Goal: Information Seeking & Learning: Find specific page/section

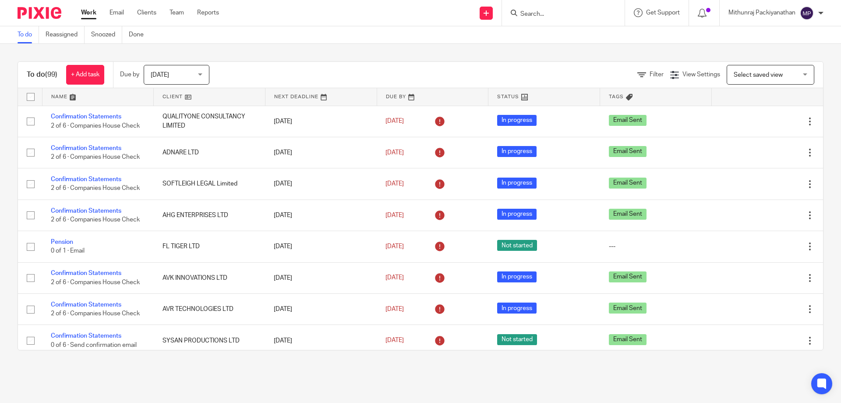
click at [538, 11] on input "Search" at bounding box center [559, 15] width 79 height 8
click at [547, 13] on input "Search" at bounding box center [559, 15] width 79 height 8
click at [588, 11] on input "Search" at bounding box center [559, 15] width 79 height 8
click at [545, 14] on input "Search" at bounding box center [559, 15] width 79 height 8
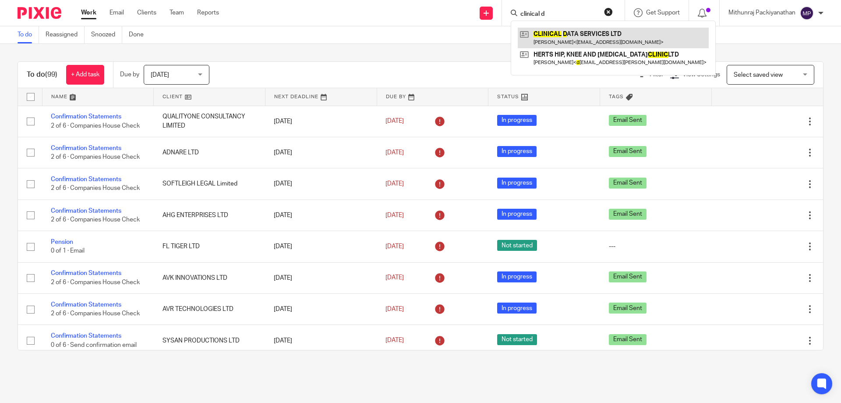
type input "clinical d"
click at [560, 35] on link at bounding box center [613, 38] width 191 height 20
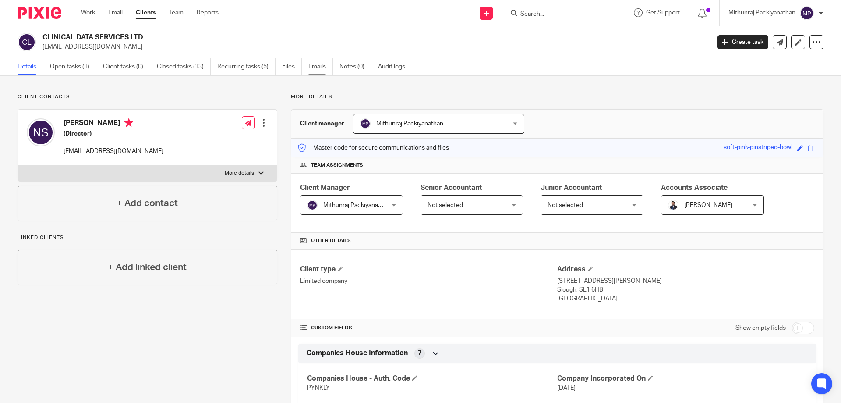
click at [323, 67] on link "Emails" at bounding box center [320, 66] width 25 height 17
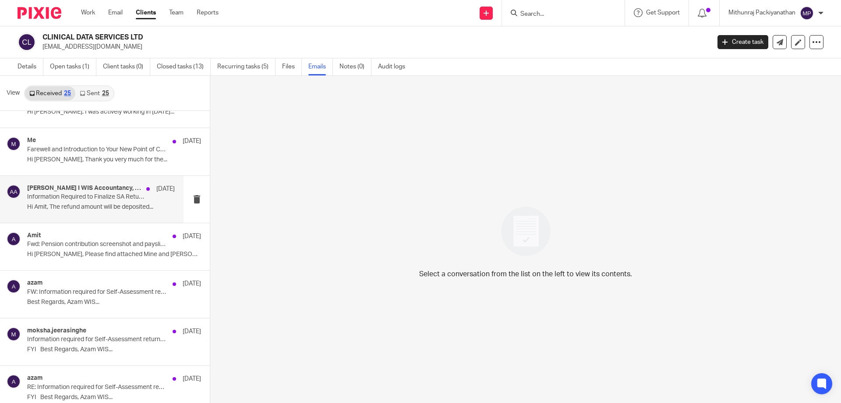
scroll to position [31, 0]
click at [146, 187] on div at bounding box center [148, 189] width 4 height 4
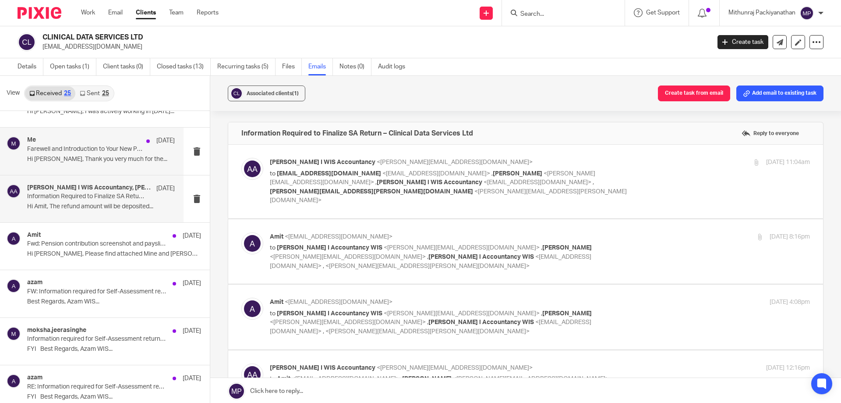
scroll to position [0, 0]
click at [143, 146] on div "Me [DATE] Farewell and Introduction to Your New Point of Contact Hi [PERSON_NAM…" at bounding box center [101, 150] width 148 height 29
click at [134, 192] on div "[PERSON_NAME] I WIS Accountancy, [PERSON_NAME], [PERSON_NAME] [DATE]" at bounding box center [101, 188] width 148 height 9
click at [299, 203] on label at bounding box center [525, 182] width 595 height 74
click at [241, 158] on input "checkbox" at bounding box center [241, 157] width 0 height 0
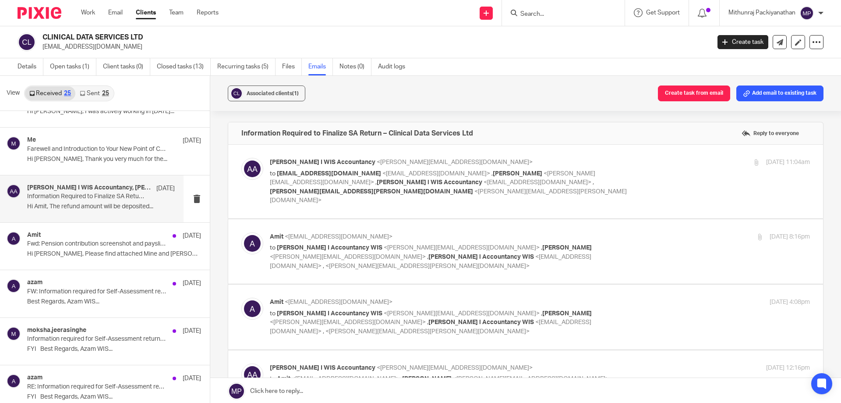
checkbox input "true"
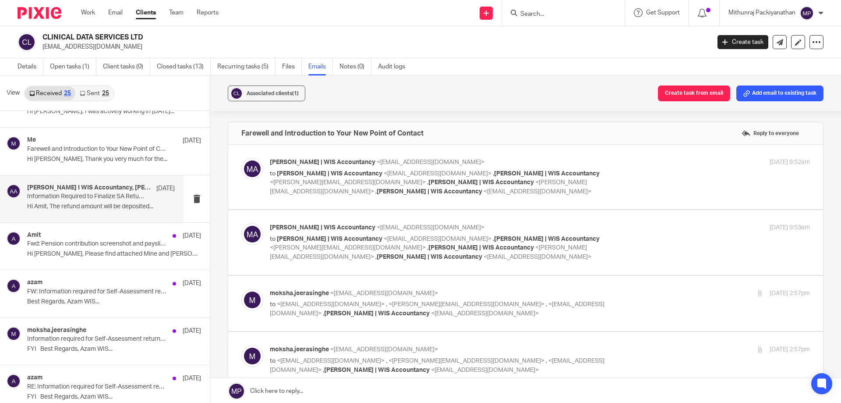
click at [365, 198] on label at bounding box center [525, 177] width 595 height 64
click at [241, 158] on input "checkbox" at bounding box center [241, 157] width 0 height 0
checkbox input "true"
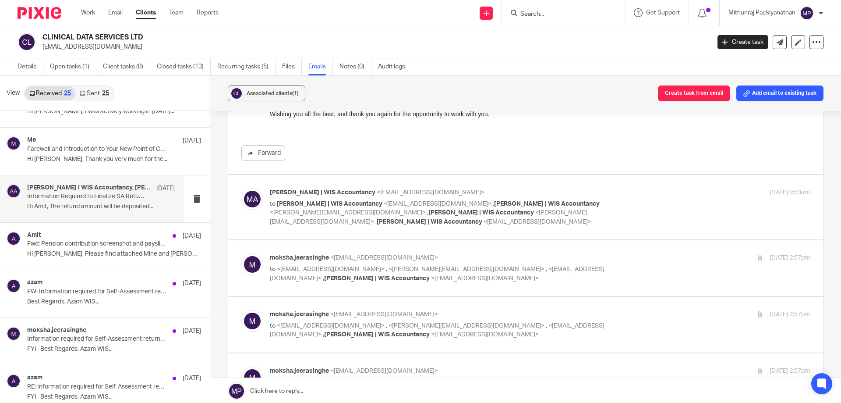
scroll to position [225, 0]
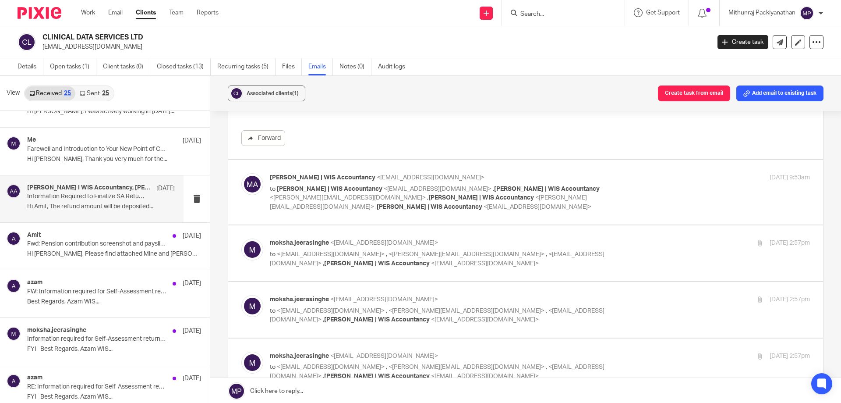
click at [392, 216] on label at bounding box center [525, 192] width 595 height 64
click at [241, 173] on input "checkbox" at bounding box center [241, 173] width 0 height 0
checkbox input "true"
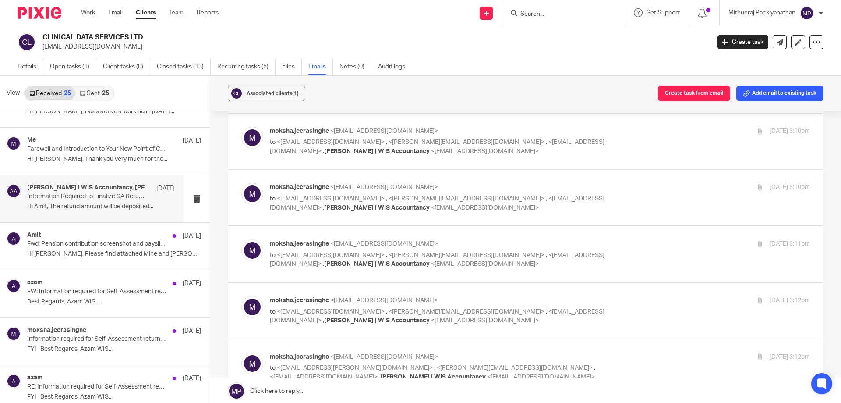
scroll to position [869, 0]
click at [286, 219] on label at bounding box center [525, 197] width 595 height 56
click at [241, 182] on input "checkbox" at bounding box center [241, 182] width 0 height 0
checkbox input "true"
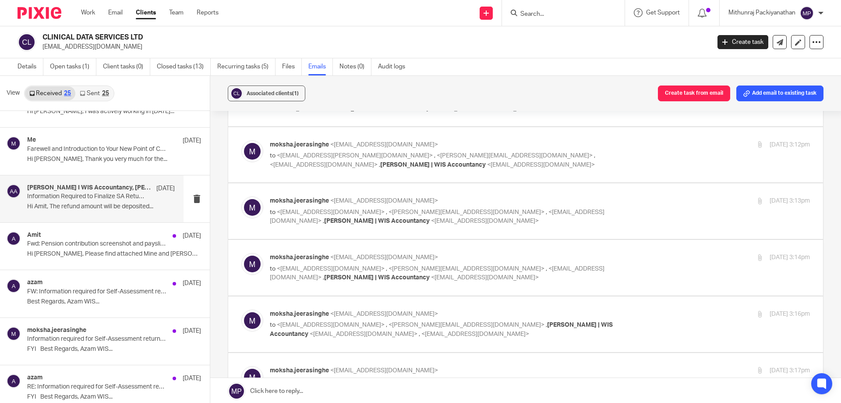
scroll to position [1517, 0]
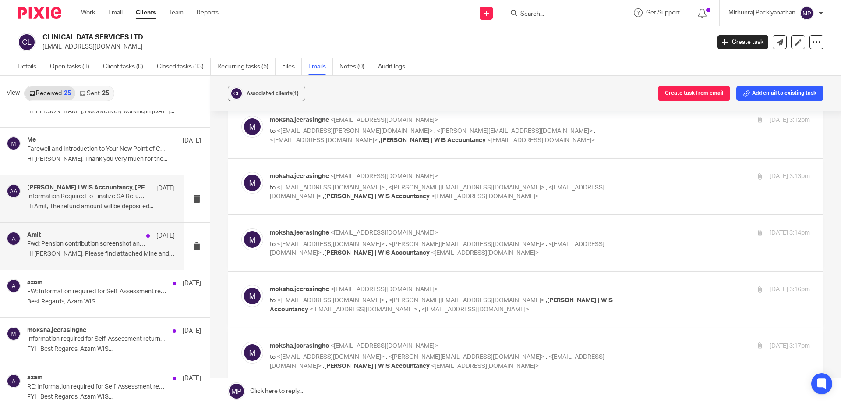
click at [110, 251] on p "Hi [PERSON_NAME], Please find attached Mine and [PERSON_NAME]'s..." at bounding box center [101, 253] width 148 height 7
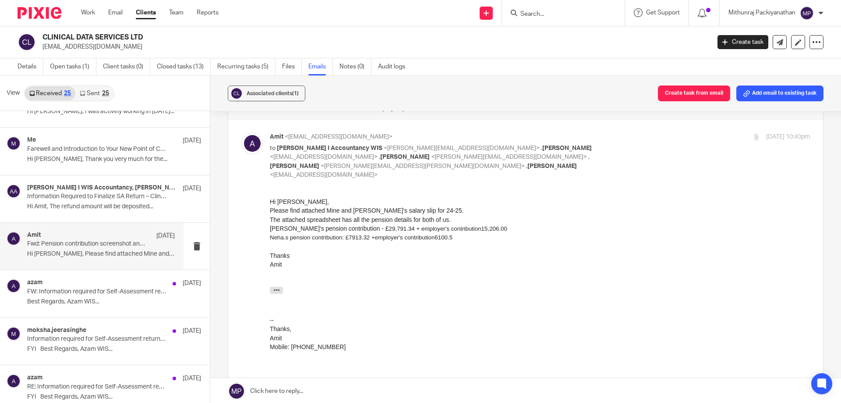
scroll to position [24, 0]
click at [123, 295] on div "azam [DATE] FW: Information required for Self-Assessment return 2024/25 - CLINI…" at bounding box center [101, 293] width 148 height 29
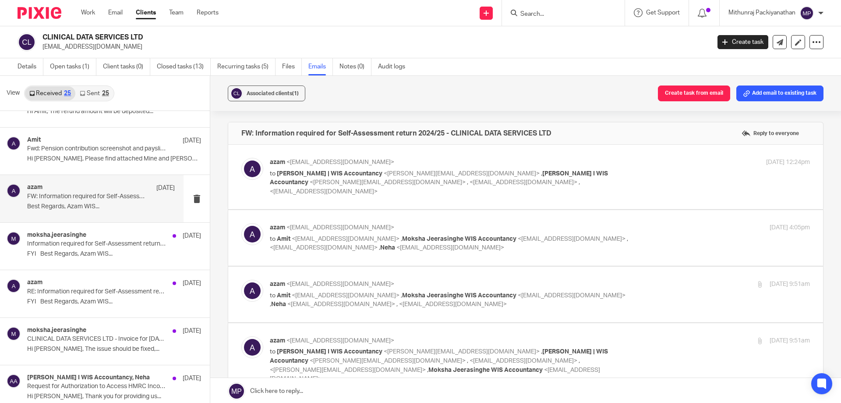
scroll to position [0, 0]
click at [122, 237] on div "moksha.jeerasinghe [DATE]" at bounding box center [101, 235] width 148 height 9
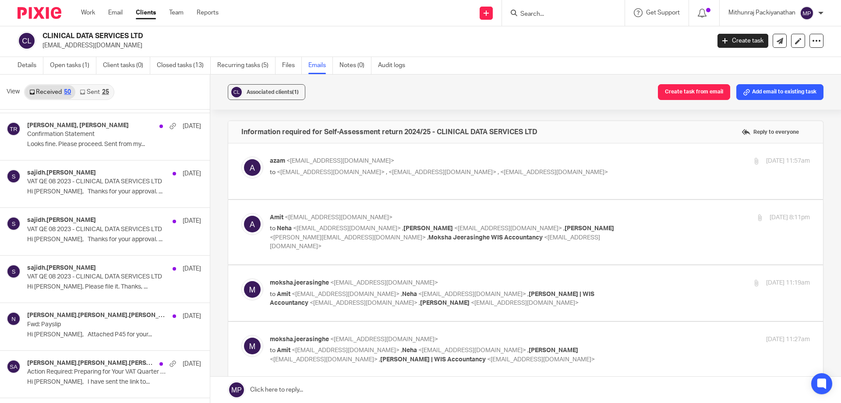
scroll to position [1944, 0]
click at [129, 280] on div "sajidh.[PERSON_NAME] [DATE] VAT QE 08 2023 - CLINICAL DATA SERVICES LTD Hi [PER…" at bounding box center [114, 278] width 174 height 29
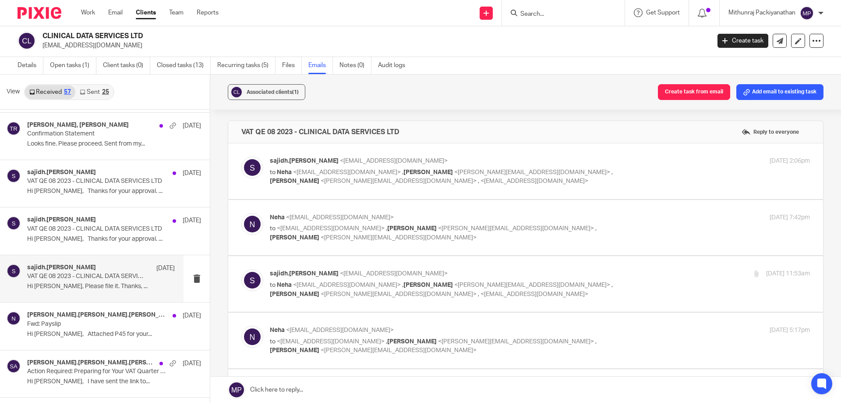
scroll to position [0, 0]
click at [314, 249] on label at bounding box center [525, 228] width 595 height 56
click at [241, 213] on input "checkbox" at bounding box center [241, 213] width 0 height 0
checkbox input "true"
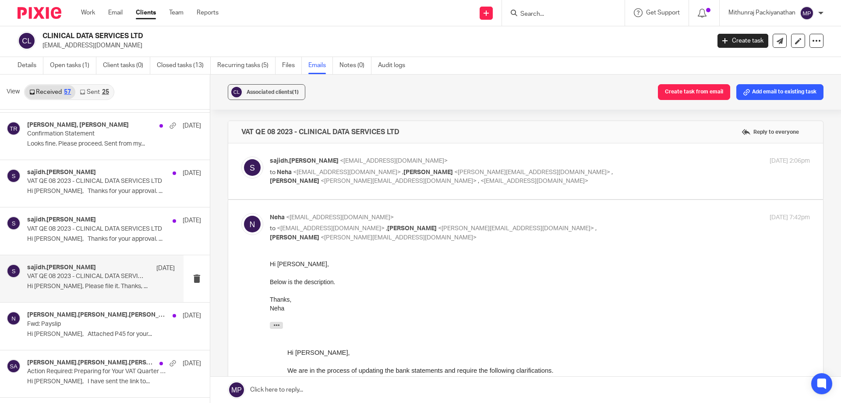
click at [371, 198] on label at bounding box center [525, 171] width 595 height 56
click at [241, 156] on input "checkbox" at bounding box center [241, 156] width 0 height 0
checkbox input "true"
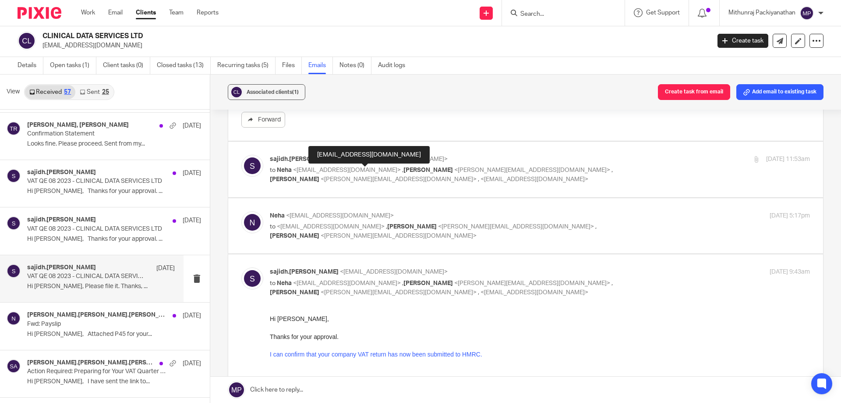
scroll to position [949, 0]
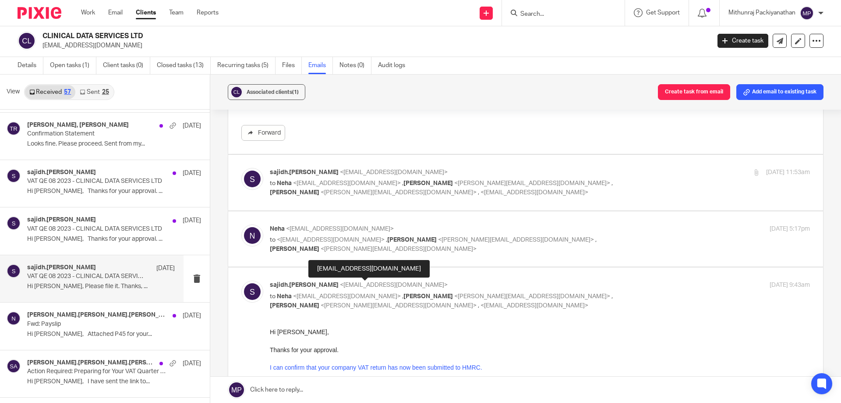
click at [355, 260] on div "[EMAIL_ADDRESS][DOMAIN_NAME]" at bounding box center [368, 269] width 121 height 18
click at [379, 252] on p "to <[EMAIL_ADDRESS][DOMAIN_NAME]> , [PERSON_NAME] <[PERSON_NAME][EMAIL_ADDRESS]…" at bounding box center [450, 244] width 360 height 18
checkbox input "true"
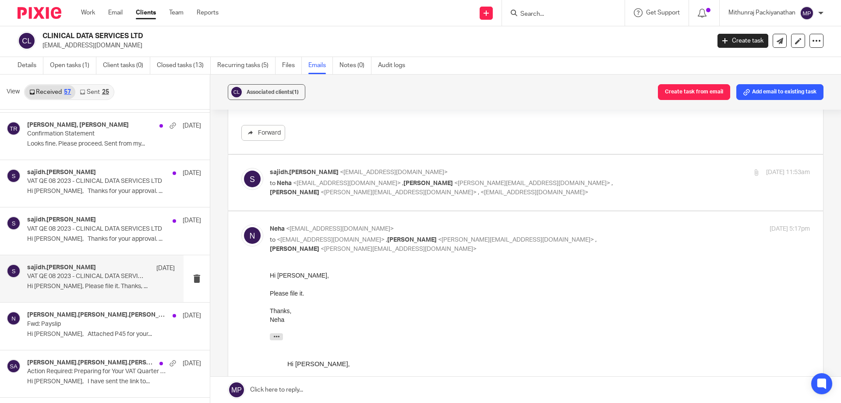
scroll to position [0, 0]
click at [410, 206] on label at bounding box center [525, 183] width 595 height 56
click at [241, 168] on input "checkbox" at bounding box center [241, 167] width 0 height 0
checkbox input "true"
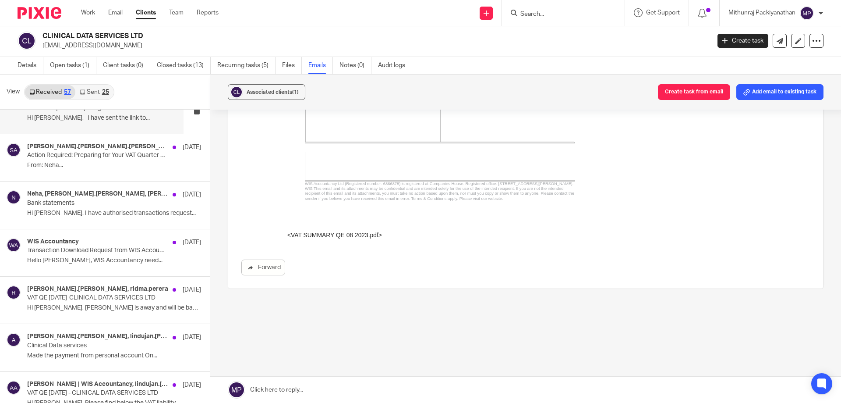
scroll to position [2413, 0]
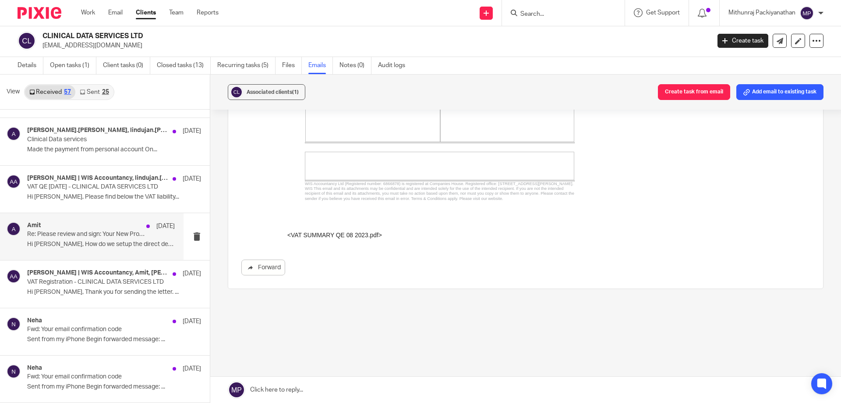
click at [135, 253] on div "Amit [DATE] Re: Please review and sign: Your New Proposal #WIS1831 Hi [PERSON_N…" at bounding box center [92, 236] width 184 height 47
click at [138, 246] on p "Hi [PERSON_NAME], How do we setup the direct debit for..." at bounding box center [101, 244] width 148 height 7
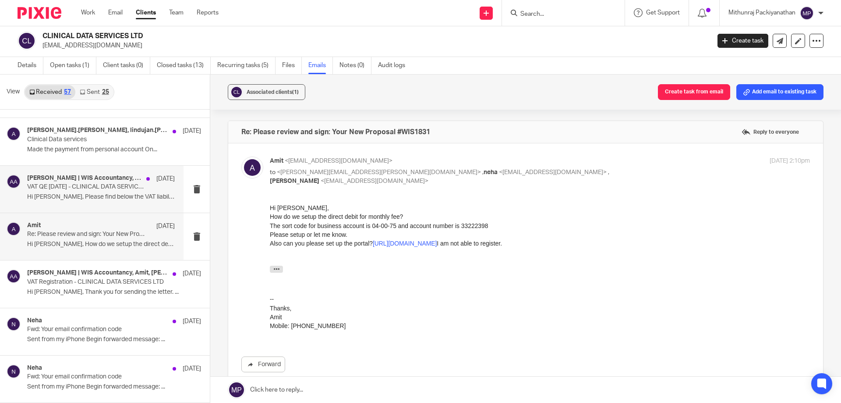
scroll to position [0, 0]
click at [99, 190] on p "VAT QE [DATE] - CLINICAL DATA SERVICES LTD" at bounding box center [86, 186] width 118 height 7
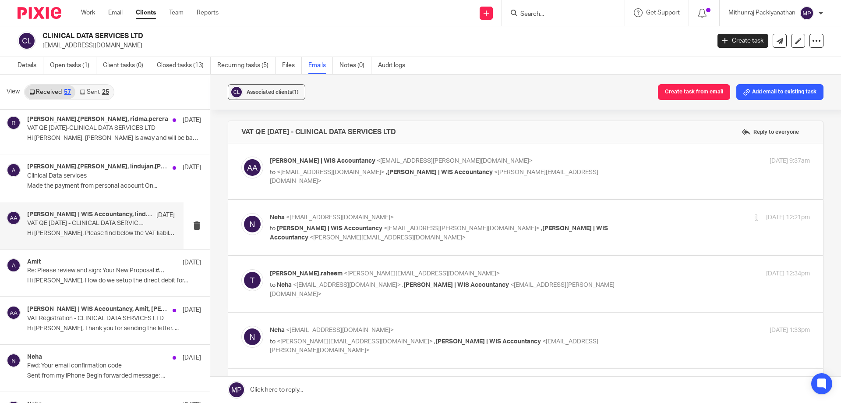
scroll to position [2376, 0]
click at [260, 195] on label at bounding box center [525, 171] width 595 height 56
click at [241, 156] on input "checkbox" at bounding box center [241, 156] width 0 height 0
checkbox input "true"
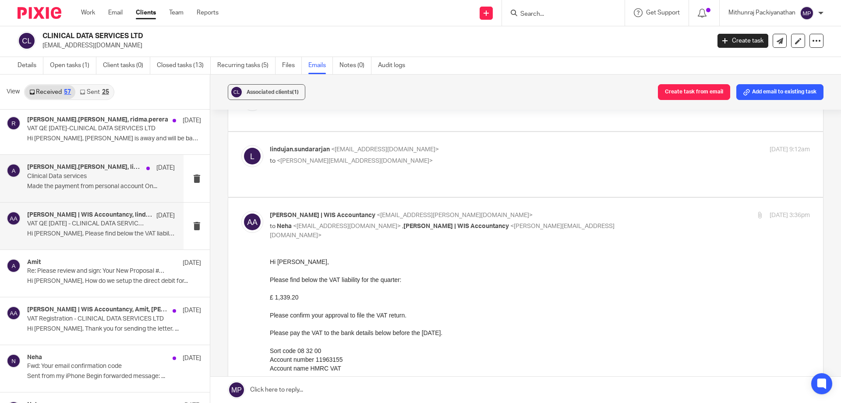
scroll to position [806, 0]
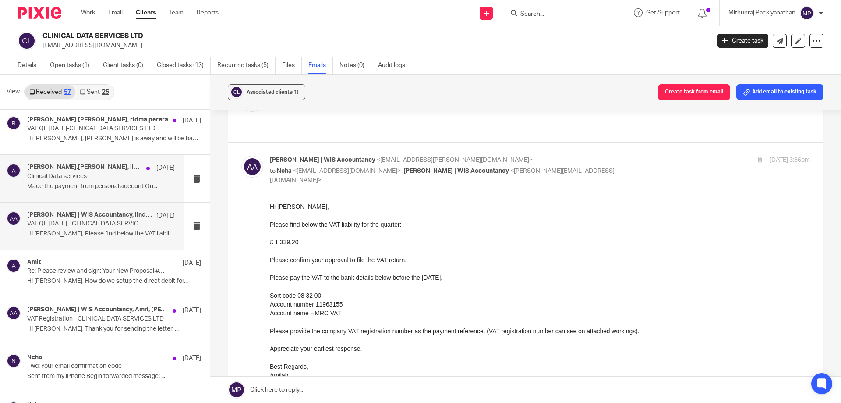
click at [103, 178] on p "Clinical Data services" at bounding box center [86, 176] width 118 height 7
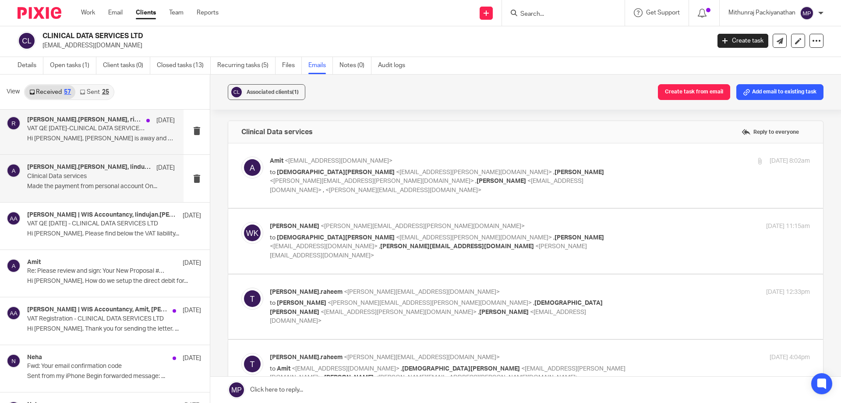
scroll to position [0, 0]
click at [121, 143] on div "[PERSON_NAME].[PERSON_NAME], ridma.perera [DATE] VAT QE [DATE]-CLINICAL DATA SE…" at bounding box center [101, 130] width 148 height 29
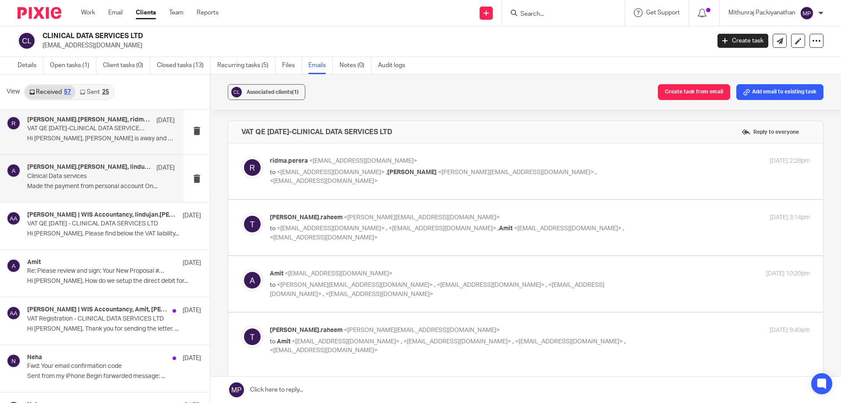
click at [122, 177] on p "Clinical Data services" at bounding box center [86, 176] width 118 height 7
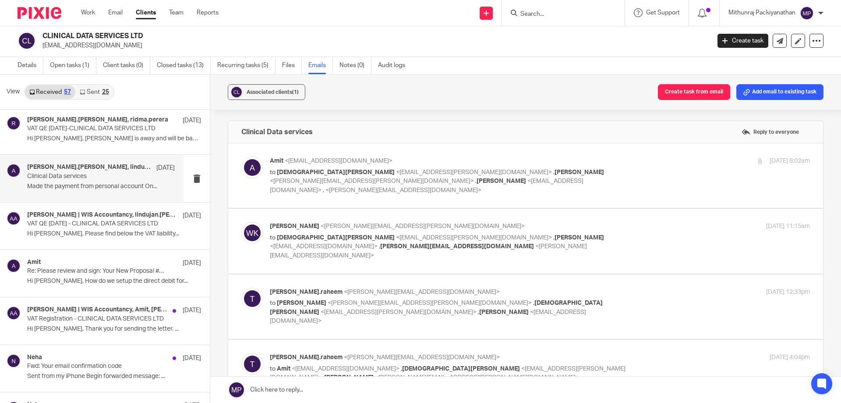
click at [324, 209] on label at bounding box center [525, 241] width 595 height 64
click at [241, 221] on input "checkbox" at bounding box center [241, 221] width 0 height 0
checkbox input "true"
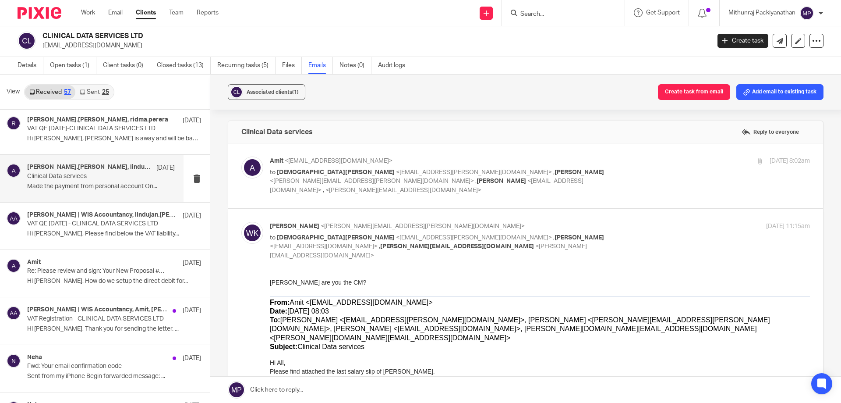
click at [371, 193] on label at bounding box center [525, 175] width 595 height 64
click at [241, 156] on input "checkbox" at bounding box center [241, 156] width 0 height 0
checkbox input "true"
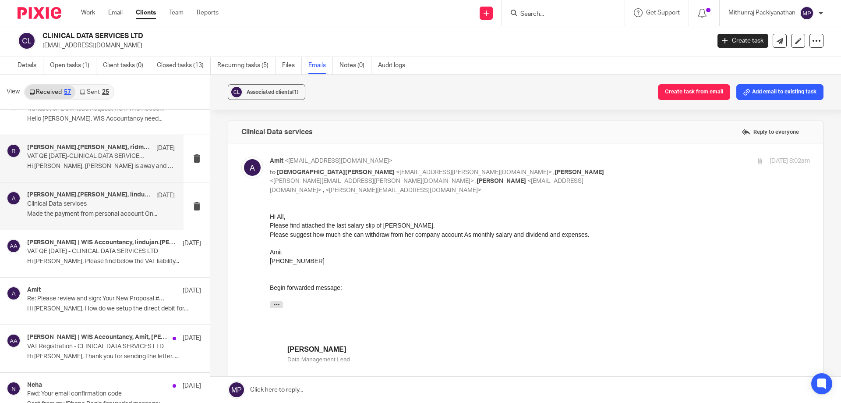
click at [127, 163] on p "Hi [PERSON_NAME], [PERSON_NAME] is away and will be back on 11th..." at bounding box center [101, 166] width 148 height 7
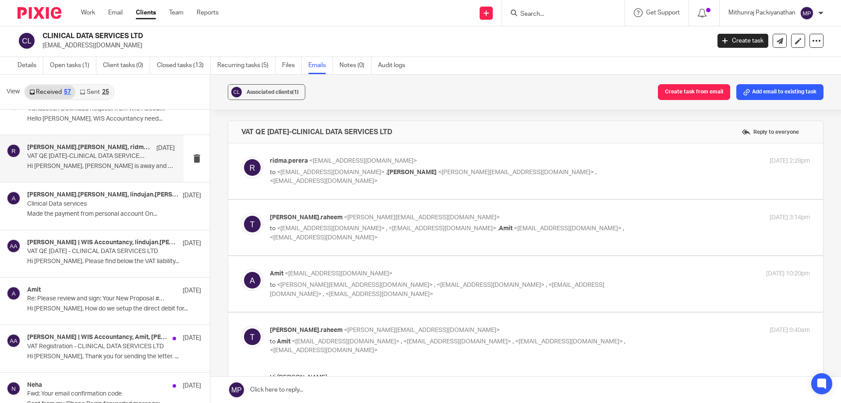
click at [306, 250] on label at bounding box center [525, 228] width 595 height 56
click at [241, 213] on input "checkbox" at bounding box center [241, 213] width 0 height 0
checkbox input "true"
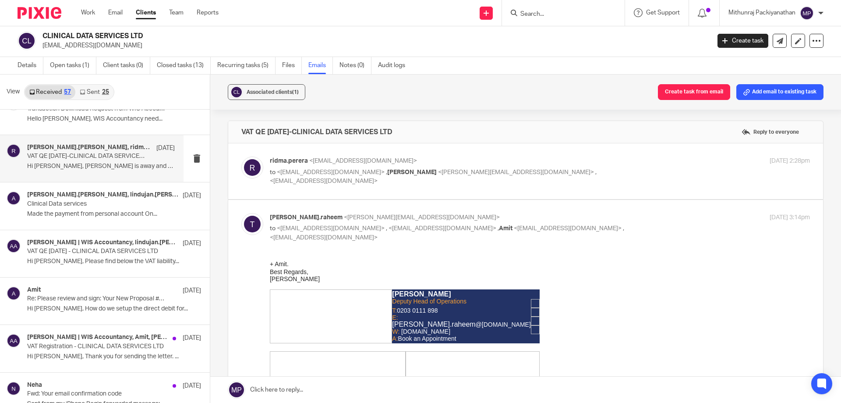
click at [350, 191] on label at bounding box center [525, 171] width 595 height 56
click at [241, 156] on input "checkbox" at bounding box center [241, 156] width 0 height 0
checkbox input "true"
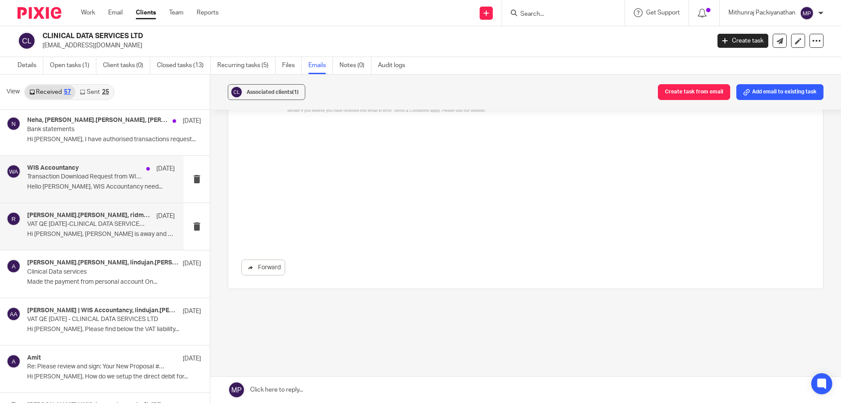
click at [133, 192] on div "WIS Accountancy [DATE] Transaction Download Request from WIS Accountancy Hello …" at bounding box center [101, 178] width 148 height 29
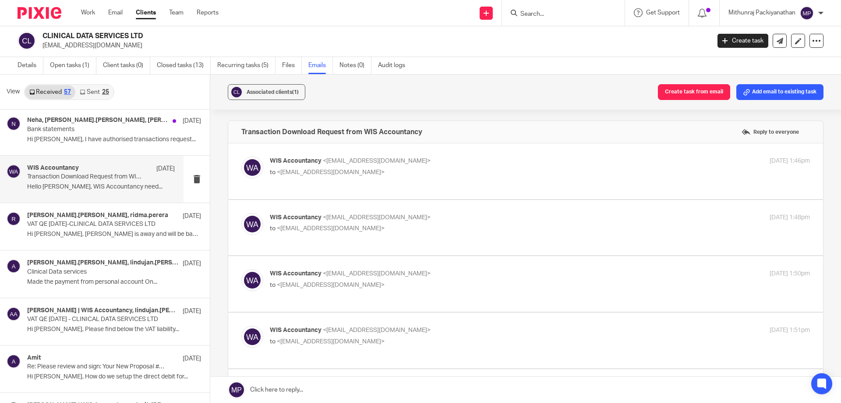
click at [265, 196] on label at bounding box center [525, 171] width 595 height 56
click at [241, 156] on input "checkbox" at bounding box center [241, 156] width 0 height 0
checkbox input "true"
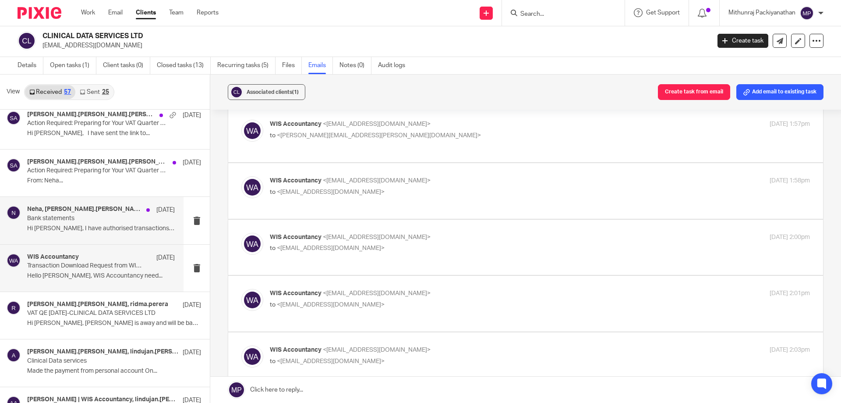
click at [98, 229] on p "Hi [PERSON_NAME], I have authorised transactions request..." at bounding box center [101, 228] width 148 height 7
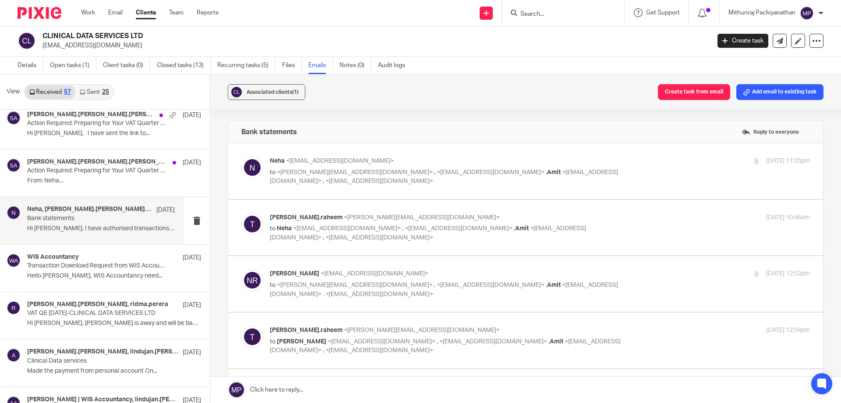
click at [325, 197] on label at bounding box center [525, 171] width 595 height 56
click at [241, 156] on input "checkbox" at bounding box center [241, 156] width 0 height 0
checkbox input "true"
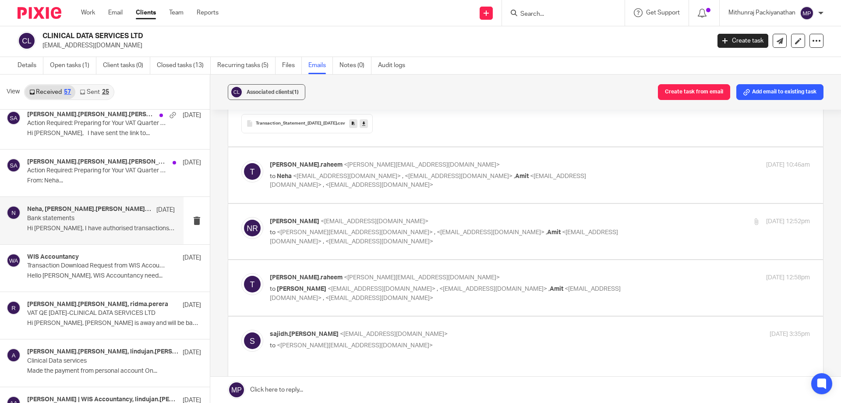
click at [394, 245] on p "to <[PERSON_NAME][EMAIL_ADDRESS][DOMAIN_NAME]> , <[EMAIL_ADDRESS][DOMAIN_NAME]>…" at bounding box center [450, 237] width 360 height 18
checkbox input "true"
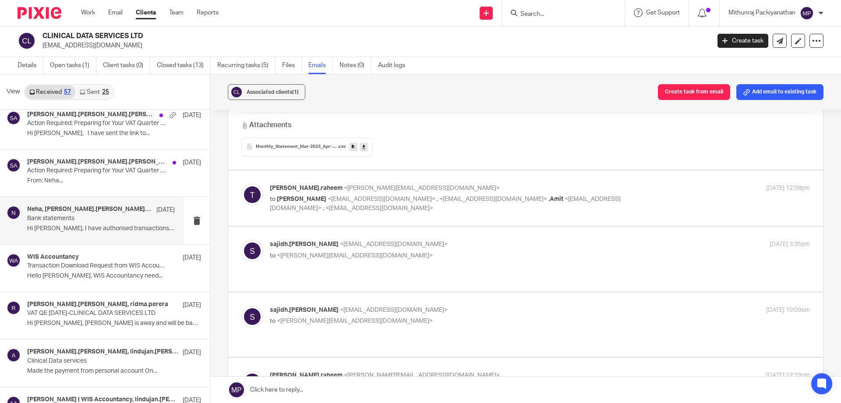
click at [403, 212] on p "to [PERSON_NAME] <[EMAIL_ADDRESS][DOMAIN_NAME]> , <[EMAIL_ADDRESS][DOMAIN_NAME]…" at bounding box center [450, 204] width 360 height 18
checkbox input "true"
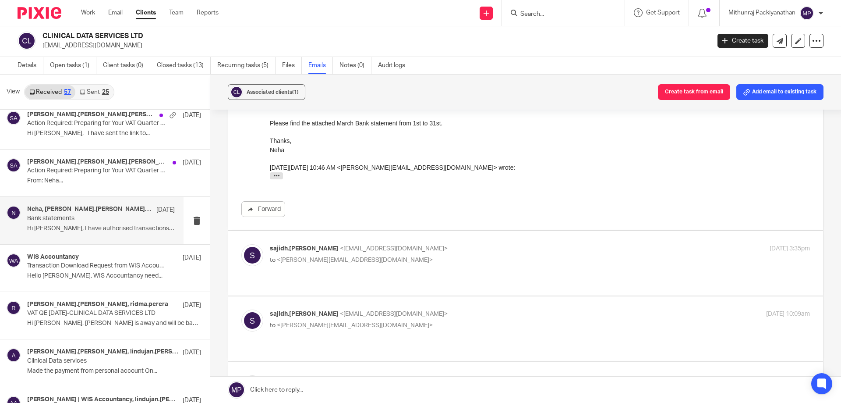
click at [397, 273] on label at bounding box center [525, 263] width 595 height 64
click at [241, 244] on input "checkbox" at bounding box center [241, 244] width 0 height 0
checkbox input "true"
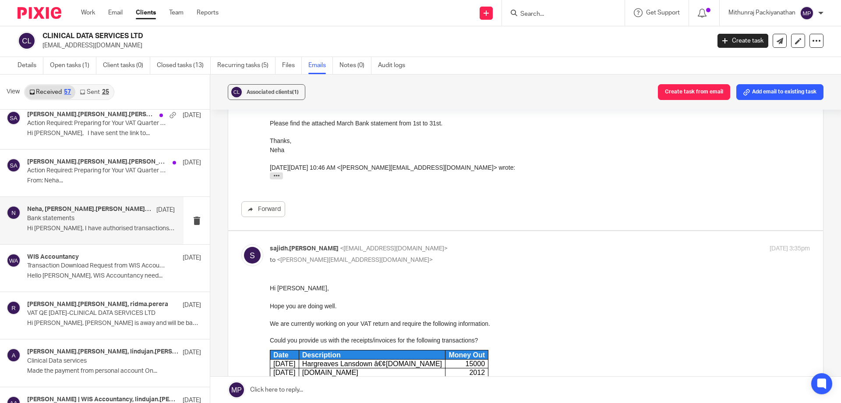
click at [393, 210] on div "Forward" at bounding box center [525, 209] width 569 height 16
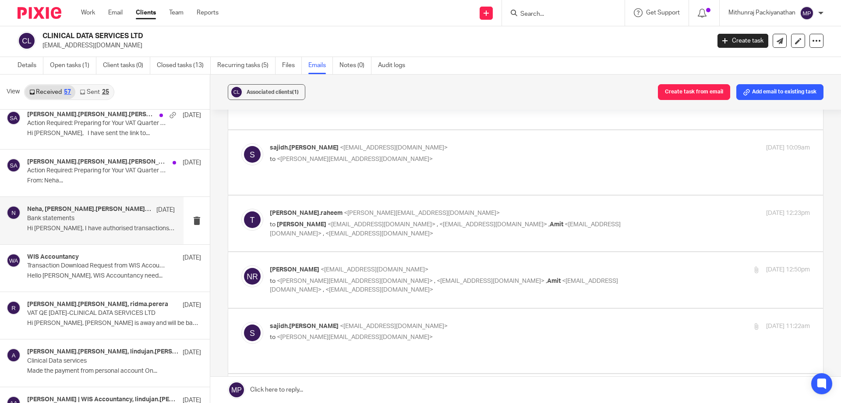
scroll to position [1691, 0]
click at [403, 166] on label at bounding box center [525, 162] width 595 height 64
click at [241, 143] on input "checkbox" at bounding box center [241, 143] width 0 height 0
checkbox input "true"
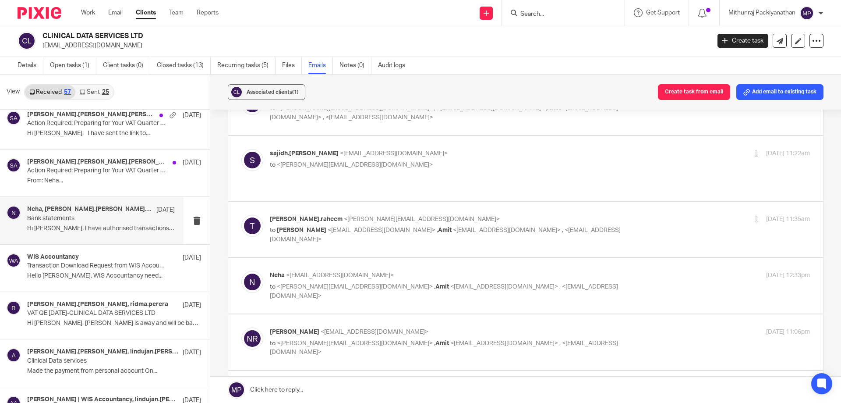
scroll to position [2577, 0]
click at [411, 213] on div "[PERSON_NAME].raheem <[PERSON_NAME][EMAIL_ADDRESS][DOMAIN_NAME]> to [PERSON_NAM…" at bounding box center [525, 227] width 569 height 29
click at [436, 150] on div "sajidh.[PERSON_NAME] <[EMAIL_ADDRESS][DOMAIN_NAME]> to <[PERSON_NAME][EMAIL_ADD…" at bounding box center [540, 159] width 540 height 22
checkbox input "true"
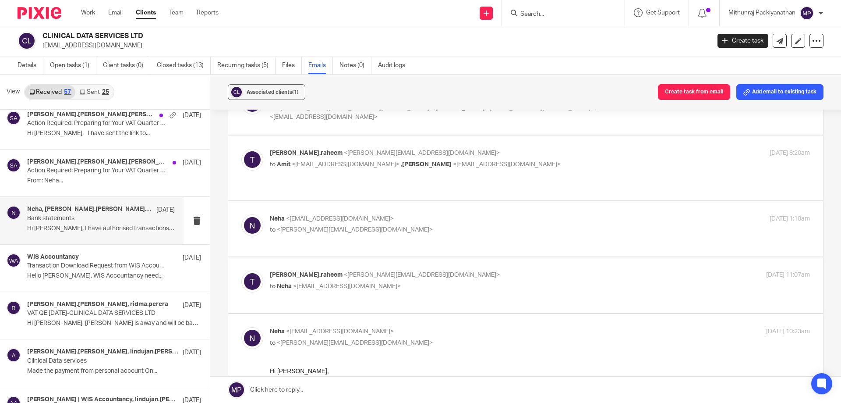
scroll to position [3272, 0]
click at [409, 263] on label at bounding box center [525, 284] width 595 height 56
click at [241, 269] on input "checkbox" at bounding box center [241, 269] width 0 height 0
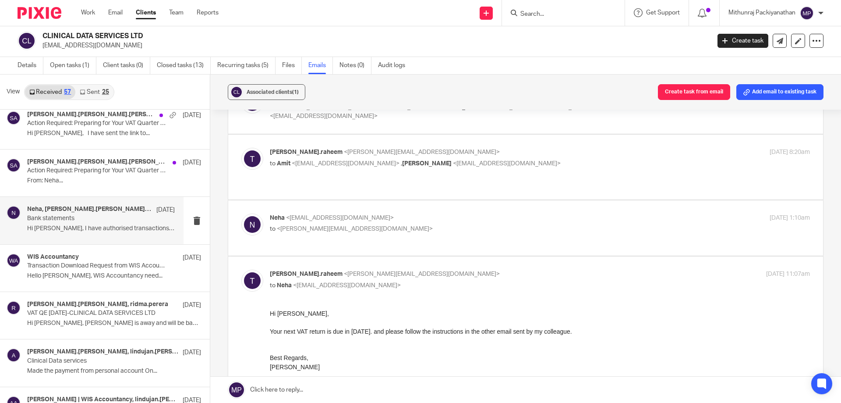
scroll to position [0, 0]
click at [417, 271] on span "<[PERSON_NAME][EMAIL_ADDRESS][DOMAIN_NAME]>" at bounding box center [422, 274] width 156 height 6
checkbox input "false"
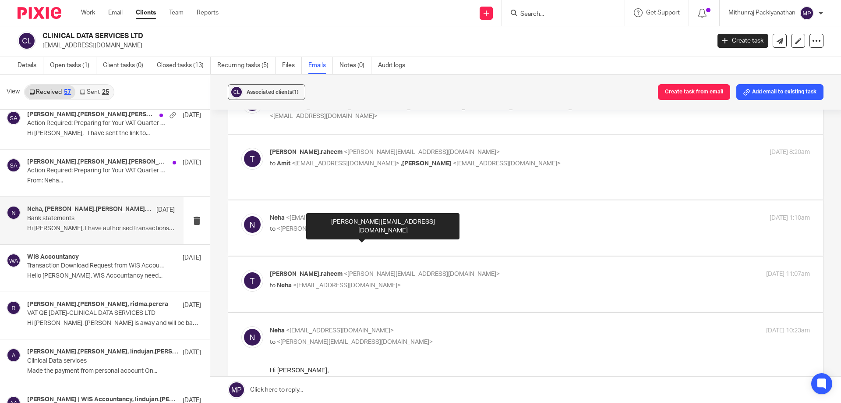
click at [422, 218] on div "[PERSON_NAME][EMAIL_ADDRESS][DOMAIN_NAME]" at bounding box center [382, 226] width 153 height 26
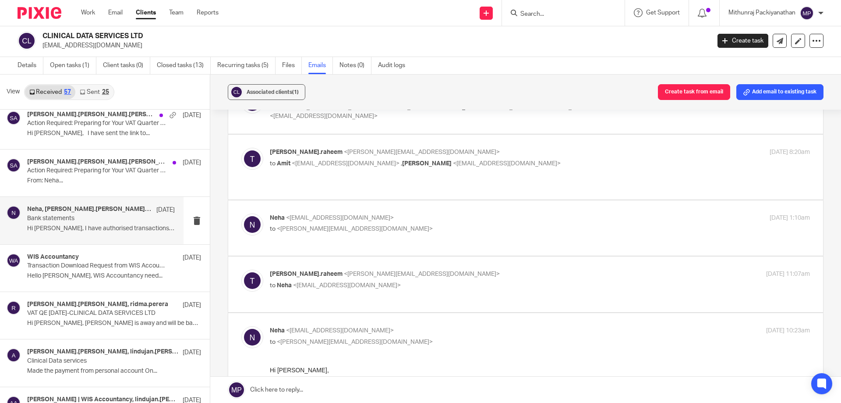
click at [429, 213] on div "Neha <[EMAIL_ADDRESS][DOMAIN_NAME]> to <[PERSON_NAME][EMAIL_ADDRESS][DOMAIN_NAM…" at bounding box center [525, 227] width 569 height 29
click at [428, 208] on label at bounding box center [525, 228] width 595 height 56
click at [241, 213] on input "checkbox" at bounding box center [241, 213] width 0 height 0
checkbox input "true"
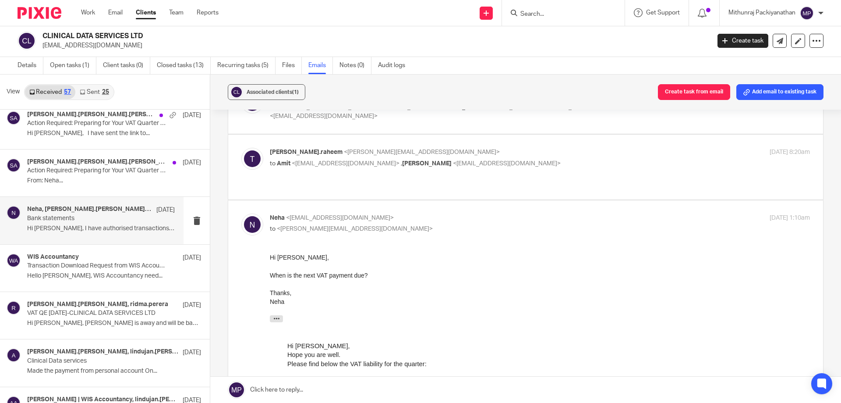
click at [443, 150] on label at bounding box center [525, 167] width 595 height 64
click at [241, 148] on input "checkbox" at bounding box center [241, 147] width 0 height 0
checkbox input "true"
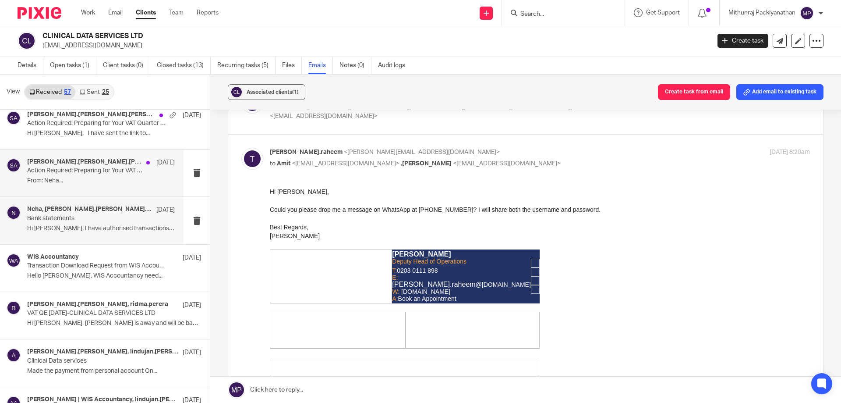
click at [134, 185] on div "[PERSON_NAME].[PERSON_NAME].[PERSON_NAME], [PERSON_NAME] [DATE] Action Required…" at bounding box center [101, 172] width 148 height 29
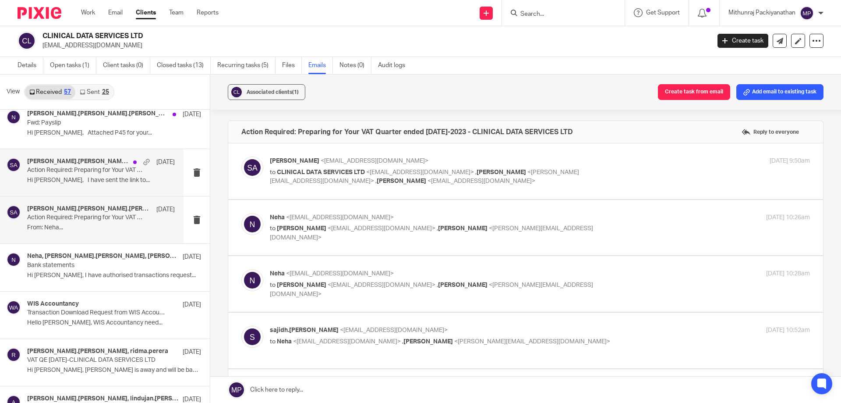
click at [145, 195] on div "[PERSON_NAME].[PERSON_NAME].[PERSON_NAME], [PERSON_NAME] [DATE] Action Required…" at bounding box center [92, 172] width 184 height 47
click at [144, 225] on p "From: Neha..." at bounding box center [101, 227] width 148 height 7
click at [285, 192] on label at bounding box center [525, 171] width 595 height 56
click at [241, 156] on input "checkbox" at bounding box center [241, 156] width 0 height 0
checkbox input "true"
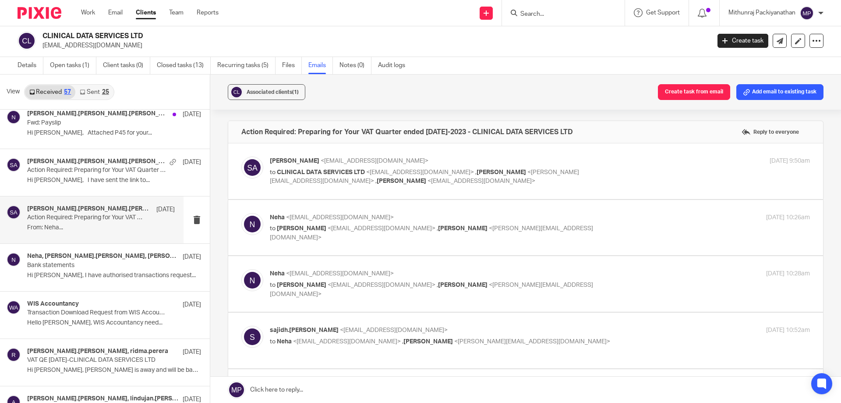
click at [297, 248] on label at bounding box center [525, 228] width 595 height 56
click at [241, 213] on input "checkbox" at bounding box center [241, 213] width 0 height 0
checkbox input "true"
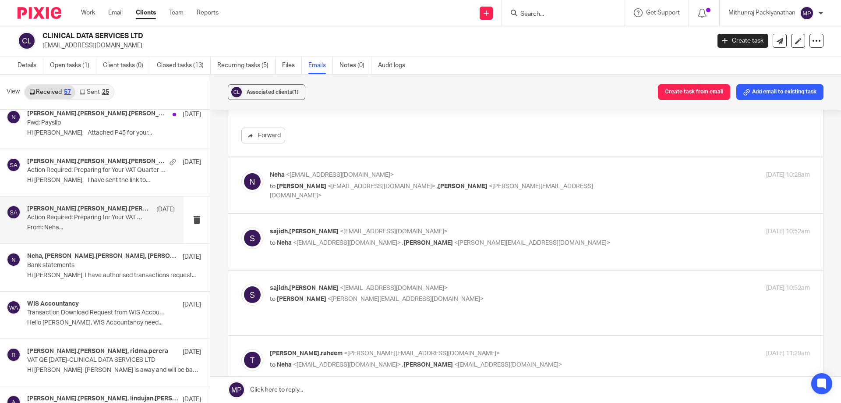
scroll to position [396, 0]
click at [319, 207] on label at bounding box center [525, 185] width 595 height 56
click at [241, 170] on input "checkbox" at bounding box center [241, 170] width 0 height 0
checkbox input "true"
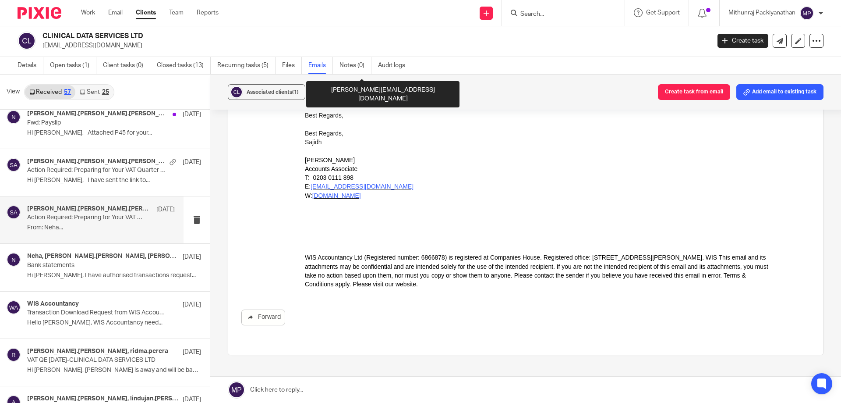
scroll to position [1724, 0]
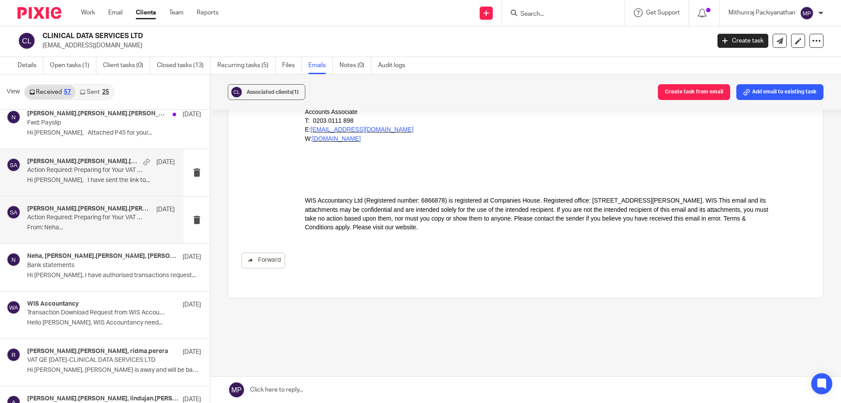
click at [127, 181] on p "Hi [PERSON_NAME], I have sent the link to..." at bounding box center [101, 180] width 148 height 7
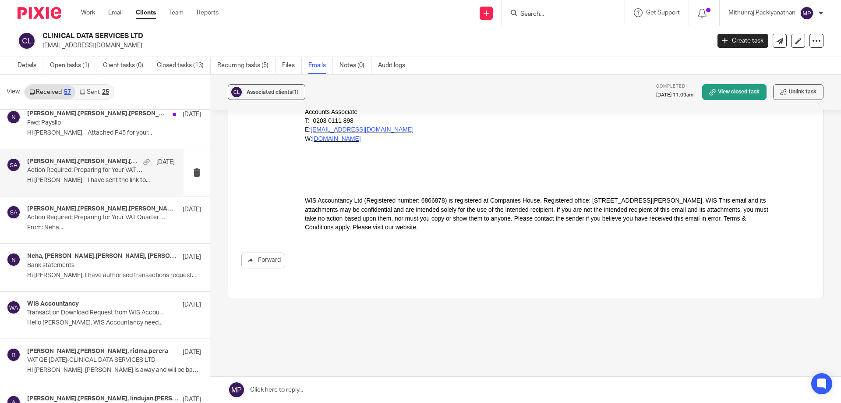
scroll to position [0, 0]
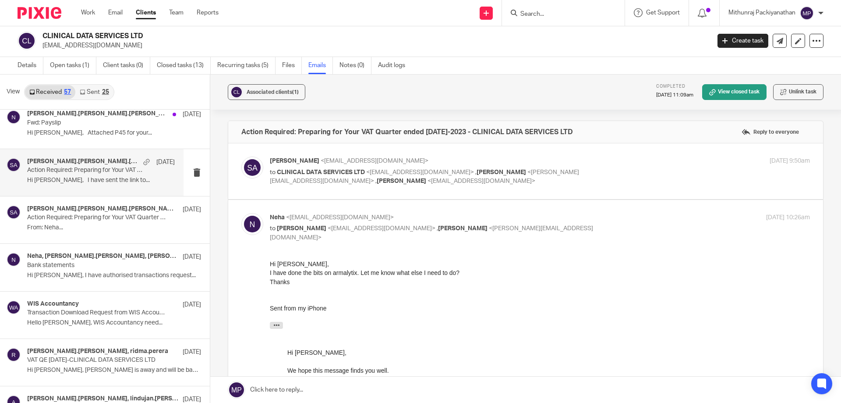
click at [294, 195] on label at bounding box center [525, 171] width 595 height 56
click at [241, 156] on input "checkbox" at bounding box center [241, 156] width 0 height 0
checkbox input "true"
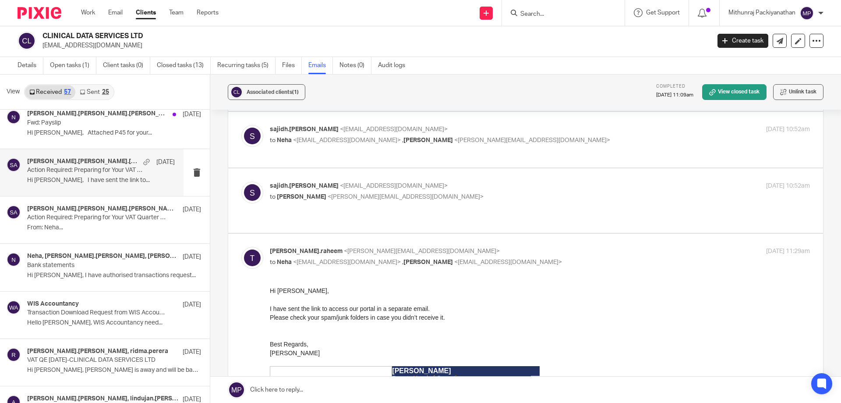
scroll to position [1034, 0]
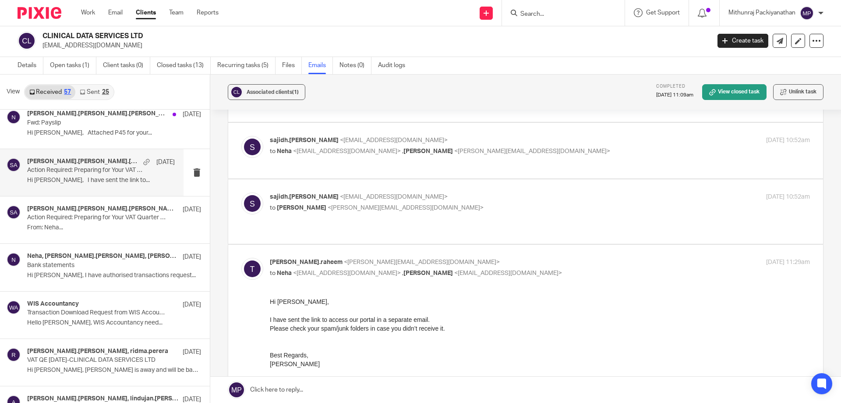
click at [357, 239] on label at bounding box center [525, 211] width 595 height 64
click at [241, 192] on input "checkbox" at bounding box center [241, 192] width 0 height 0
checkbox input "true"
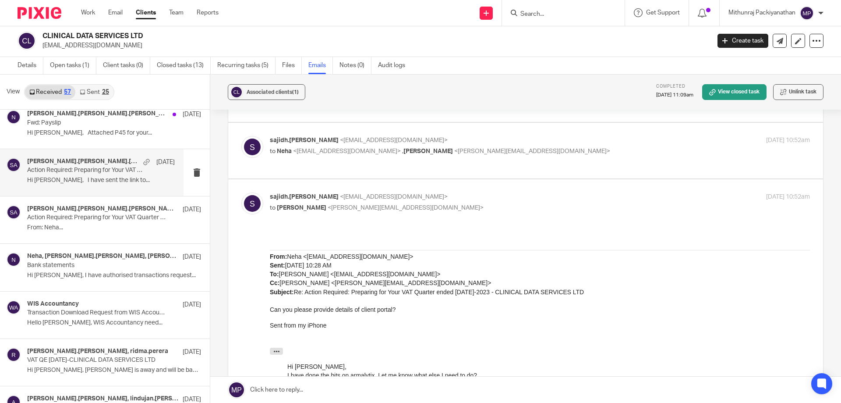
scroll to position [0, 0]
click at [374, 176] on label at bounding box center [525, 151] width 595 height 56
click at [241, 136] on input "checkbox" at bounding box center [241, 135] width 0 height 0
checkbox input "true"
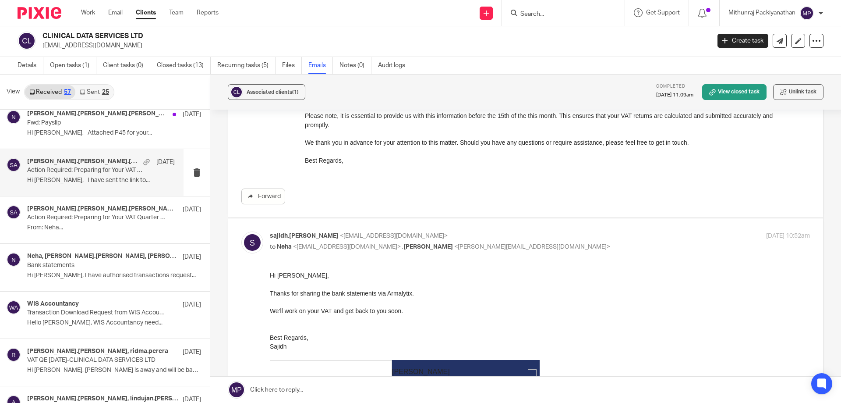
scroll to position [936, 0]
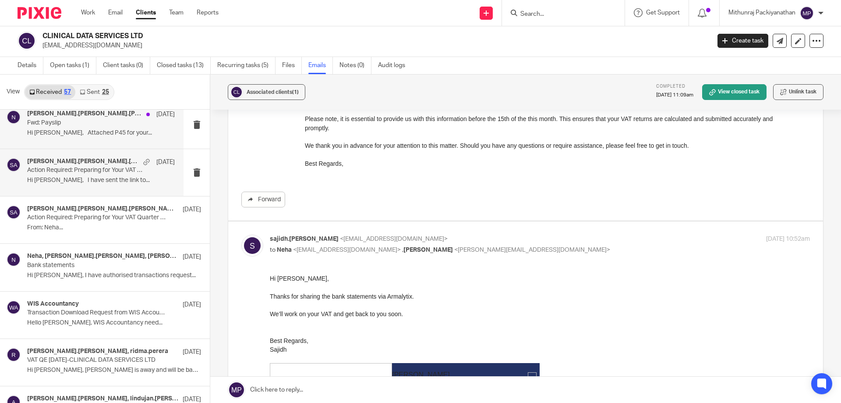
click at [106, 132] on p "Hi [PERSON_NAME], Attached P45 for your..." at bounding box center [101, 132] width 148 height 7
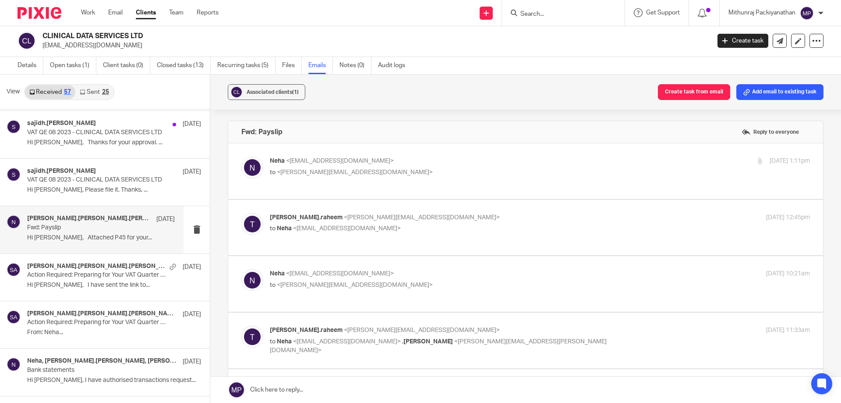
scroll to position [2039, 0]
click at [104, 171] on div "sajidh.[PERSON_NAME] [DATE]" at bounding box center [101, 172] width 148 height 9
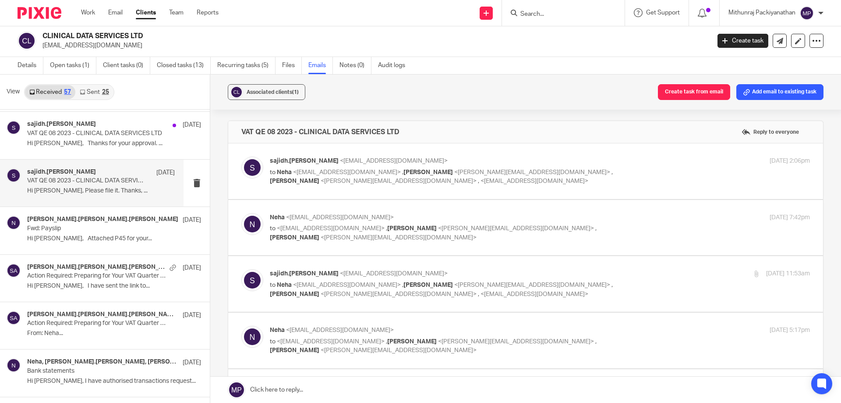
scroll to position [0, 0]
click at [268, 200] on label at bounding box center [525, 228] width 595 height 56
click at [241, 213] on input "checkbox" at bounding box center [241, 213] width 0 height 0
checkbox input "true"
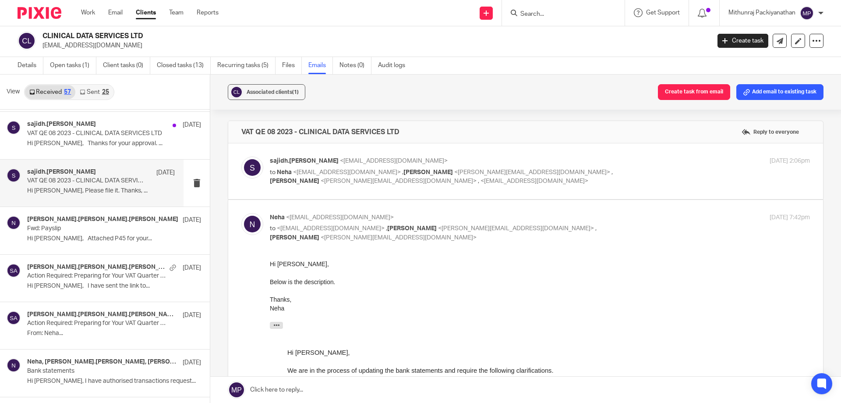
click at [276, 196] on label at bounding box center [525, 171] width 595 height 56
click at [241, 156] on input "checkbox" at bounding box center [241, 156] width 0 height 0
checkbox input "true"
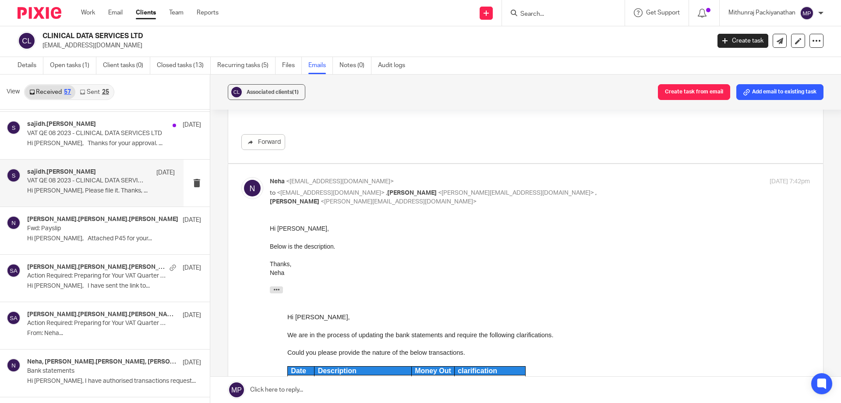
click at [143, 160] on div "sajidh.[PERSON_NAME] [DATE] VAT QE 08 2023 - CLINICAL DATA SERVICES LTD Hi [PER…" at bounding box center [92, 183] width 184 height 47
click at [143, 153] on div "sajidh.[PERSON_NAME] [DATE] VAT QE 08 2023 - CLINICAL DATA SERVICES LTD Hi Neha…" at bounding box center [92, 135] width 184 height 47
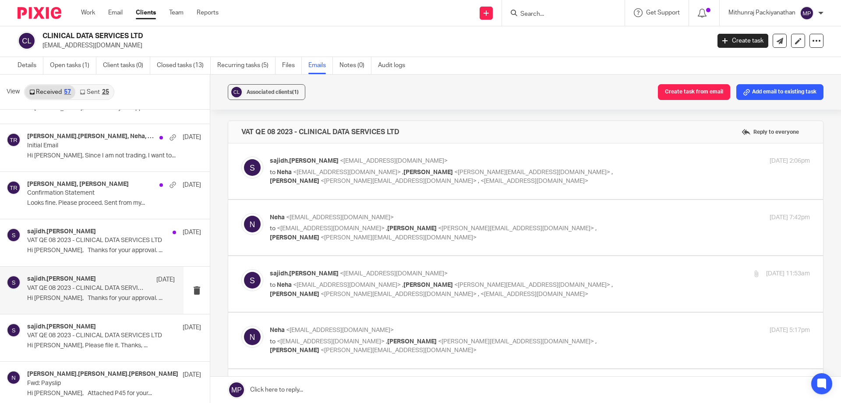
scroll to position [1880, 0]
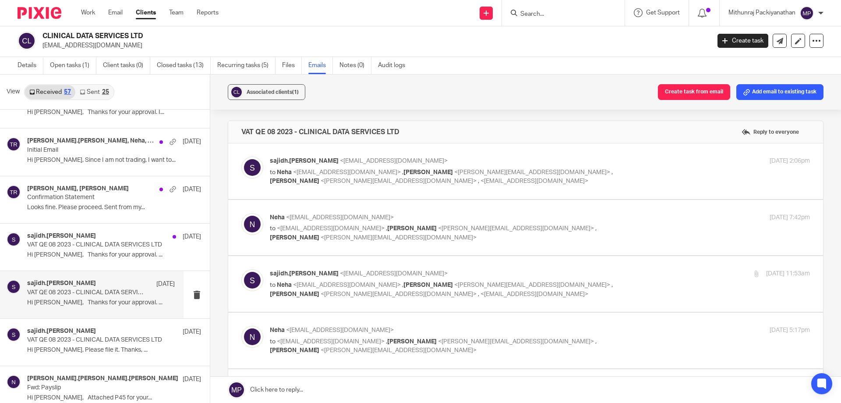
click at [310, 304] on label at bounding box center [525, 284] width 595 height 56
click at [241, 269] on input "checkbox" at bounding box center [241, 269] width 0 height 0
checkbox input "true"
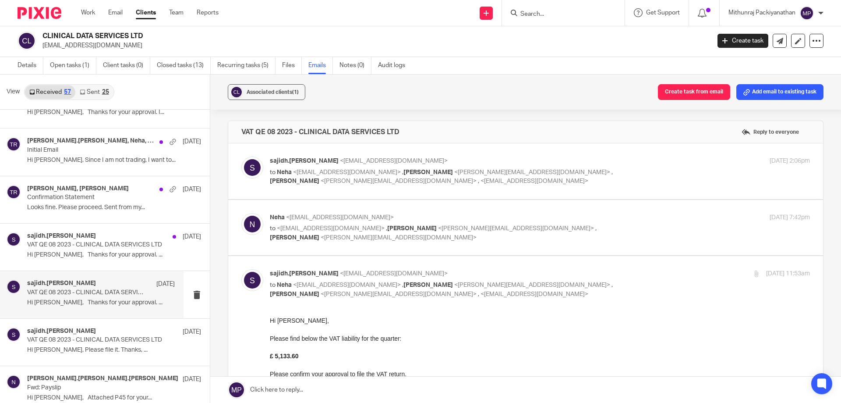
scroll to position [0, 0]
click at [346, 245] on label at bounding box center [525, 228] width 595 height 56
click at [241, 213] on input "checkbox" at bounding box center [241, 213] width 0 height 0
checkbox input "true"
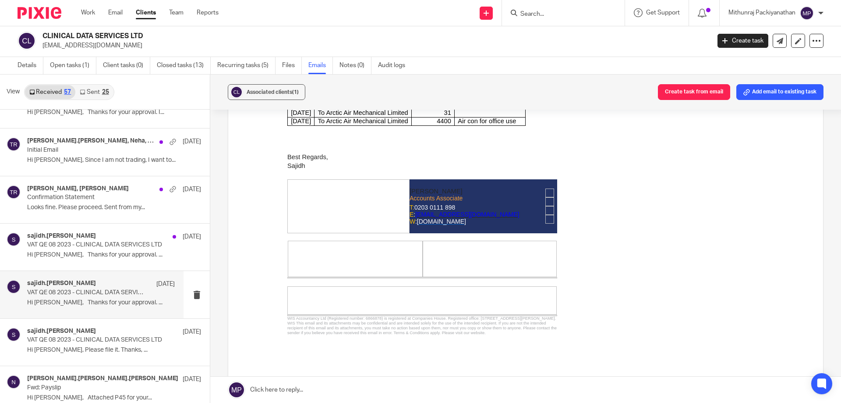
scroll to position [312, 0]
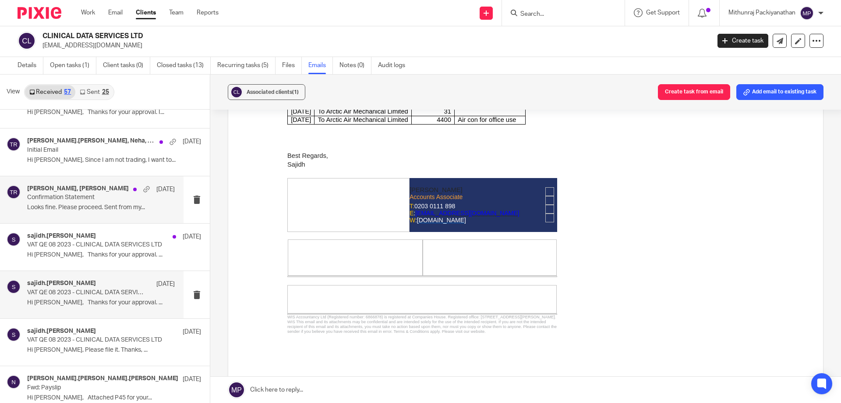
click at [108, 202] on div "[PERSON_NAME], [PERSON_NAME] [DATE] Confirmation Statement Looks fine. Please p…" at bounding box center [101, 199] width 148 height 29
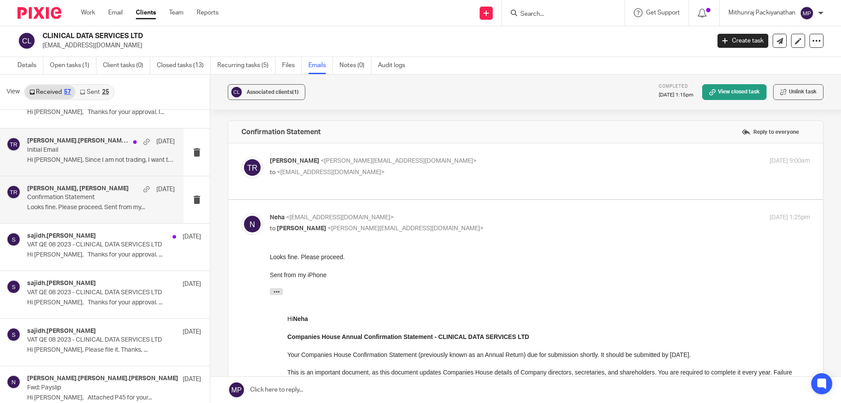
scroll to position [0, 0]
click at [114, 159] on p "Hi [PERSON_NAME], Since I am not trading, I want to..." at bounding box center [101, 159] width 148 height 7
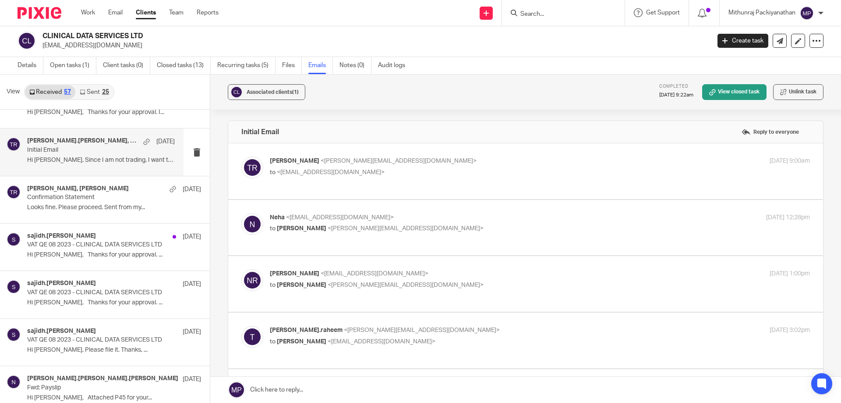
click at [280, 190] on label at bounding box center [525, 171] width 595 height 56
click at [241, 156] on input "checkbox" at bounding box center [241, 156] width 0 height 0
checkbox input "true"
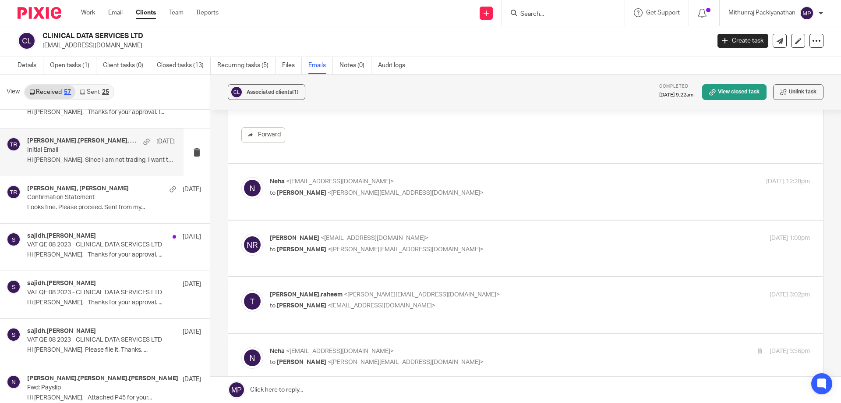
scroll to position [183, 0]
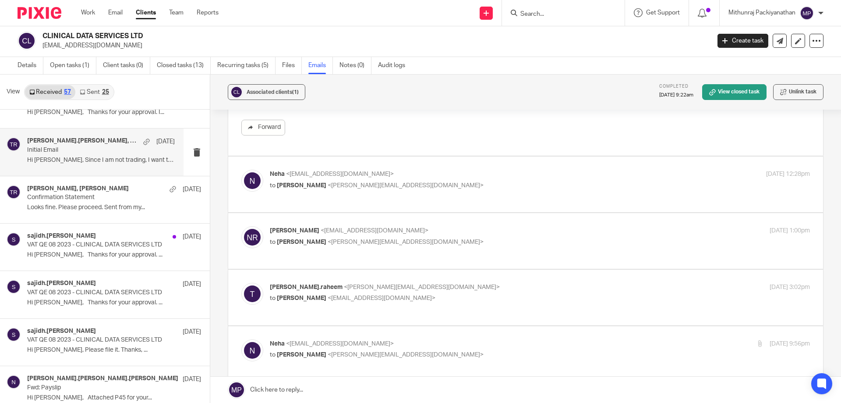
click at [352, 213] on div "[PERSON_NAME] <[EMAIL_ADDRESS][DOMAIN_NAME]> to [PERSON_NAME] <[PERSON_NAME][EM…" at bounding box center [526, 241] width 596 height 57
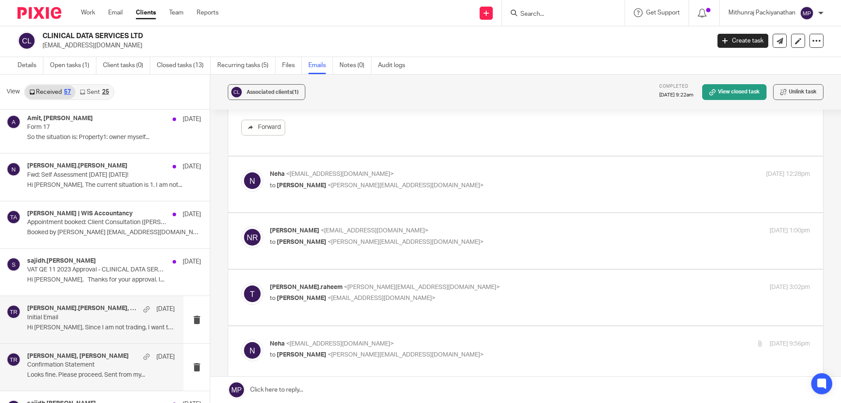
scroll to position [1706, 0]
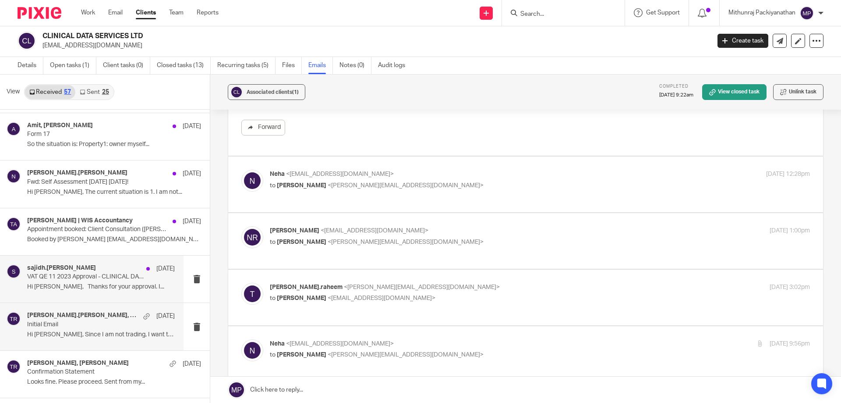
click at [106, 276] on p "VAT QE 11 2023 Approval - CLINICAL DATA SERVICES LTD" at bounding box center [86, 276] width 118 height 7
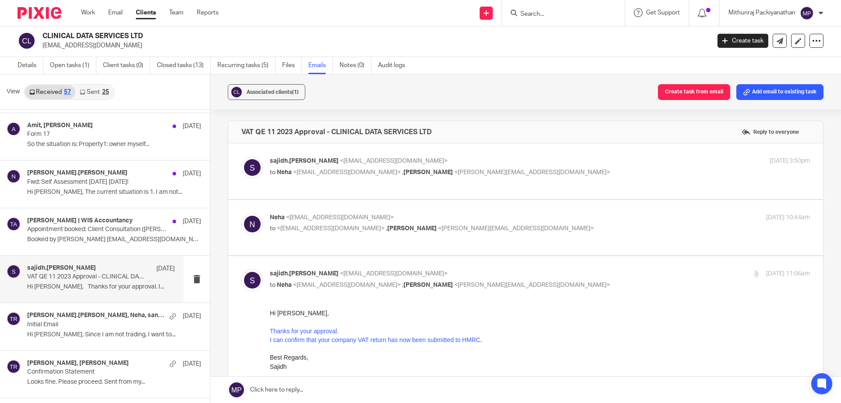
scroll to position [0, 0]
click at [294, 190] on label at bounding box center [525, 171] width 595 height 56
click at [241, 156] on input "checkbox" at bounding box center [241, 156] width 0 height 0
checkbox input "true"
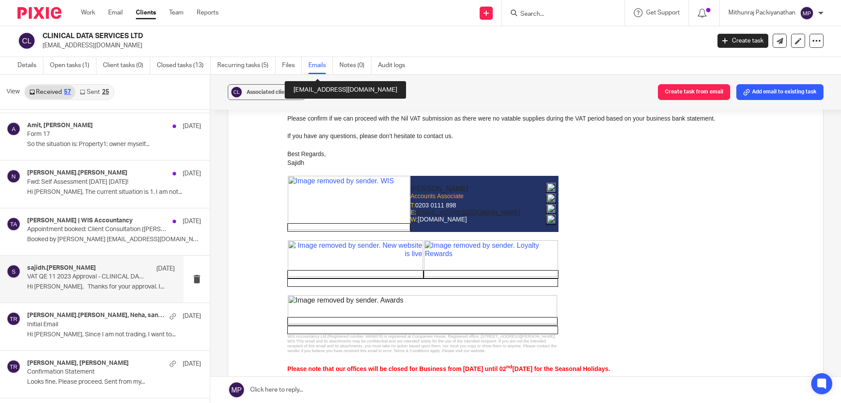
scroll to position [1198, 0]
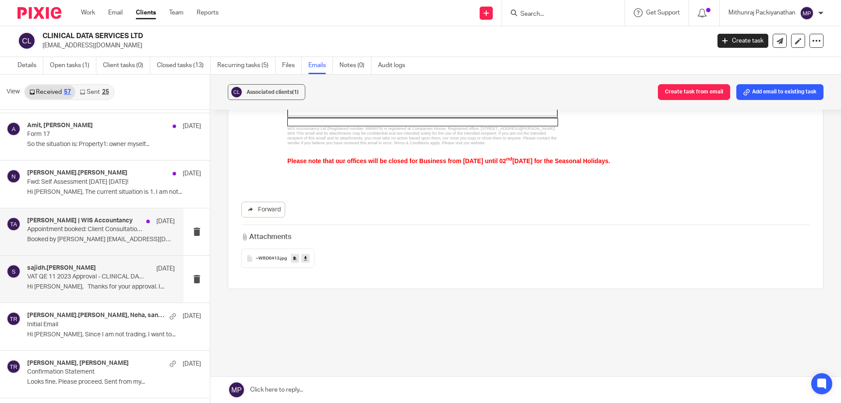
click at [116, 232] on p "Appointment booked: Client Consultation ([PERSON_NAME]) @ [DATE] 11:15am - 12pm…" at bounding box center [86, 229] width 118 height 7
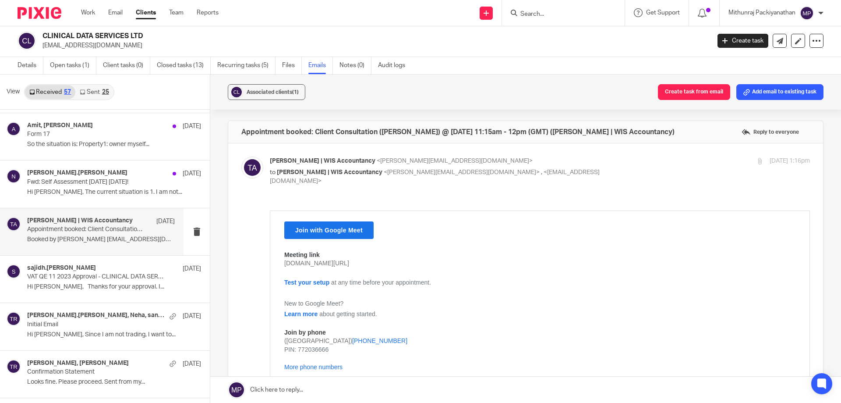
scroll to position [0, 0]
click at [141, 202] on div "[PERSON_NAME].[PERSON_NAME] [DATE] Fwd: Self Assessment [DATE] [DATE]! Hi [PERS…" at bounding box center [92, 183] width 184 height 47
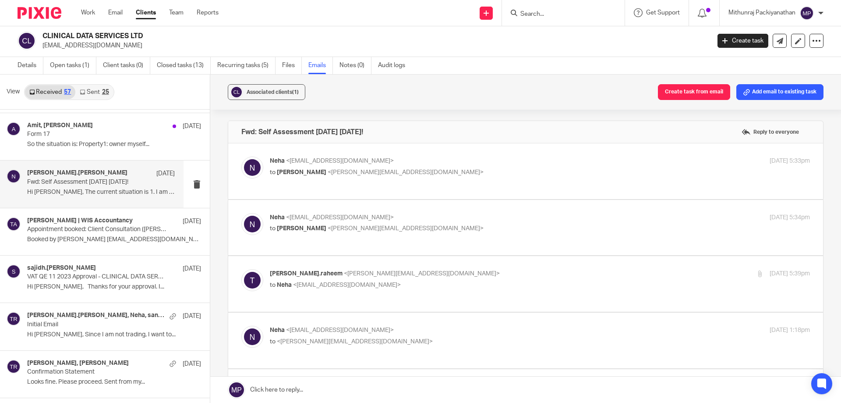
click at [288, 194] on label at bounding box center [525, 171] width 595 height 56
click at [241, 156] on input "checkbox" at bounding box center [241, 156] width 0 height 0
checkbox input "true"
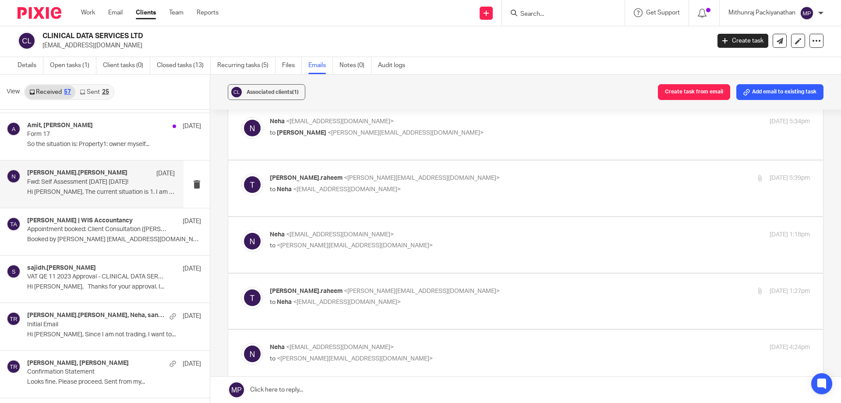
scroll to position [910, 0]
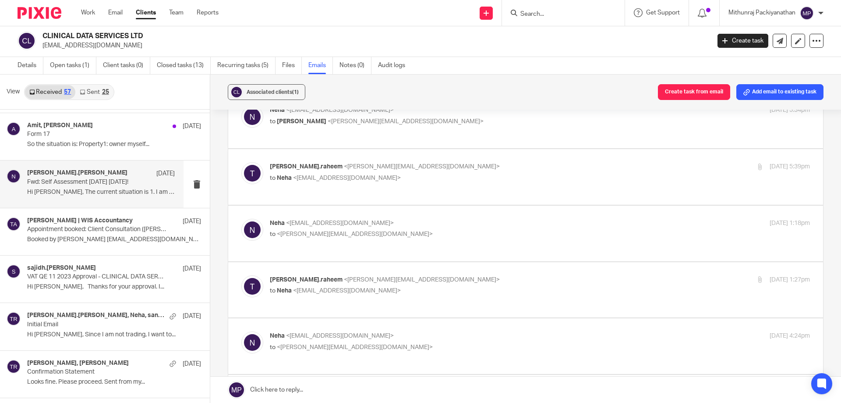
click at [326, 145] on label at bounding box center [525, 120] width 595 height 56
click at [241, 106] on input "checkbox" at bounding box center [241, 105] width 0 height 0
checkbox input "true"
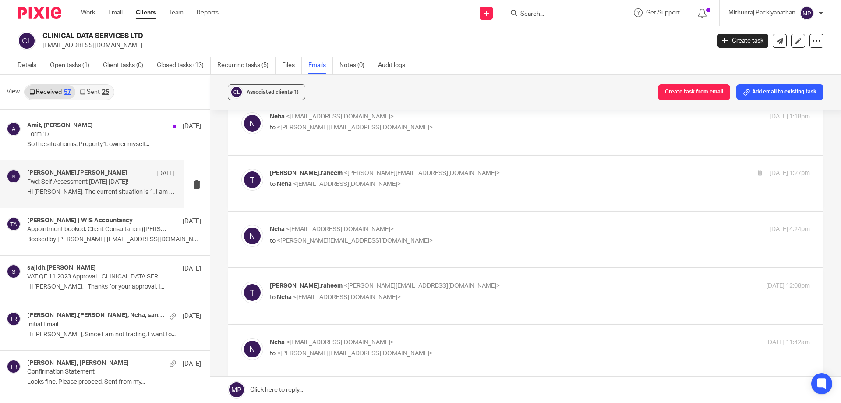
scroll to position [1769, 0]
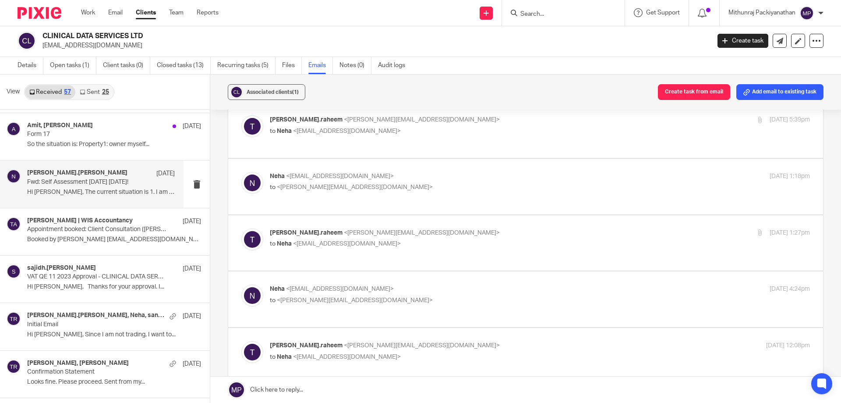
click at [391, 142] on div "[PERSON_NAME].raheem <[PERSON_NAME][EMAIL_ADDRESS][DOMAIN_NAME]> to Neha <[EMAI…" at bounding box center [525, 129] width 569 height 29
click at [391, 149] on label at bounding box center [525, 130] width 595 height 56
click at [241, 115] on input "checkbox" at bounding box center [241, 115] width 0 height 0
checkbox input "true"
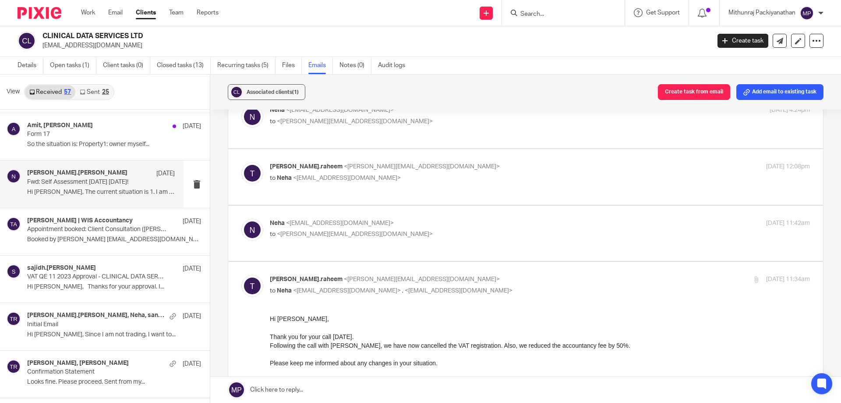
scroll to position [3205, 0]
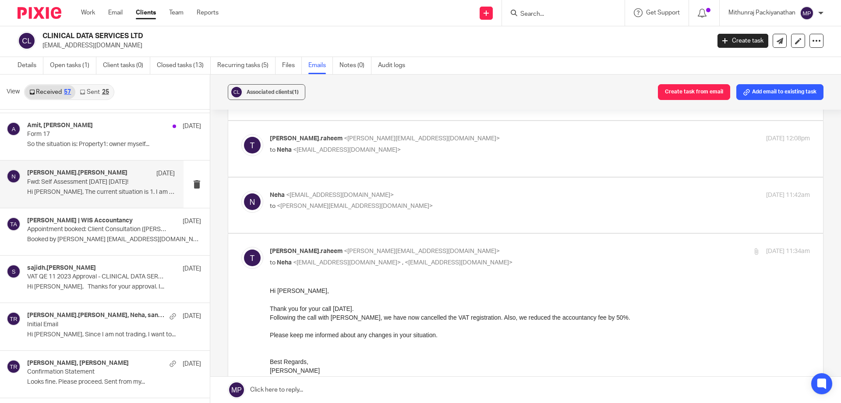
click at [415, 211] on div "Neha <[EMAIL_ADDRESS][DOMAIN_NAME]> to <[PERSON_NAME][EMAIL_ADDRESS][DOMAIN_NAM…" at bounding box center [540, 202] width 540 height 22
checkbox input "true"
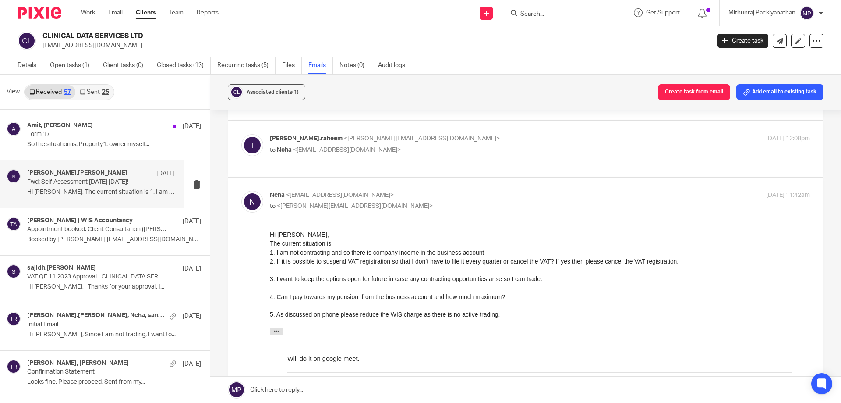
scroll to position [0, 0]
click at [415, 211] on div "Neha <[EMAIL_ADDRESS][DOMAIN_NAME]> to <[PERSON_NAME][EMAIL_ADDRESS][DOMAIN_NAM…" at bounding box center [540, 202] width 540 height 22
click at [435, 167] on label at bounding box center [525, 149] width 595 height 56
click at [241, 134] on input "checkbox" at bounding box center [241, 134] width 0 height 0
checkbox input "true"
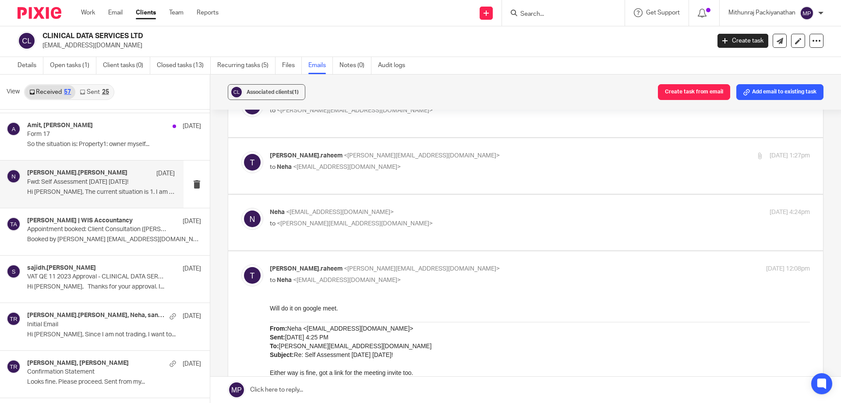
scroll to position [3074, 0]
click at [419, 250] on label at bounding box center [525, 223] width 595 height 56
click at [241, 209] on input "checkbox" at bounding box center [241, 208] width 0 height 0
checkbox input "true"
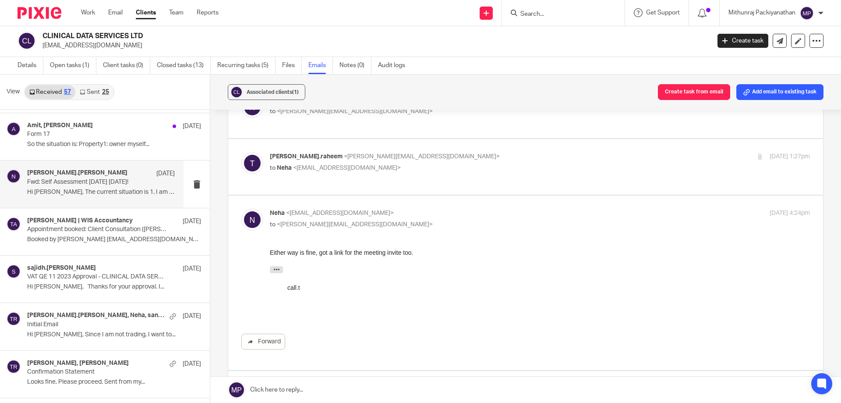
scroll to position [0, 0]
click at [428, 176] on div "[PERSON_NAME].raheem <[PERSON_NAME][EMAIL_ADDRESS][DOMAIN_NAME]> to Neha <[EMAI…" at bounding box center [525, 166] width 569 height 29
click at [423, 190] on label at bounding box center [525, 167] width 595 height 56
click at [241, 152] on input "checkbox" at bounding box center [241, 152] width 0 height 0
checkbox input "true"
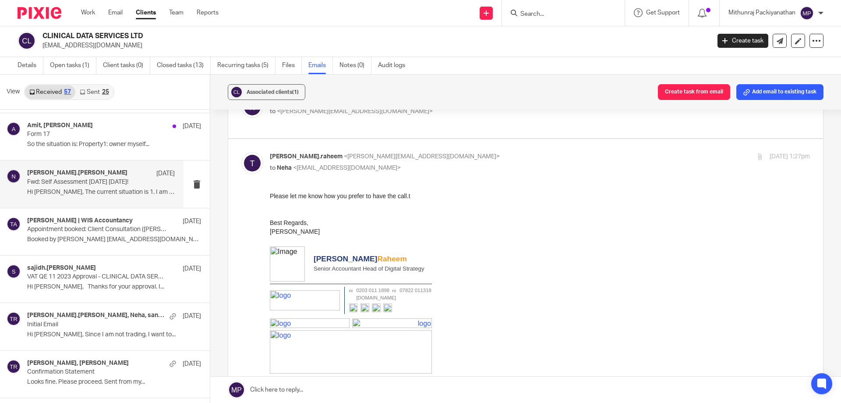
click at [424, 135] on label at bounding box center [525, 111] width 595 height 56
click at [241, 96] on input "checkbox" at bounding box center [241, 96] width 0 height 0
checkbox input "true"
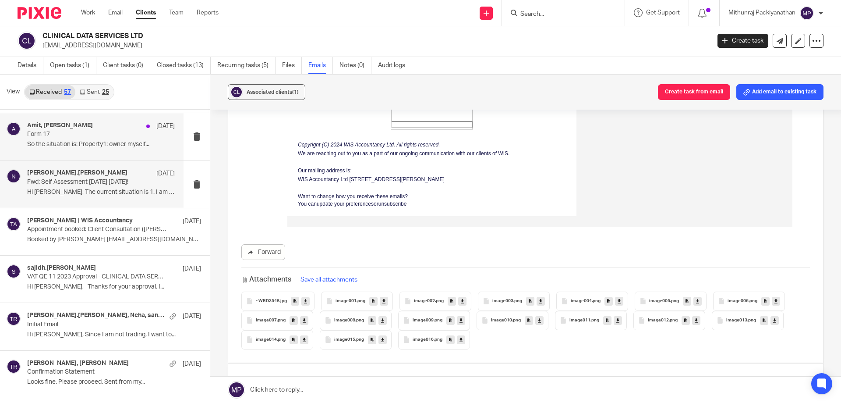
click at [139, 148] on p "So the situation is: Property1: owner myself..." at bounding box center [101, 144] width 148 height 7
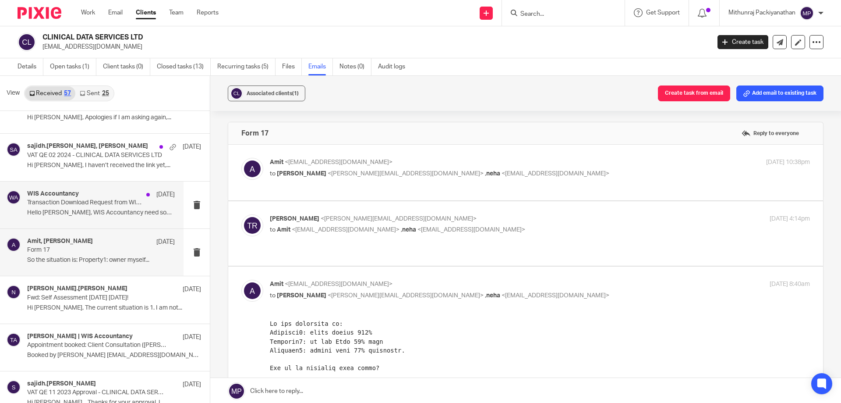
click at [154, 205] on div "WIS Accountancy [DATE] Transaction Download Request from WIS Accountancy Hello …" at bounding box center [101, 204] width 148 height 29
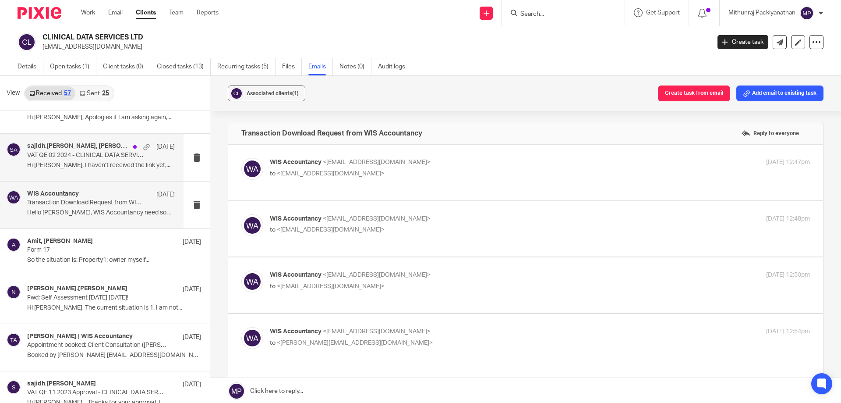
click at [141, 161] on div "sajidh.[PERSON_NAME], [PERSON_NAME] [DATE] VAT QE 02 2024 - CLINICAL DATA SERVI…" at bounding box center [101, 156] width 148 height 29
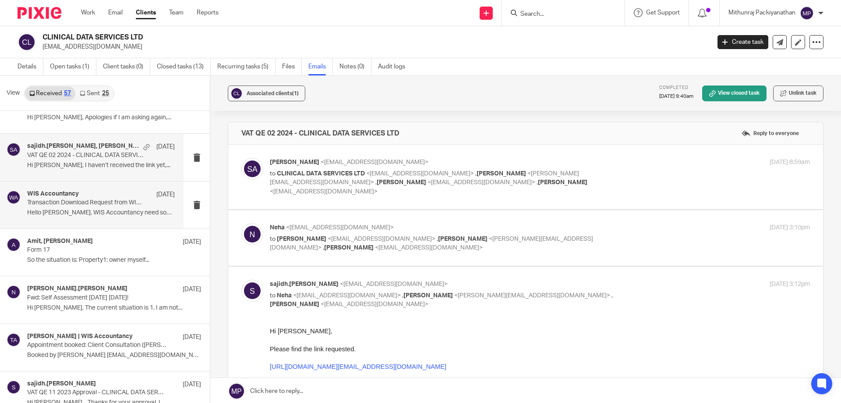
click at [156, 197] on p "[DATE]" at bounding box center [165, 194] width 18 height 9
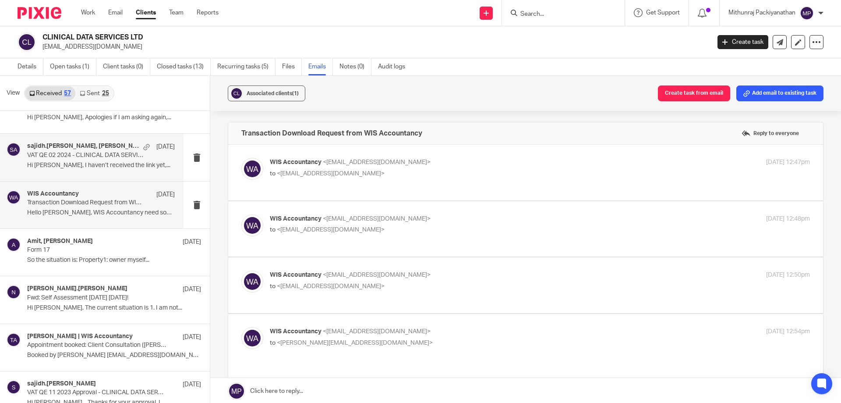
click at [138, 172] on div "sajidh.[PERSON_NAME], [PERSON_NAME] [DATE] VAT QE 02 2024 - CLINICAL DATA SERVI…" at bounding box center [92, 157] width 184 height 47
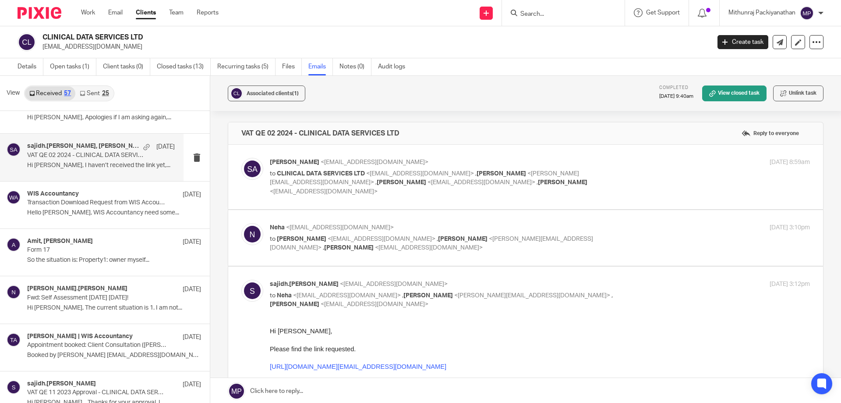
click at [274, 196] on label at bounding box center [525, 177] width 595 height 64
click at [241, 158] on input "checkbox" at bounding box center [241, 157] width 0 height 0
checkbox input "true"
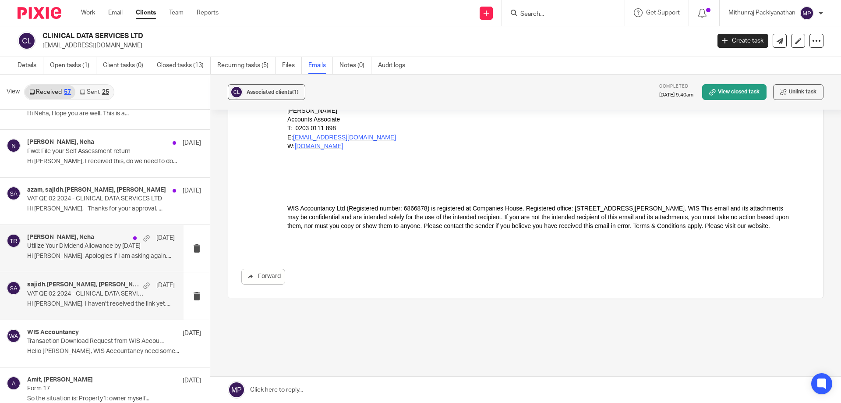
click at [119, 254] on p "Hi [PERSON_NAME], Apologies if I am asking again,..." at bounding box center [101, 255] width 148 height 7
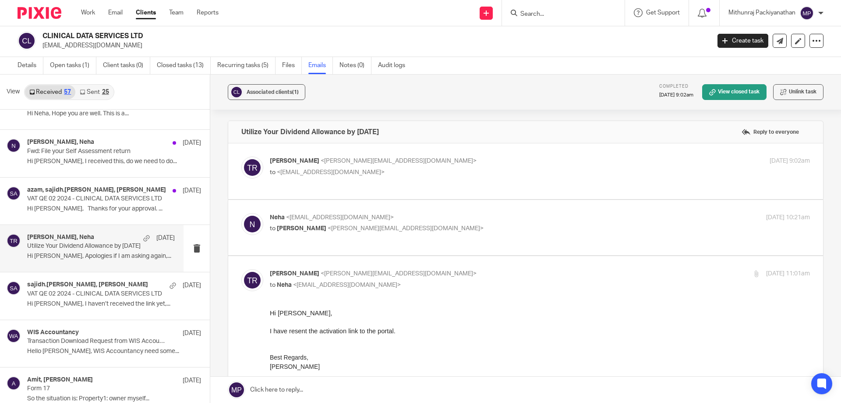
click at [330, 191] on label at bounding box center [525, 171] width 595 height 56
click at [241, 156] on input "checkbox" at bounding box center [241, 156] width 0 height 0
checkbox input "true"
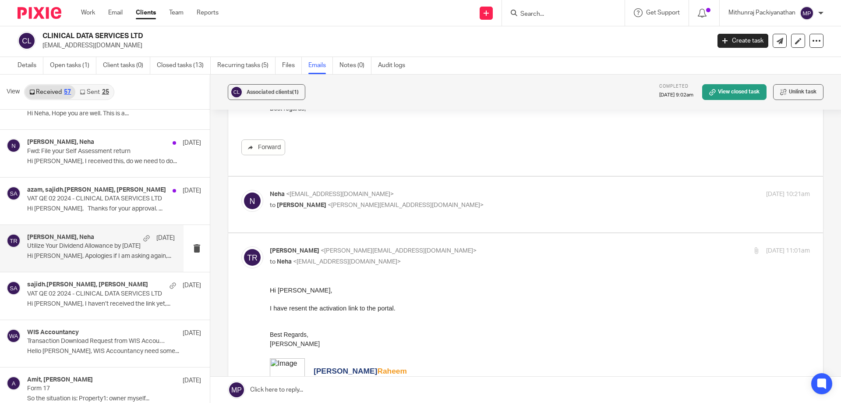
click at [353, 226] on label at bounding box center [525, 205] width 595 height 56
click at [241, 190] on input "checkbox" at bounding box center [241, 189] width 0 height 0
checkbox input "true"
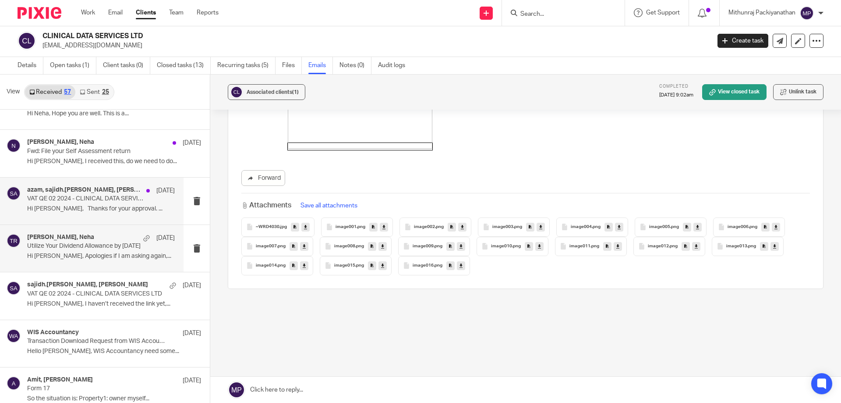
click at [131, 202] on div "azam, sajidh.[PERSON_NAME], [PERSON_NAME] [DATE] VAT QE 02 2024 - CLINICAL DATA…" at bounding box center [101, 200] width 148 height 29
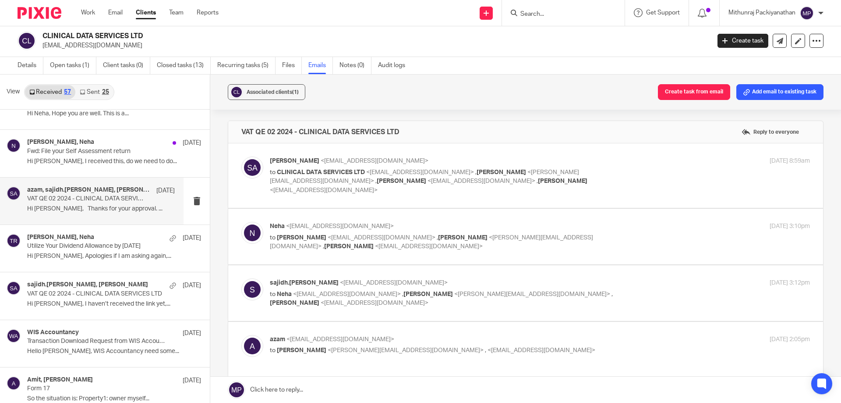
click at [287, 191] on label at bounding box center [525, 175] width 595 height 64
click at [241, 156] on input "checkbox" at bounding box center [241, 156] width 0 height 0
checkbox input "true"
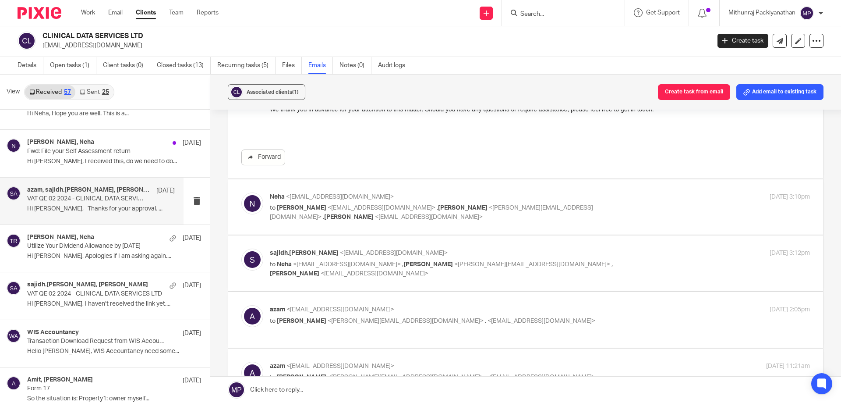
click at [349, 220] on label at bounding box center [525, 207] width 595 height 56
click at [241, 192] on input "checkbox" at bounding box center [241, 192] width 0 height 0
checkbox input "true"
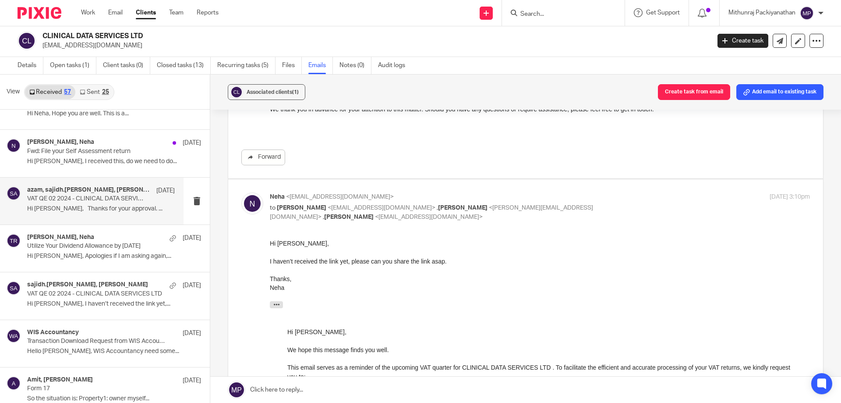
click at [349, 220] on div "Neha <[EMAIL_ADDRESS][DOMAIN_NAME]> to [PERSON_NAME] <[EMAIL_ADDRESS][DOMAIN_NA…" at bounding box center [525, 355] width 569 height 326
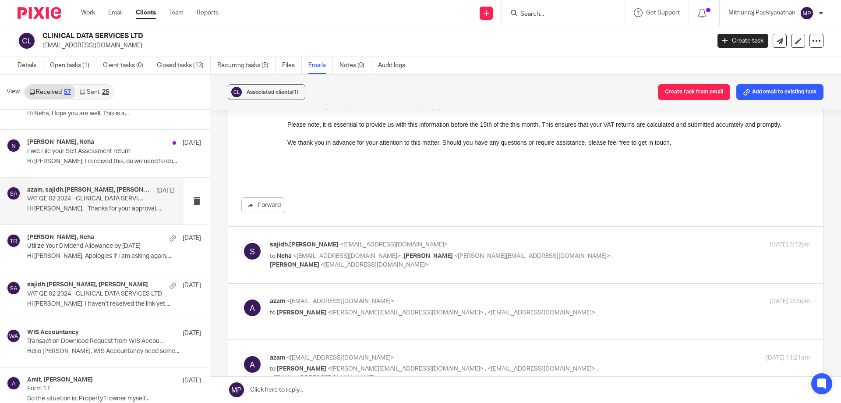
click at [345, 269] on label at bounding box center [525, 255] width 595 height 56
click at [241, 240] on input "checkbox" at bounding box center [241, 240] width 0 height 0
checkbox input "true"
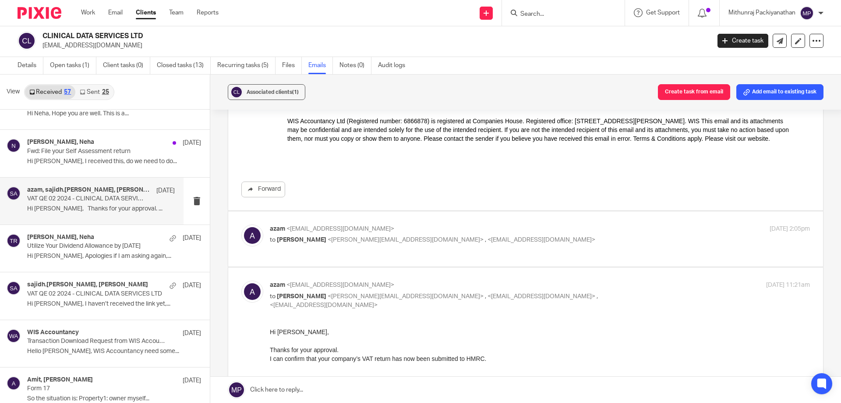
click at [353, 247] on label at bounding box center [525, 239] width 595 height 56
click at [241, 224] on input "checkbox" at bounding box center [241, 224] width 0 height 0
checkbox input "true"
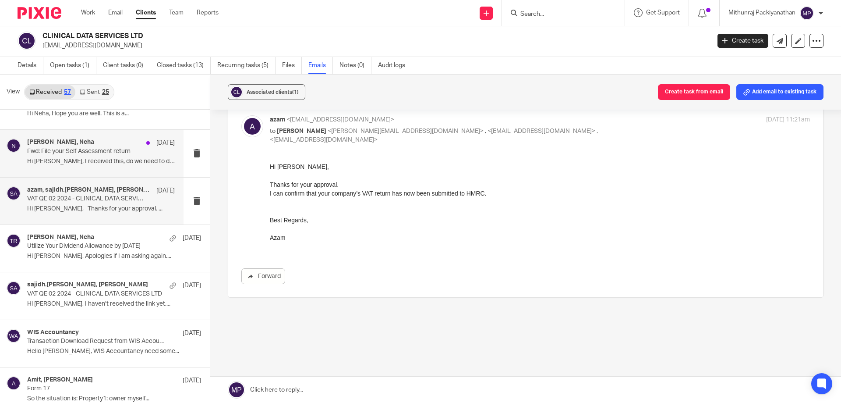
click at [152, 169] on div "[PERSON_NAME], Neha [DATE] Fwd: File your Self Assessment return Hi [PERSON_NAM…" at bounding box center [92, 153] width 184 height 47
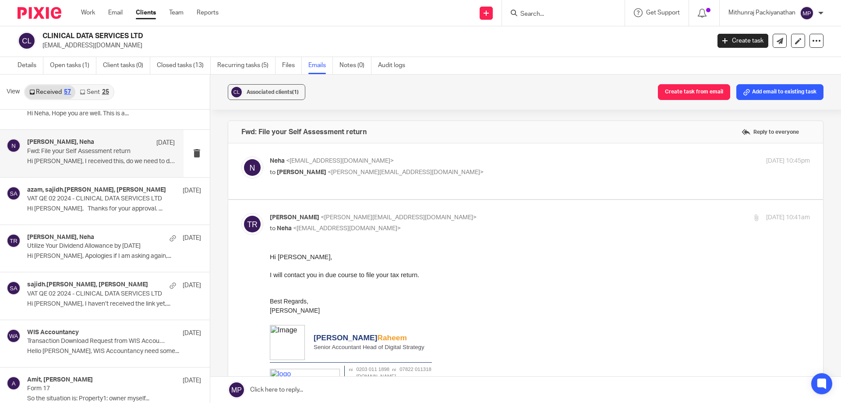
click at [299, 184] on div "Neha <[EMAIL_ADDRESS][DOMAIN_NAME]> to [PERSON_NAME] <[PERSON_NAME][EMAIL_ADDRE…" at bounding box center [525, 170] width 569 height 29
click at [304, 197] on label at bounding box center [525, 171] width 595 height 56
click at [241, 156] on input "checkbox" at bounding box center [241, 156] width 0 height 0
checkbox input "true"
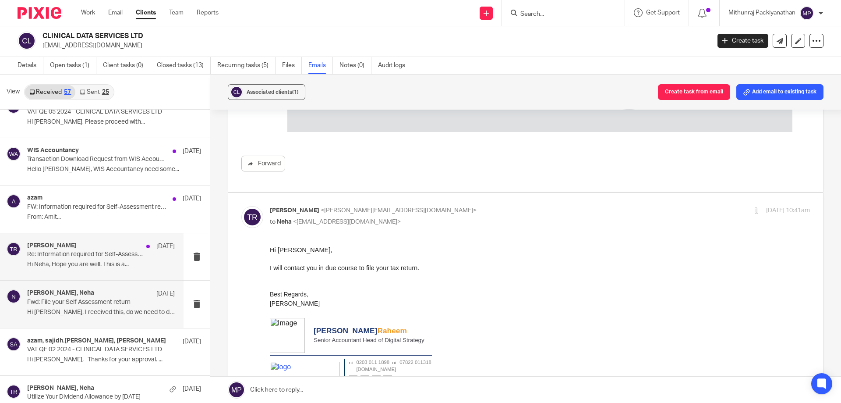
click at [156, 249] on p "[DATE]" at bounding box center [165, 246] width 18 height 9
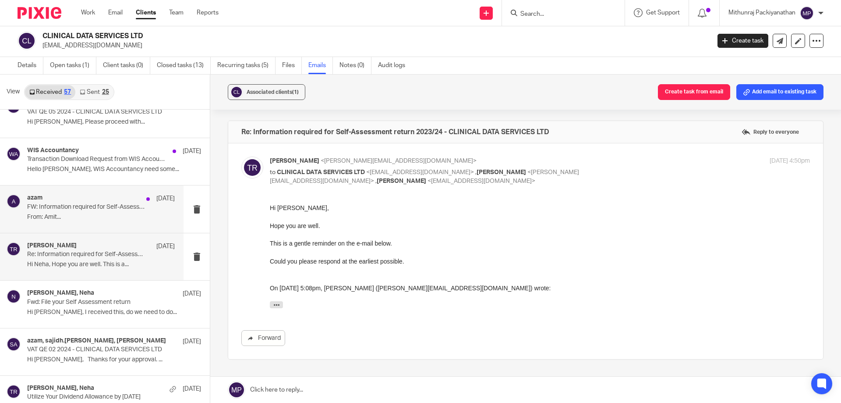
click at [156, 200] on p "[DATE]" at bounding box center [165, 198] width 18 height 9
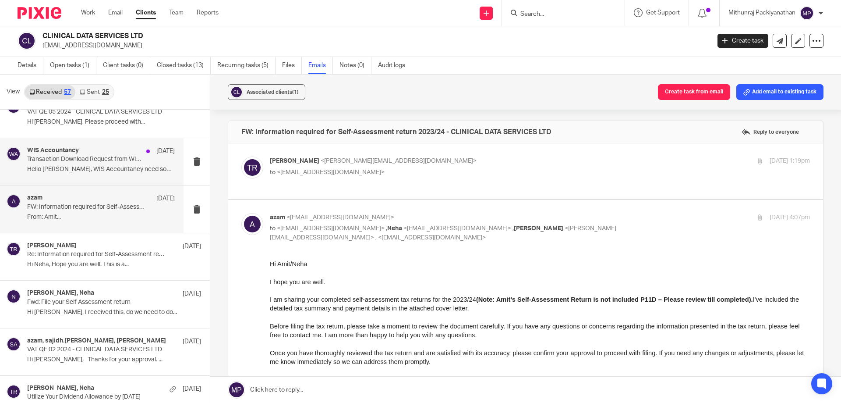
click at [146, 152] on div at bounding box center [148, 151] width 4 height 4
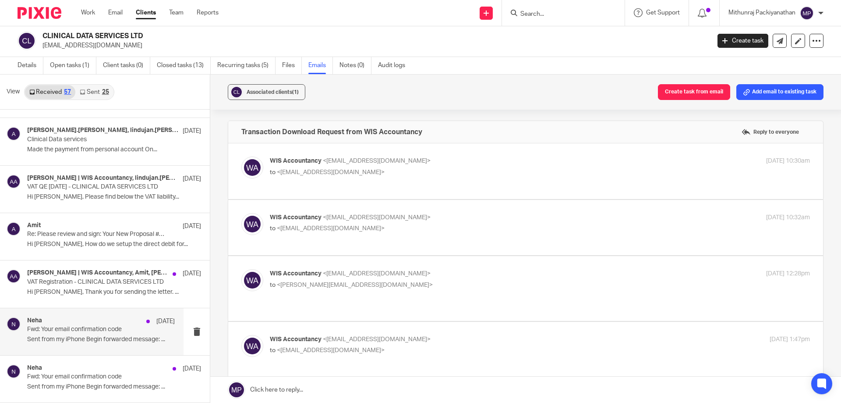
click at [142, 323] on div "[DATE]" at bounding box center [158, 321] width 33 height 9
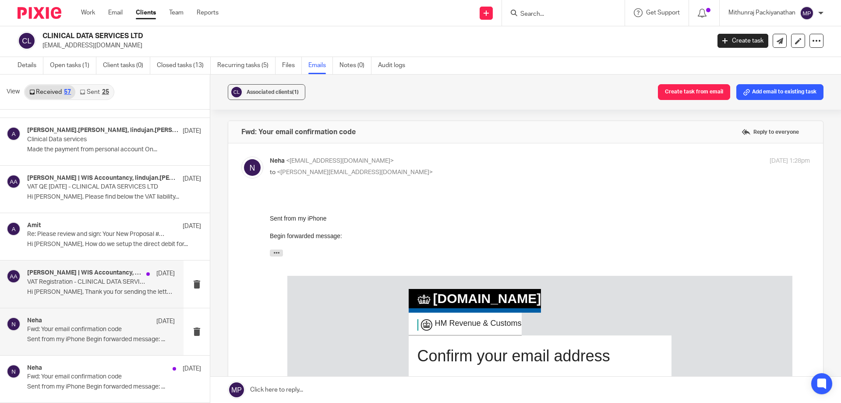
click at [148, 292] on p "Hi [PERSON_NAME], Thank you for sending the letter. ..." at bounding box center [101, 291] width 148 height 7
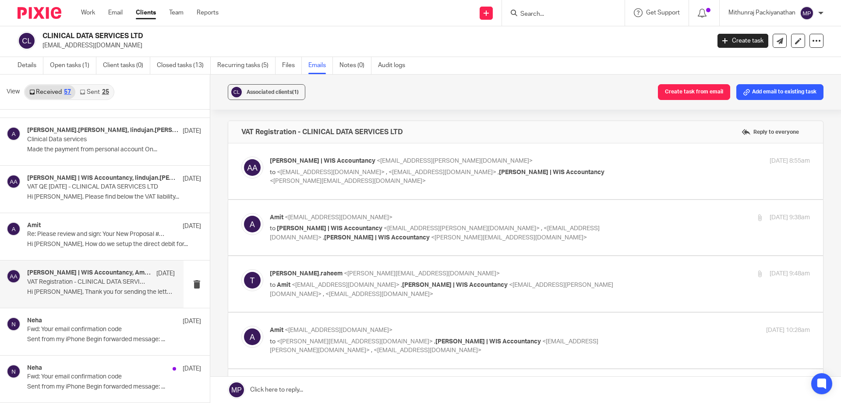
click at [324, 190] on label at bounding box center [525, 171] width 595 height 56
click at [241, 156] on input "checkbox" at bounding box center [241, 156] width 0 height 0
checkbox input "true"
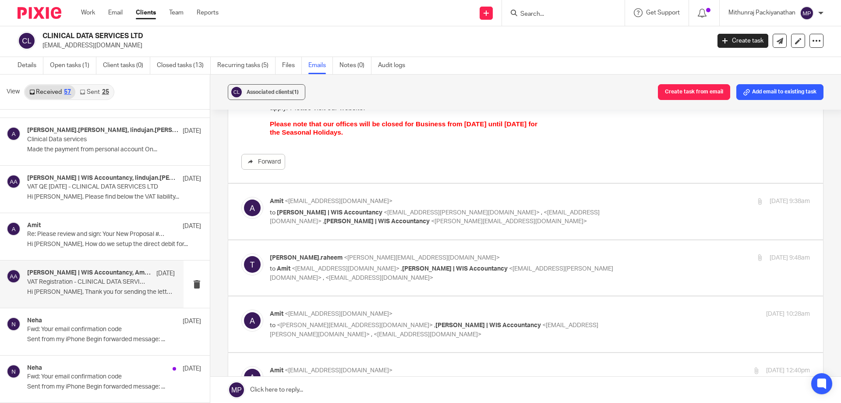
click at [348, 233] on label at bounding box center [525, 212] width 595 height 56
click at [241, 197] on input "checkbox" at bounding box center [241, 196] width 0 height 0
checkbox input "true"
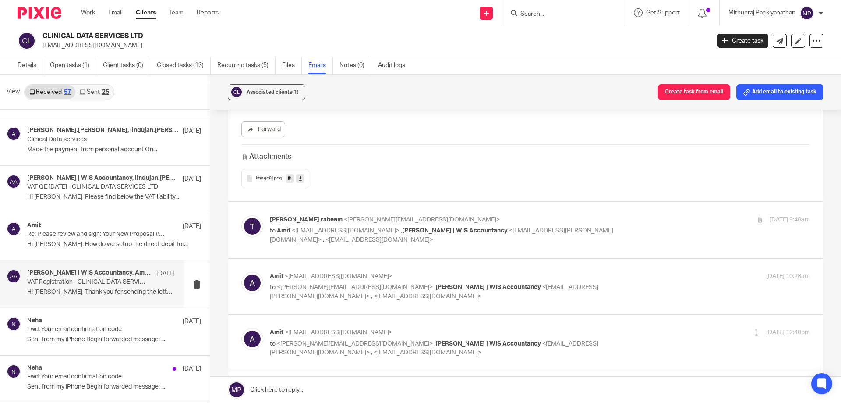
click at [382, 260] on label at bounding box center [525, 287] width 595 height 56
click at [241, 271] on input "checkbox" at bounding box center [241, 271] width 0 height 0
checkbox input "true"
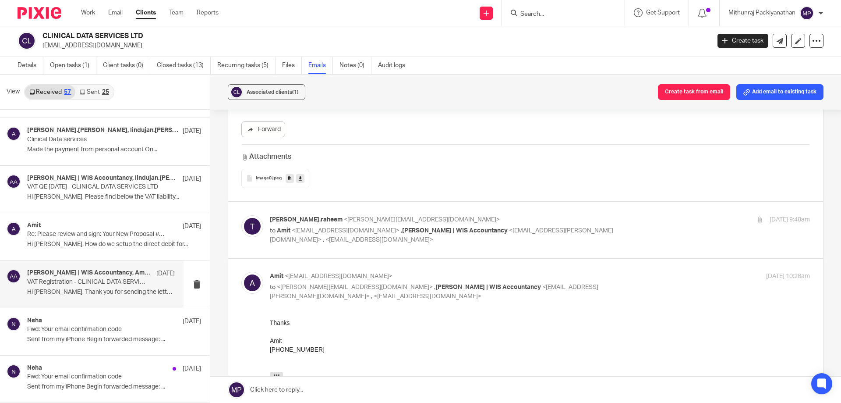
click at [386, 239] on p "to Amit <[EMAIL_ADDRESS][DOMAIN_NAME]> , [PERSON_NAME] | WIS Accountancy <[EMAI…" at bounding box center [450, 235] width 360 height 18
checkbox input "true"
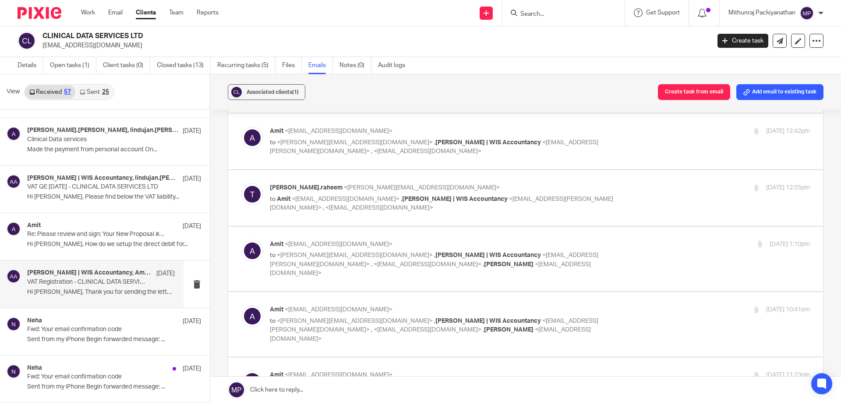
click at [431, 148] on p "to <[PERSON_NAME][EMAIL_ADDRESS][DOMAIN_NAME]> , [PERSON_NAME] | WIS Accountanc…" at bounding box center [450, 147] width 360 height 18
checkbox input "true"
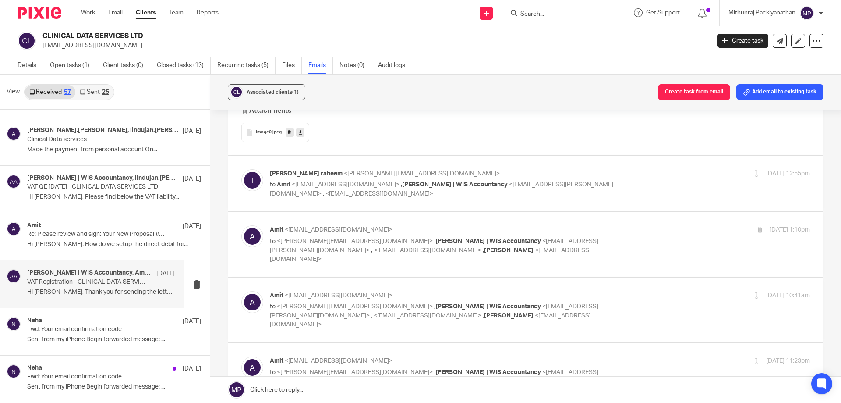
click at [407, 202] on label at bounding box center [525, 184] width 595 height 56
click at [241, 169] on input "checkbox" at bounding box center [241, 169] width 0 height 0
checkbox input "true"
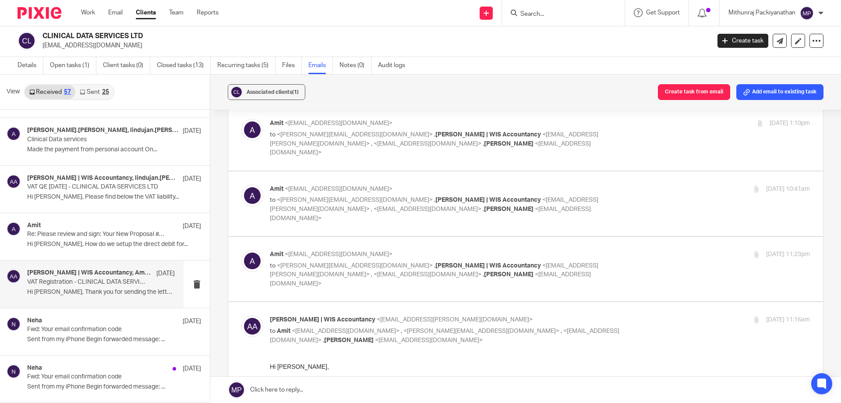
scroll to position [6685, 0]
click at [428, 156] on label at bounding box center [525, 137] width 595 height 64
click at [241, 118] on input "checkbox" at bounding box center [241, 118] width 0 height 0
checkbox input "true"
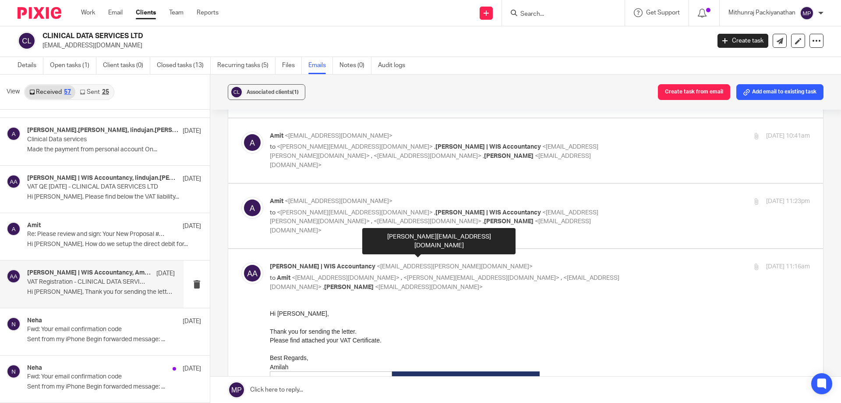
scroll to position [6932, 0]
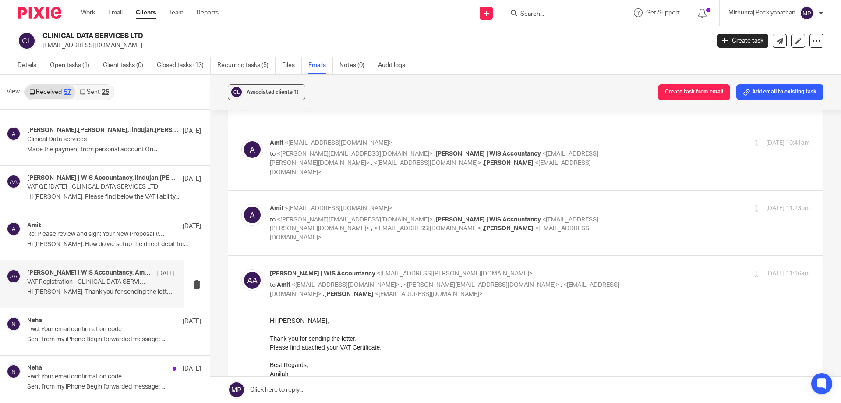
click at [457, 171] on label at bounding box center [525, 157] width 595 height 64
click at [241, 138] on input "checkbox" at bounding box center [241, 138] width 0 height 0
checkbox input "true"
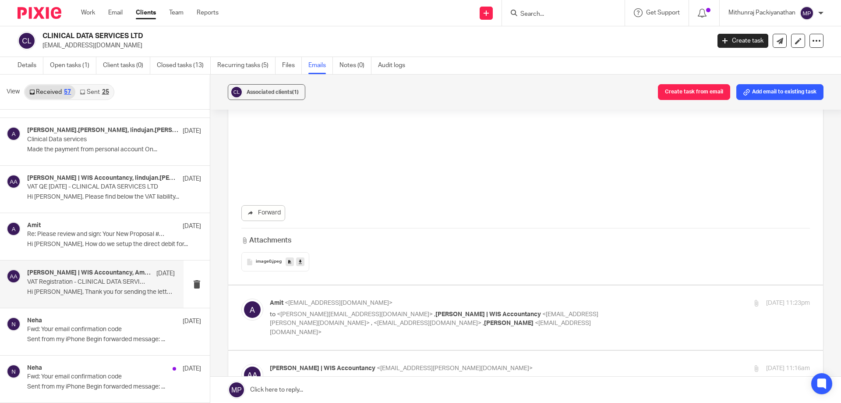
scroll to position [8696, 0]
click at [436, 311] on label at bounding box center [525, 317] width 595 height 64
click at [241, 298] on input "checkbox" at bounding box center [241, 298] width 0 height 0
checkbox input "true"
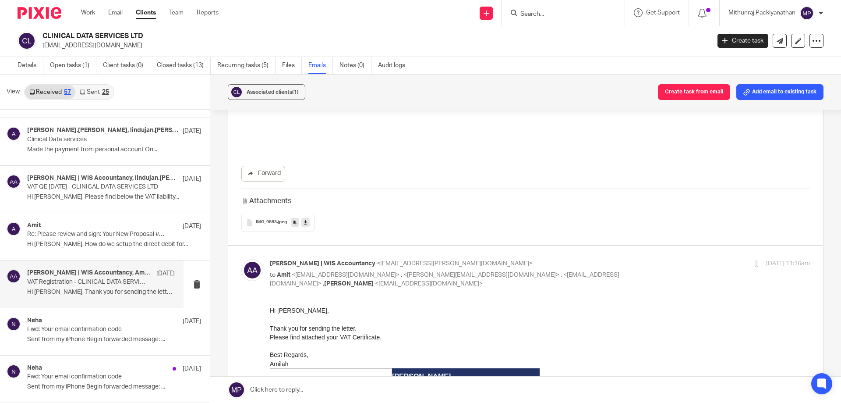
scroll to position [10940, 0]
click at [138, 240] on div "Amit [DATE] Re: Please review and sign: Your New Proposal #WIS1831 Hi [PERSON_N…" at bounding box center [101, 236] width 148 height 29
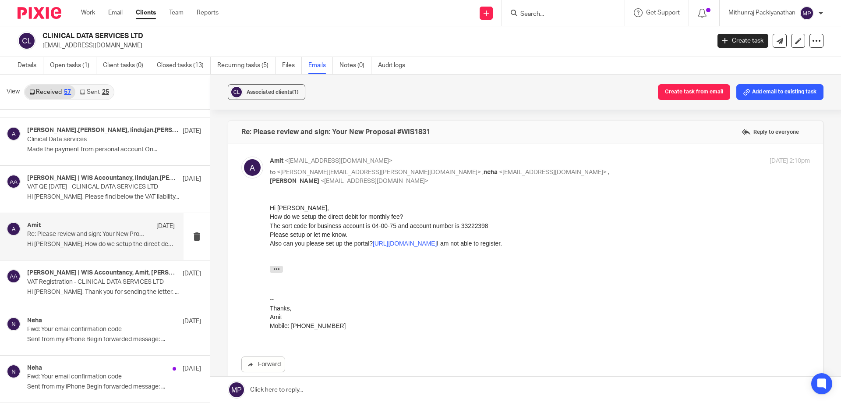
scroll to position [0, 0]
click at [138, 202] on div "[PERSON_NAME] | WIS Accountancy, lindujan.[PERSON_NAME].[PERSON_NAME] [DATE] VA…" at bounding box center [101, 188] width 148 height 29
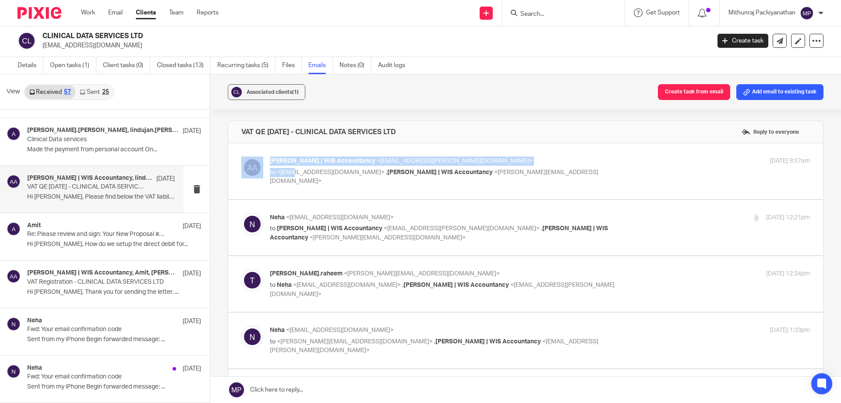
drag, startPoint x: 292, startPoint y: 184, endPoint x: 294, endPoint y: 194, distance: 9.9
click at [294, 194] on div "[PERSON_NAME] | WIS Accountancy <[EMAIL_ADDRESS][PERSON_NAME][DOMAIN_NAME]> to …" at bounding box center [525, 171] width 595 height 56
click at [294, 194] on label at bounding box center [525, 171] width 595 height 56
click at [241, 156] on input "checkbox" at bounding box center [241, 156] width 0 height 0
checkbox input "true"
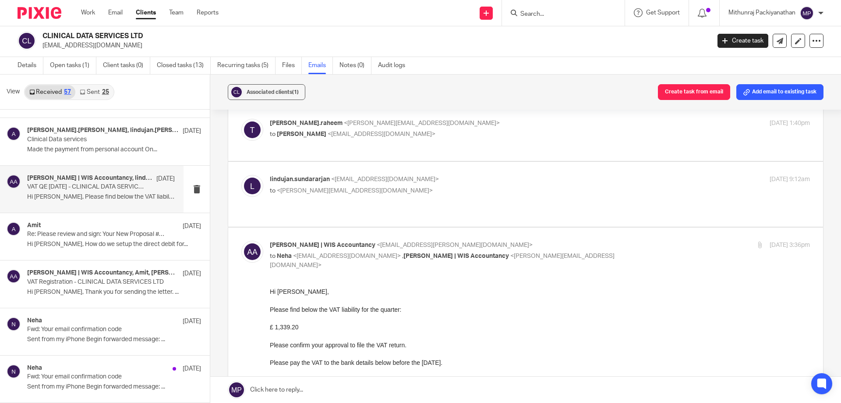
scroll to position [719, 0]
click at [358, 211] on label at bounding box center [525, 196] width 595 height 64
click at [241, 177] on input "checkbox" at bounding box center [241, 177] width 0 height 0
checkbox input "true"
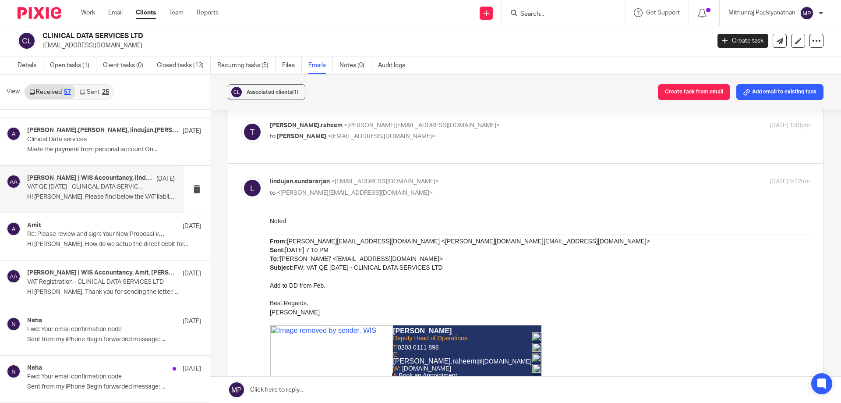
scroll to position [0, 0]
click at [388, 156] on label at bounding box center [525, 136] width 595 height 56
click at [241, 121] on input "checkbox" at bounding box center [241, 121] width 0 height 0
checkbox input "true"
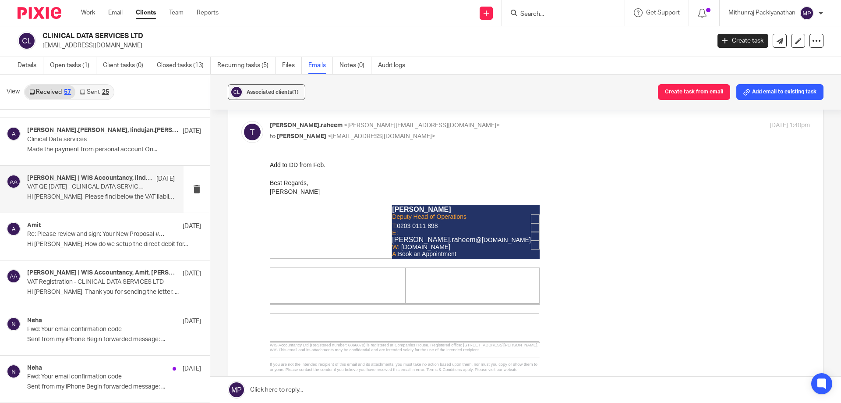
scroll to position [664, 0]
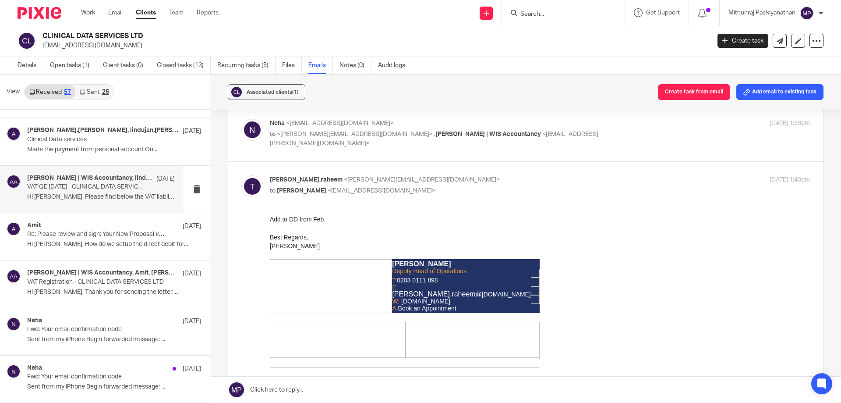
click at [387, 152] on label at bounding box center [525, 134] width 595 height 56
click at [241, 119] on input "checkbox" at bounding box center [241, 118] width 0 height 0
checkbox input "true"
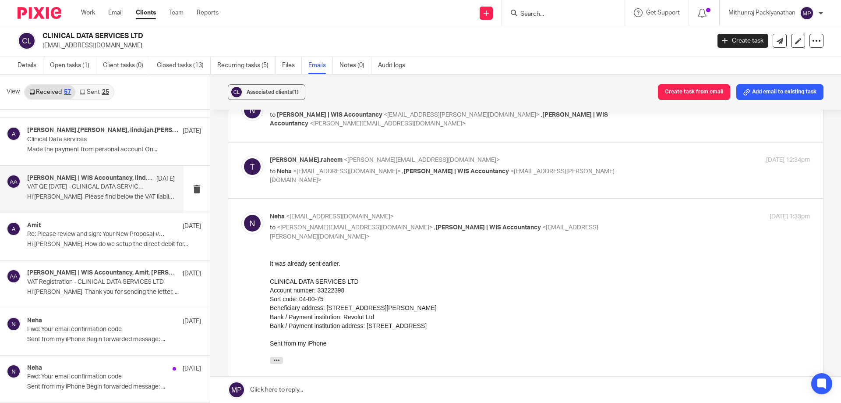
scroll to position [571, 0]
click at [373, 191] on label at bounding box center [525, 171] width 595 height 56
click at [241, 156] on input "checkbox" at bounding box center [241, 156] width 0 height 0
checkbox input "true"
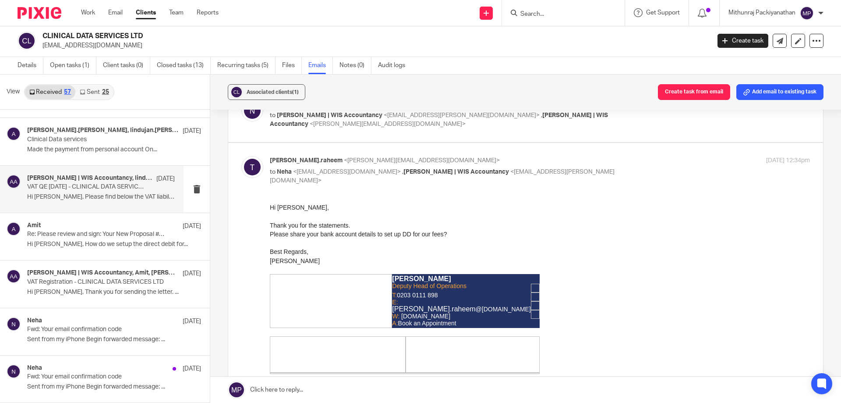
click at [385, 140] on label at bounding box center [525, 114] width 595 height 56
click at [241, 99] on input "checkbox" at bounding box center [241, 99] width 0 height 0
checkbox input "true"
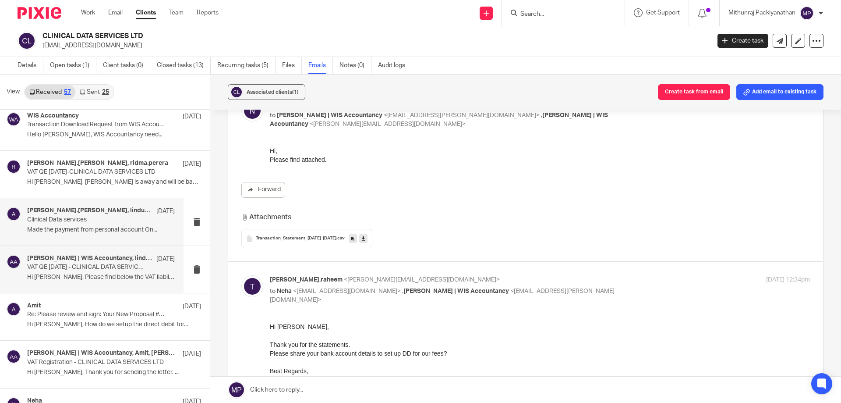
click at [136, 235] on div "[PERSON_NAME].[PERSON_NAME], lindujan.[PERSON_NAME].[PERSON_NAME], [PERSON_NAME…" at bounding box center [101, 221] width 148 height 29
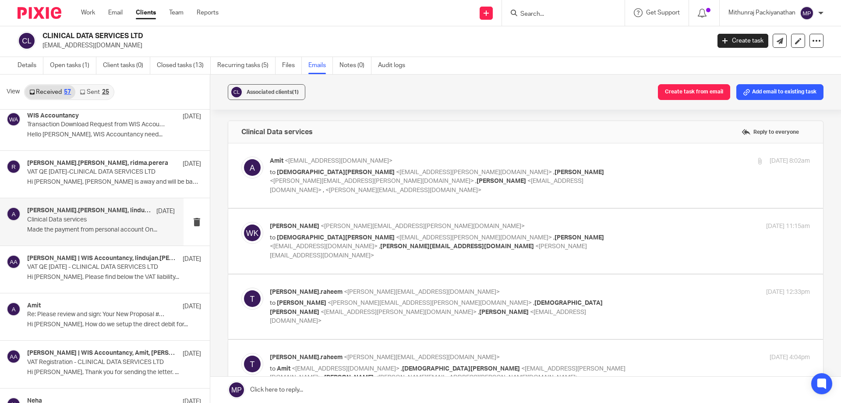
click at [136, 235] on div "[PERSON_NAME].[PERSON_NAME], lindujan.[PERSON_NAME].[PERSON_NAME], [PERSON_NAME…" at bounding box center [101, 221] width 148 height 29
click at [298, 188] on label at bounding box center [525, 175] width 595 height 64
click at [241, 156] on input "checkbox" at bounding box center [241, 156] width 0 height 0
checkbox input "true"
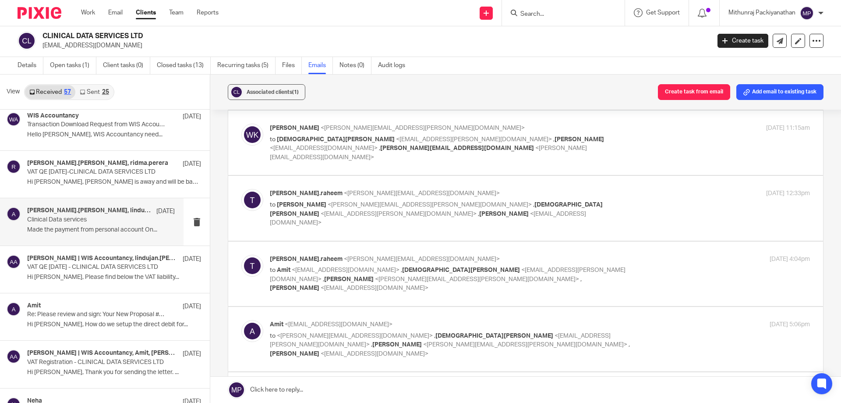
click at [369, 148] on label at bounding box center [525, 142] width 595 height 64
click at [241, 124] on input "checkbox" at bounding box center [241, 123] width 0 height 0
checkbox input "true"
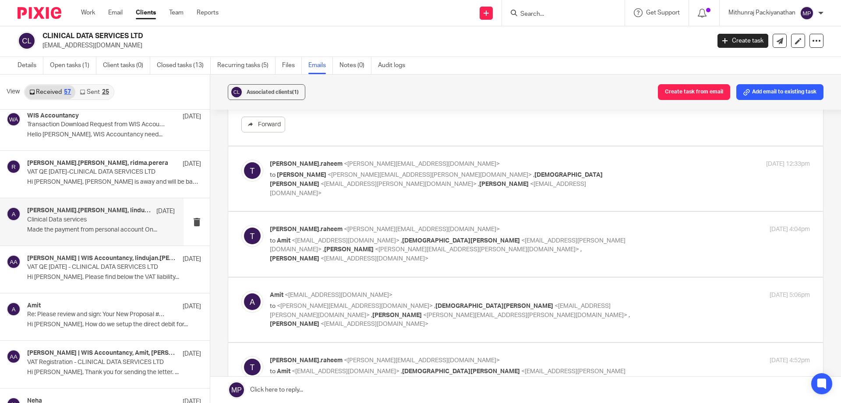
click at [367, 178] on label at bounding box center [525, 178] width 595 height 64
click at [241, 160] on input "checkbox" at bounding box center [241, 159] width 0 height 0
checkbox input "true"
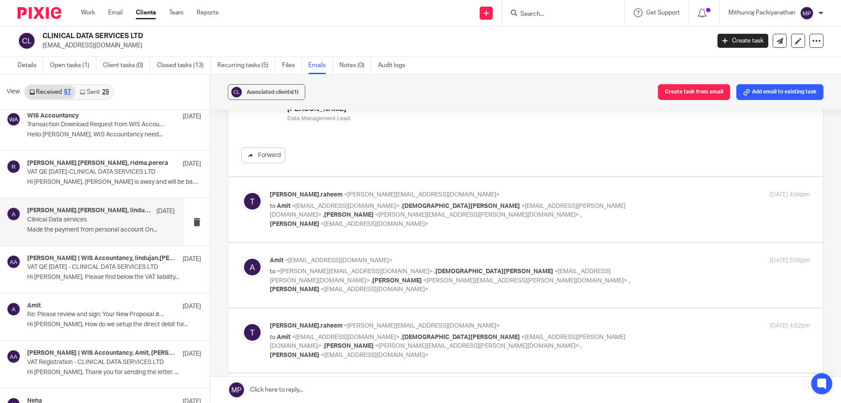
click at [363, 204] on label at bounding box center [525, 209] width 595 height 64
click at [241, 190] on input "checkbox" at bounding box center [241, 190] width 0 height 0
checkbox input "true"
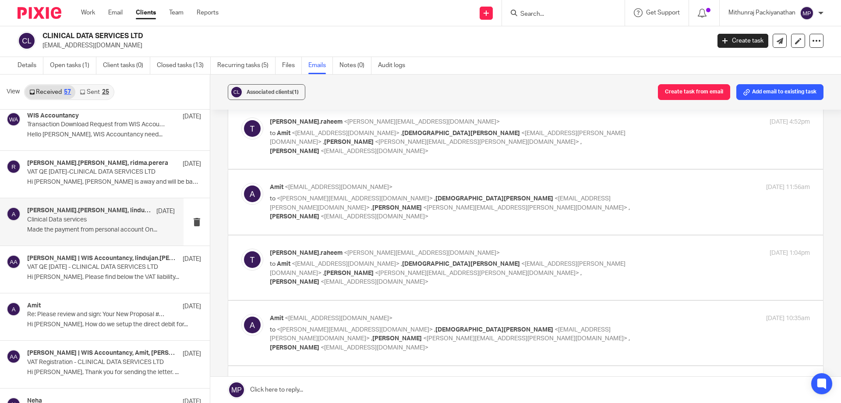
click at [364, 379] on div "[PERSON_NAME] <[EMAIL_ADDRESS][DOMAIN_NAME]> to [PERSON_NAME] <[PERSON_NAME][EM…" at bounding box center [450, 389] width 360 height 20
checkbox input "true"
click at [386, 235] on label at bounding box center [525, 267] width 595 height 64
click at [241, 248] on input "checkbox" at bounding box center [241, 248] width 0 height 0
checkbox input "true"
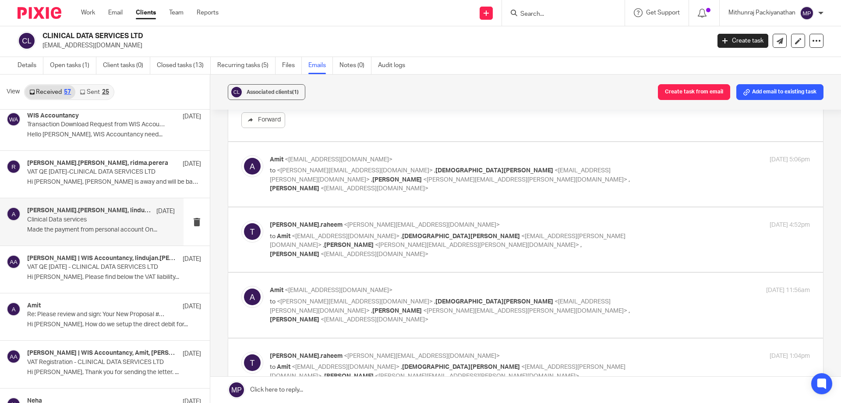
click at [379, 273] on label at bounding box center [525, 305] width 595 height 64
click at [241, 285] on input "checkbox" at bounding box center [241, 285] width 0 height 0
checkbox input "true"
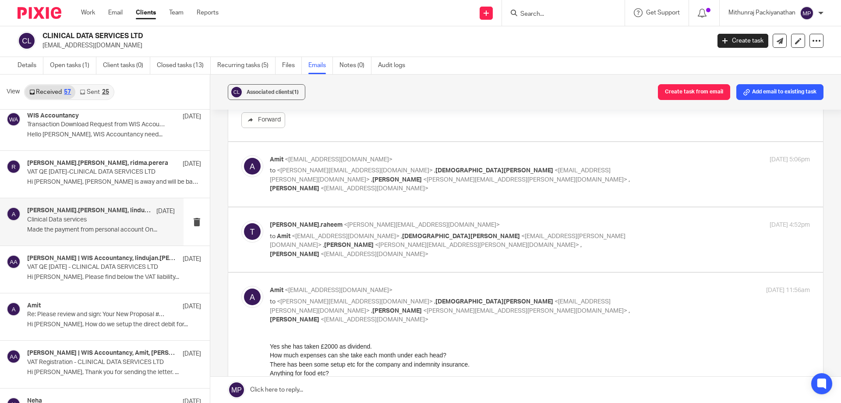
click at [397, 216] on label at bounding box center [525, 239] width 595 height 64
click at [241, 220] on input "checkbox" at bounding box center [241, 220] width 0 height 0
checkbox input "true"
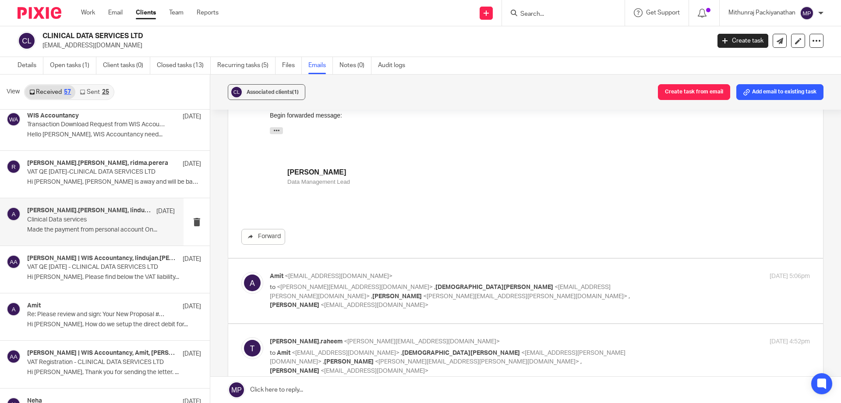
click at [384, 266] on label at bounding box center [525, 291] width 595 height 64
click at [241, 271] on input "checkbox" at bounding box center [241, 271] width 0 height 0
checkbox input "true"
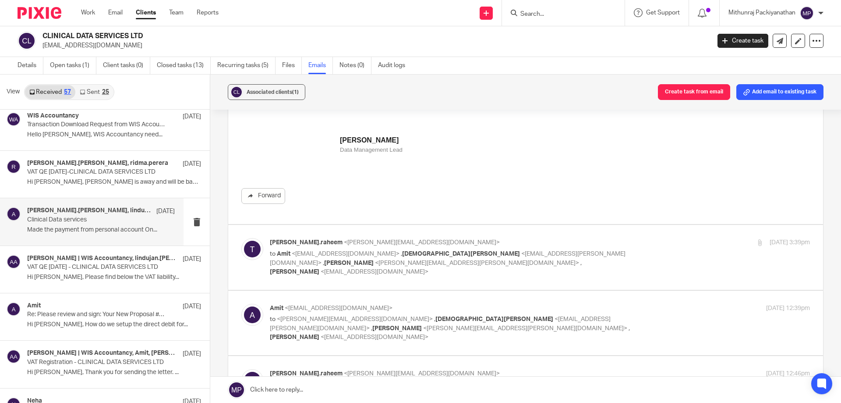
click at [404, 225] on label at bounding box center [525, 257] width 595 height 64
click at [241, 238] on input "checkbox" at bounding box center [241, 238] width 0 height 0
checkbox input "true"
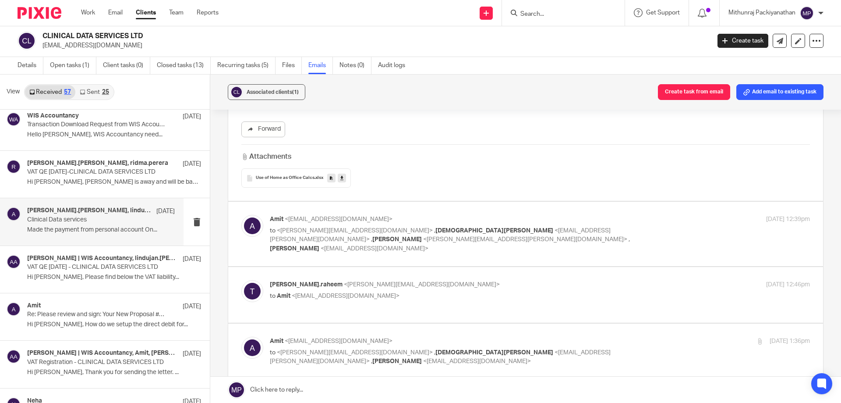
click at [432, 202] on label at bounding box center [525, 234] width 595 height 64
click at [241, 214] on input "checkbox" at bounding box center [241, 214] width 0 height 0
checkbox input "true"
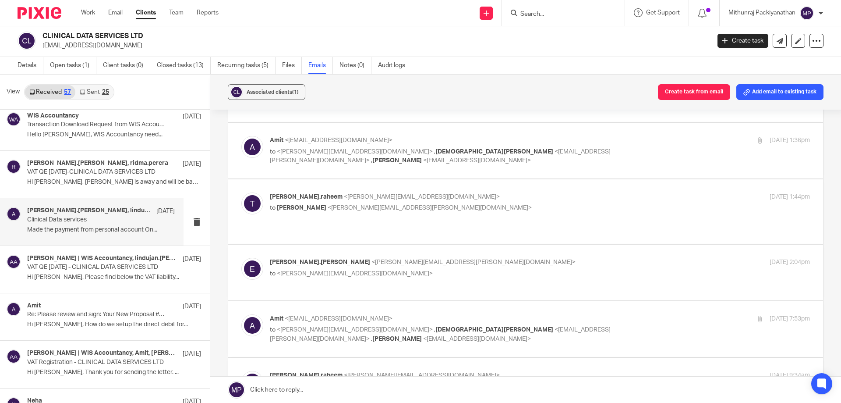
click at [437, 269] on p "to <[PERSON_NAME][EMAIL_ADDRESS][DOMAIN_NAME]>" at bounding box center [450, 273] width 360 height 9
checkbox input "true"
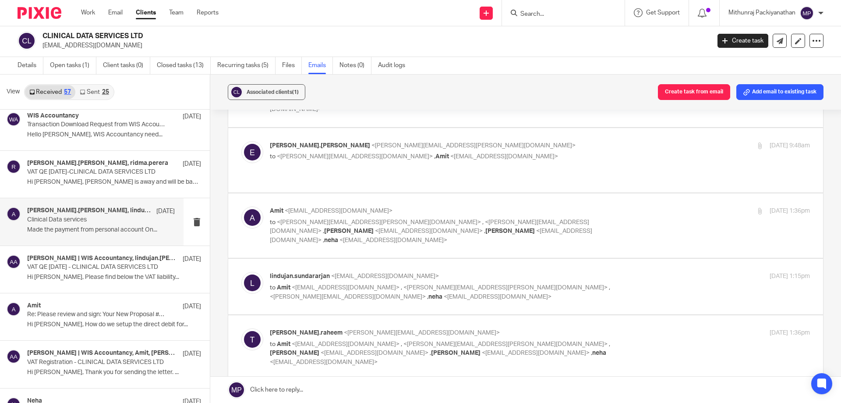
checkbox input "true"
click at [438, 315] on label at bounding box center [525, 347] width 595 height 64
click at [241, 328] on input "checkbox" at bounding box center [241, 328] width 0 height 0
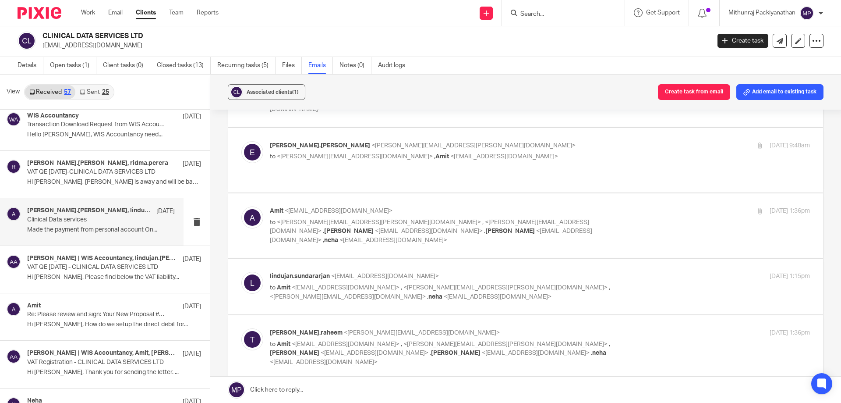
checkbox input "true"
click at [450, 259] on label at bounding box center [525, 287] width 595 height 56
click at [241, 271] on input "checkbox" at bounding box center [241, 271] width 0 height 0
checkbox input "true"
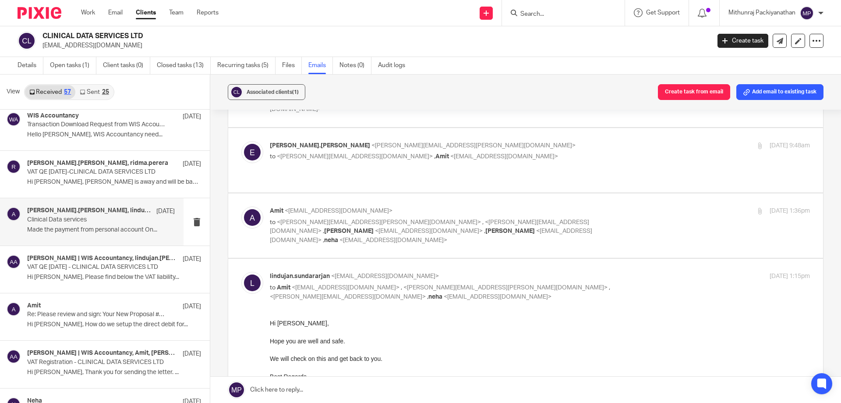
click at [470, 193] on label at bounding box center [525, 225] width 595 height 64
click at [241, 206] on input "checkbox" at bounding box center [241, 206] width 0 height 0
checkbox input "true"
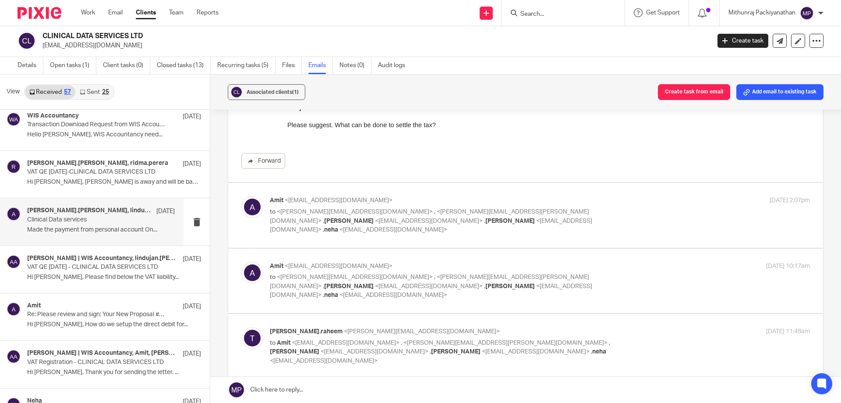
scroll to position [15560, 0]
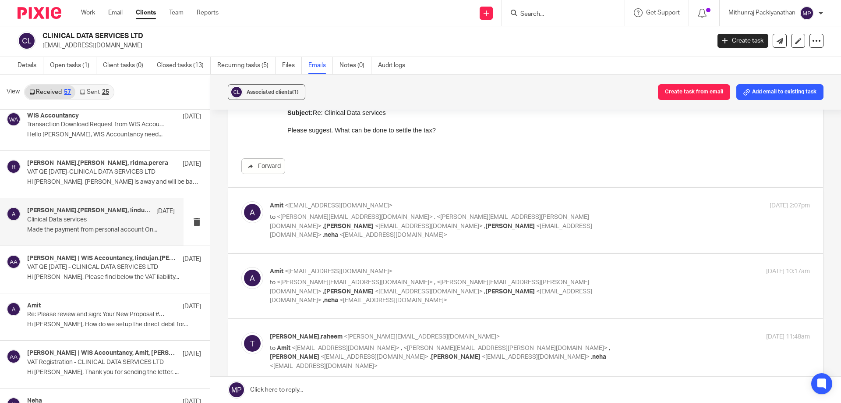
click at [469, 254] on label at bounding box center [525, 286] width 595 height 64
click at [241, 266] on input "checkbox" at bounding box center [241, 266] width 0 height 0
checkbox input "true"
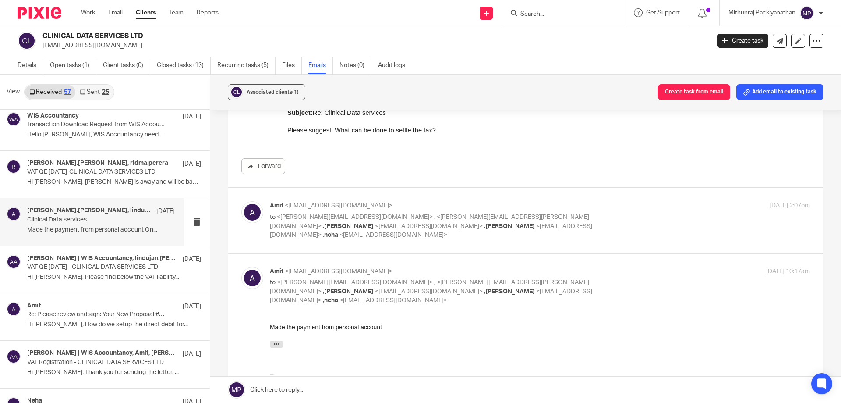
scroll to position [0, 0]
click at [464, 188] on label at bounding box center [525, 220] width 595 height 64
click at [241, 201] on input "checkbox" at bounding box center [241, 201] width 0 height 0
checkbox input "true"
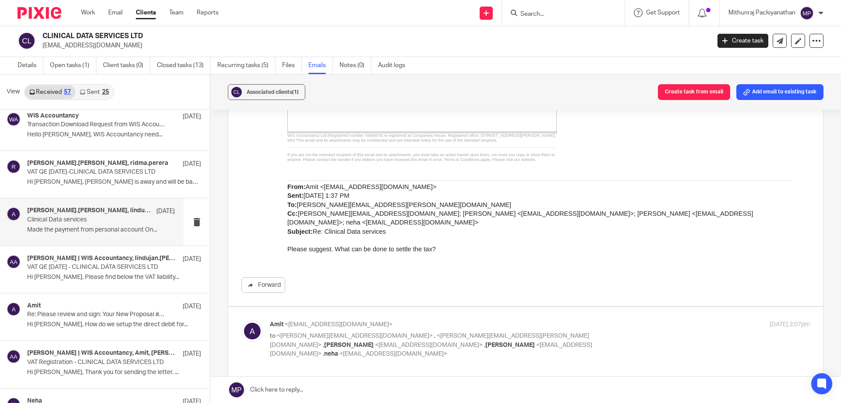
click at [429, 191] on label at bounding box center [525, 15] width 595 height 582
checkbox input "false"
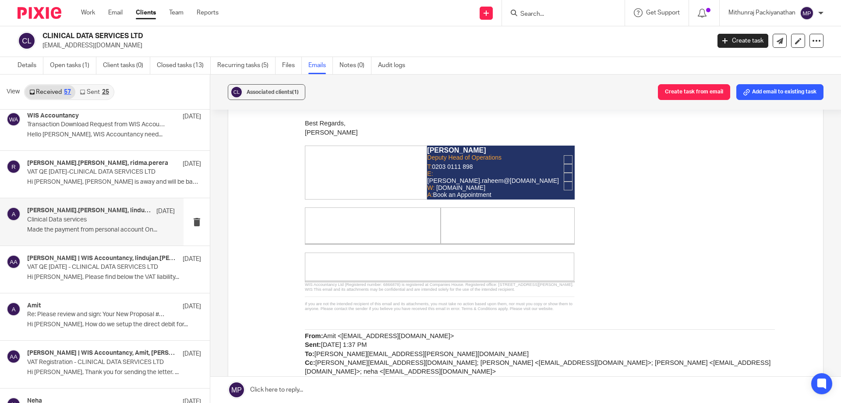
scroll to position [14831, 0]
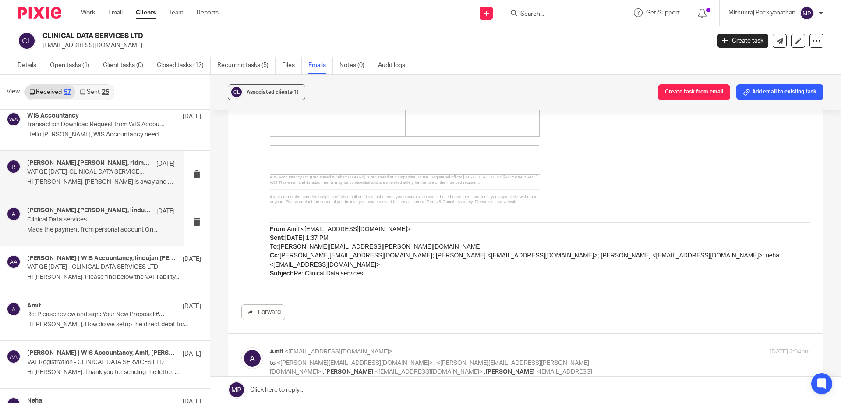
click at [152, 185] on p "Hi [PERSON_NAME], [PERSON_NAME] is away and will be back on 11th..." at bounding box center [101, 181] width 148 height 7
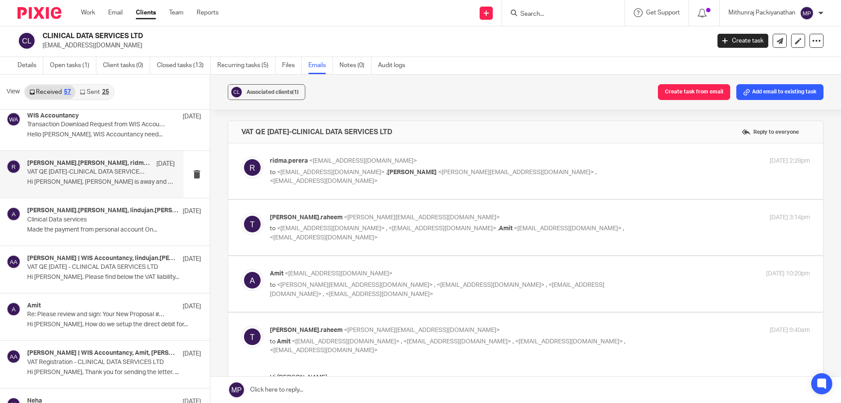
scroll to position [0, 0]
click at [259, 192] on label at bounding box center [525, 171] width 595 height 56
click at [241, 156] on input "checkbox" at bounding box center [241, 156] width 0 height 0
checkbox input "true"
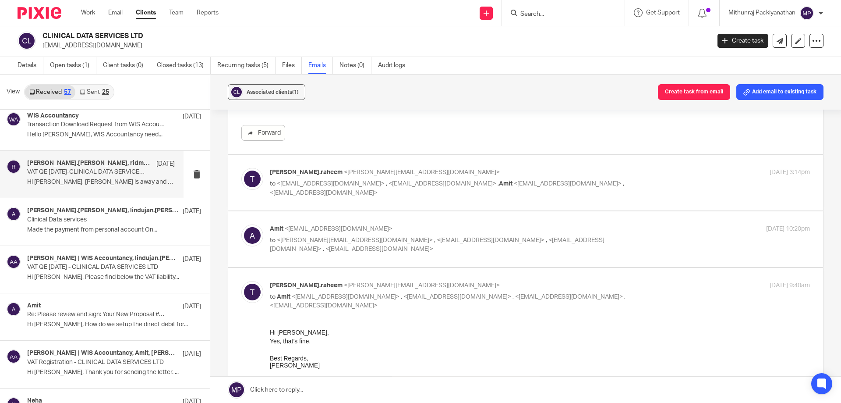
scroll to position [490, 0]
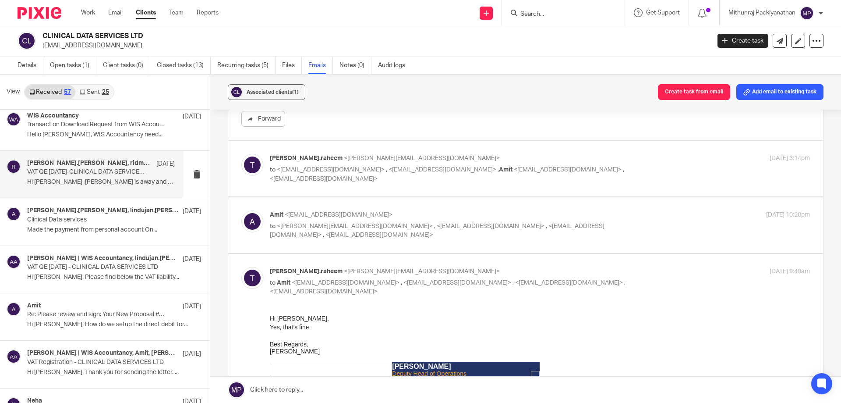
click at [306, 220] on div "Amit <[EMAIL_ADDRESS][DOMAIN_NAME]> to <[PERSON_NAME][EMAIL_ADDRESS][DOMAIN_NAM…" at bounding box center [450, 224] width 360 height 29
checkbox input "true"
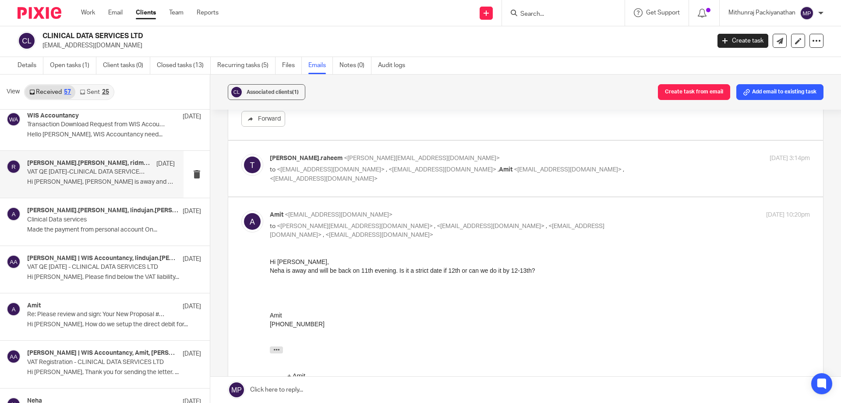
click at [324, 181] on p "to <[EMAIL_ADDRESS][DOMAIN_NAME]> , <[EMAIL_ADDRESS][DOMAIN_NAME]> , Amit <[EMA…" at bounding box center [450, 174] width 360 height 18
checkbox input "true"
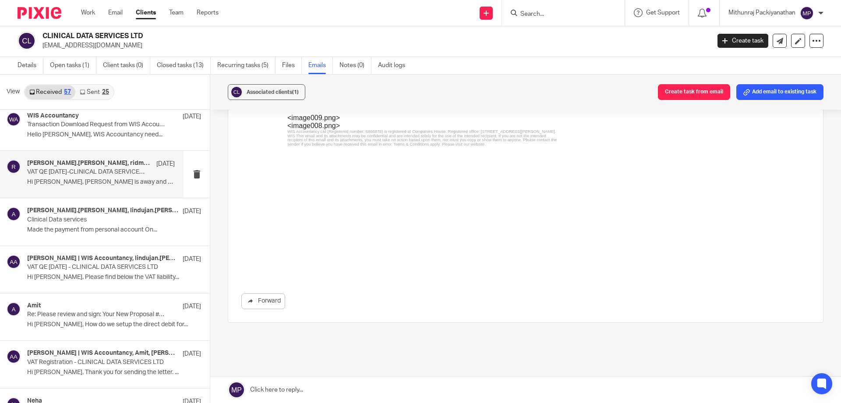
scroll to position [3206, 0]
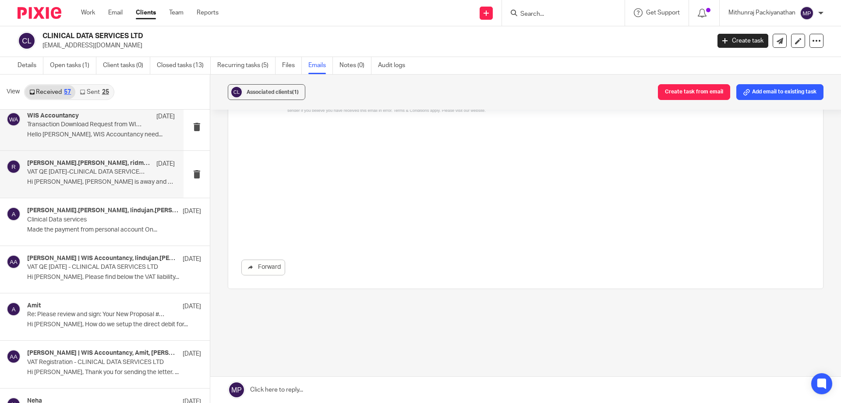
click at [120, 128] on p "Transaction Download Request from WIS Accountancy" at bounding box center [86, 124] width 118 height 7
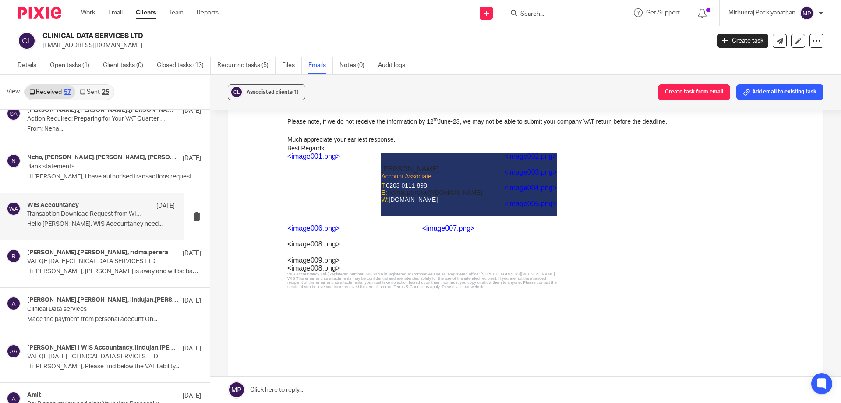
scroll to position [2243, 0]
click at [149, 179] on p "Hi [PERSON_NAME], I have authorised transactions request..." at bounding box center [101, 177] width 148 height 7
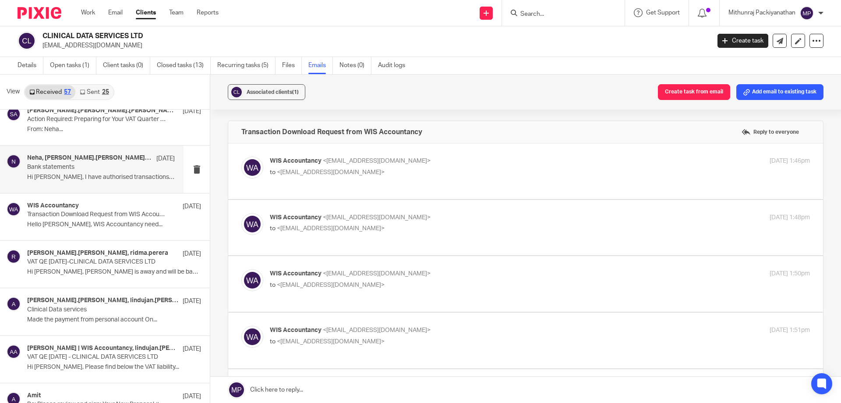
scroll to position [0, 0]
click at [302, 192] on label at bounding box center [525, 171] width 595 height 56
click at [241, 156] on input "checkbox" at bounding box center [241, 156] width 0 height 0
checkbox input "true"
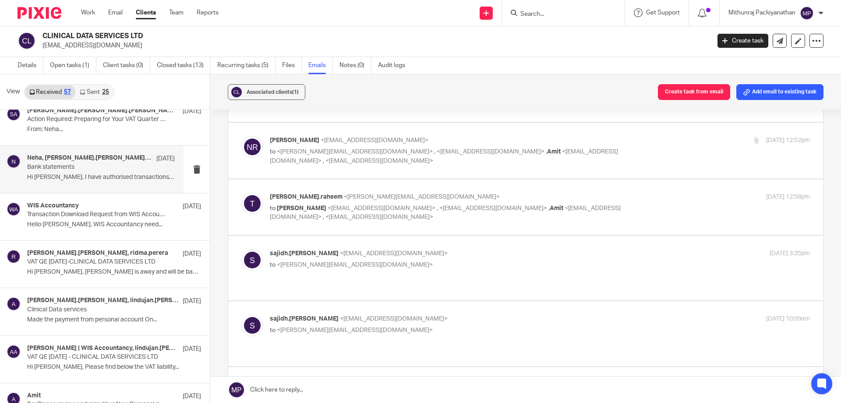
click at [364, 172] on label at bounding box center [525, 151] width 595 height 56
click at [241, 136] on input "checkbox" at bounding box center [241, 135] width 0 height 0
checkbox input "true"
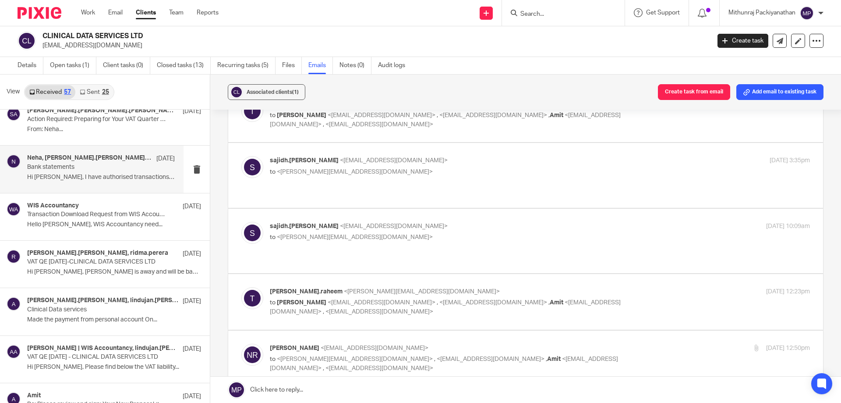
click at [433, 135] on label at bounding box center [525, 115] width 595 height 56
click at [241, 100] on input "checkbox" at bounding box center [241, 99] width 0 height 0
checkbox input "true"
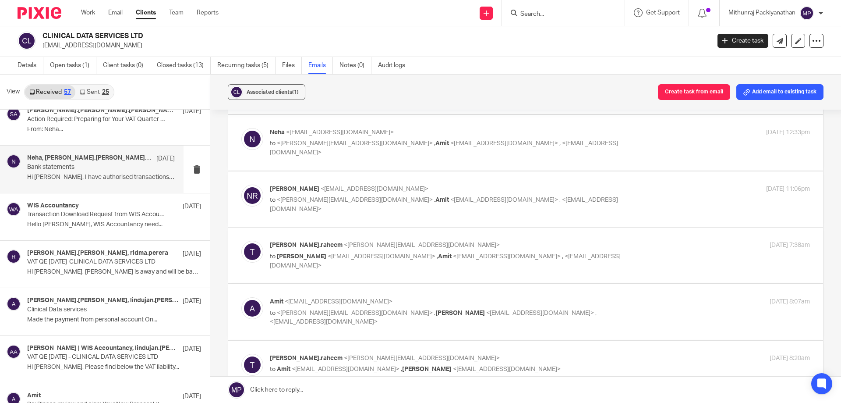
click at [392, 187] on label at bounding box center [525, 199] width 595 height 56
click at [241, 184] on input "checkbox" at bounding box center [241, 184] width 0 height 0
checkbox input "true"
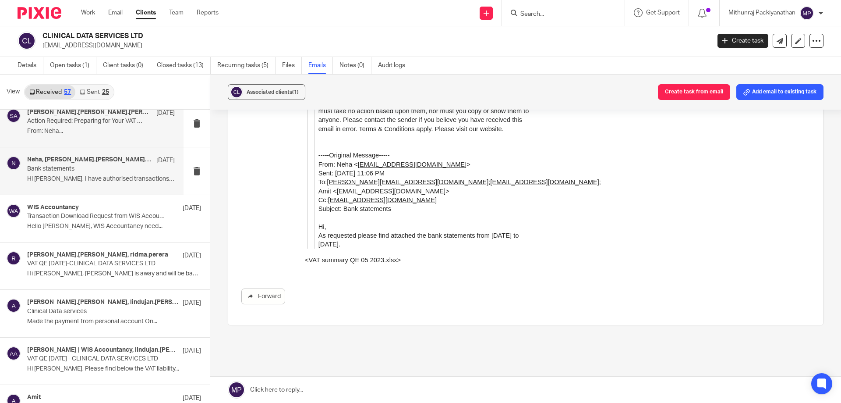
click at [106, 123] on p "Action Required: Preparing for Your VAT Quarter ended [DATE]-2023 - CLINICAL DA…" at bounding box center [86, 120] width 118 height 7
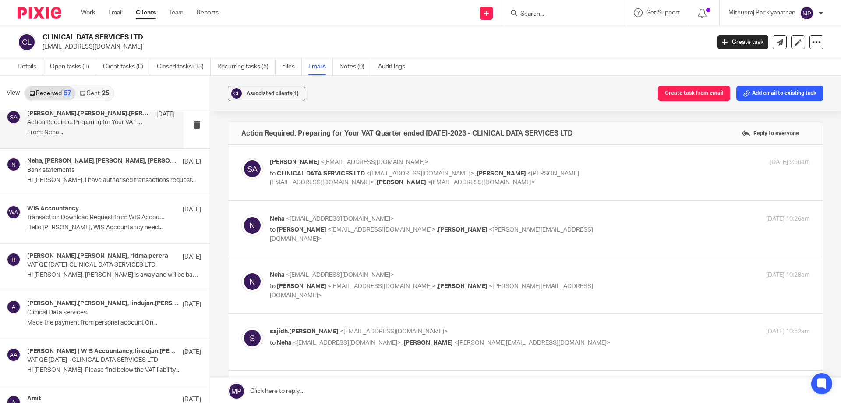
drag, startPoint x: 78, startPoint y: 1851, endPoint x: 317, endPoint y: 191, distance: 1676.1
click at [317, 191] on label at bounding box center [525, 173] width 595 height 56
click at [241, 158] on input "checkbox" at bounding box center [241, 157] width 0 height 0
checkbox input "true"
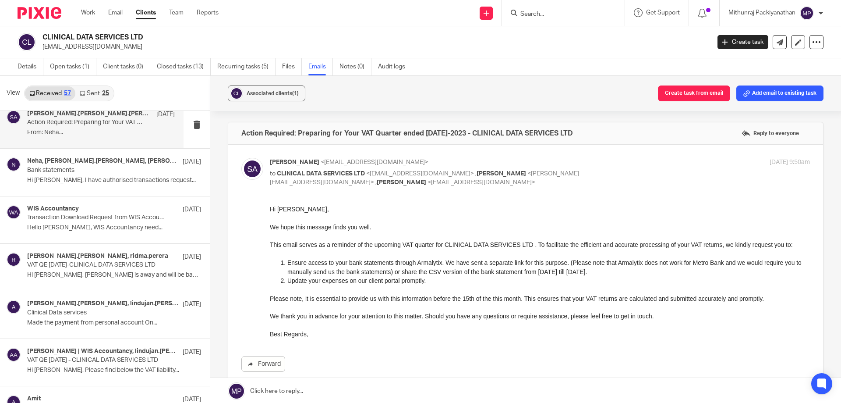
click at [317, 191] on div "[PERSON_NAME] <[EMAIL_ADDRESS][DOMAIN_NAME]> to CLINICAL DATA SERVICES LTD <[EM…" at bounding box center [525, 265] width 569 height 214
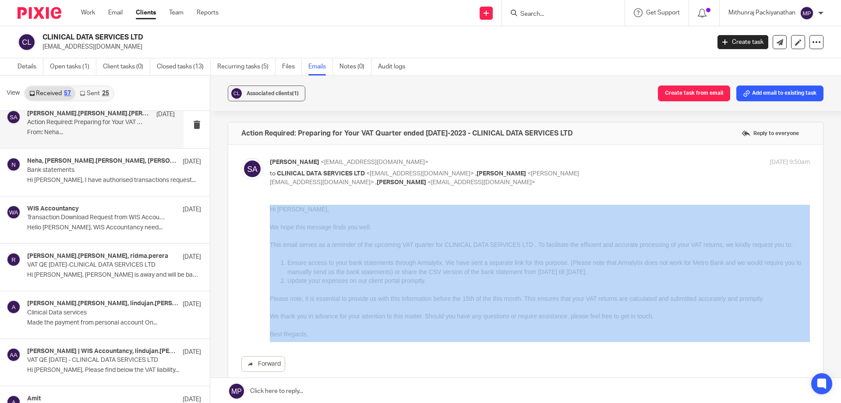
click at [317, 191] on div "[PERSON_NAME] <[EMAIL_ADDRESS][DOMAIN_NAME]> to CLINICAL DATA SERVICES LTD <[EM…" at bounding box center [525, 265] width 569 height 214
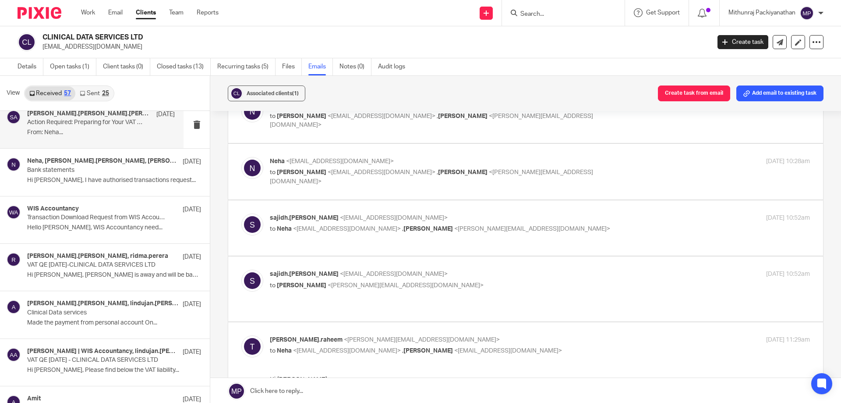
click at [383, 127] on div "Neha <[EMAIL_ADDRESS][DOMAIN_NAME]> to [PERSON_NAME] <[EMAIL_ADDRESS][DOMAIN_NA…" at bounding box center [525, 114] width 569 height 29
click at [382, 140] on label at bounding box center [525, 115] width 595 height 56
click at [241, 100] on input "checkbox" at bounding box center [241, 100] width 0 height 0
checkbox input "true"
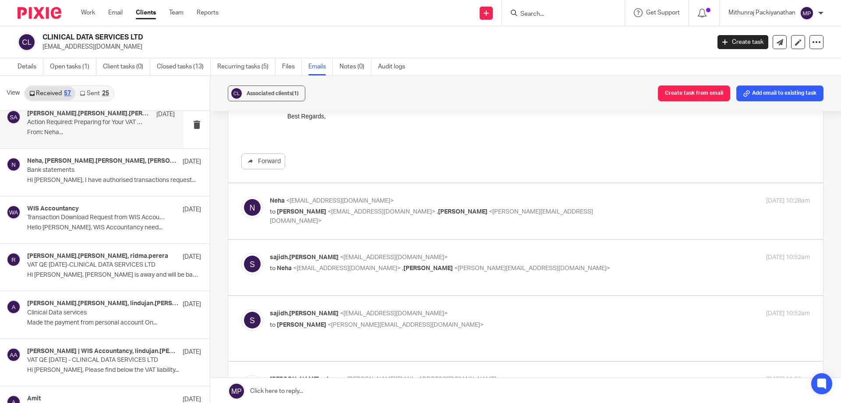
click at [389, 235] on label at bounding box center [525, 211] width 595 height 56
click at [241, 196] on input "checkbox" at bounding box center [241, 196] width 0 height 0
checkbox input "true"
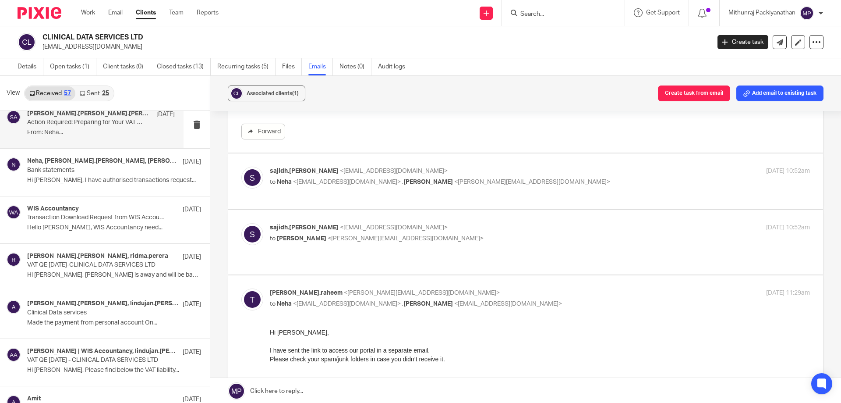
click at [400, 191] on div "sajidh.[PERSON_NAME] <[EMAIL_ADDRESS][DOMAIN_NAME]> to Neha <[EMAIL_ADDRESS][DO…" at bounding box center [525, 181] width 569 height 29
click at [399, 197] on label at bounding box center [525, 181] width 595 height 56
click at [241, 167] on input "checkbox" at bounding box center [241, 166] width 0 height 0
checkbox input "true"
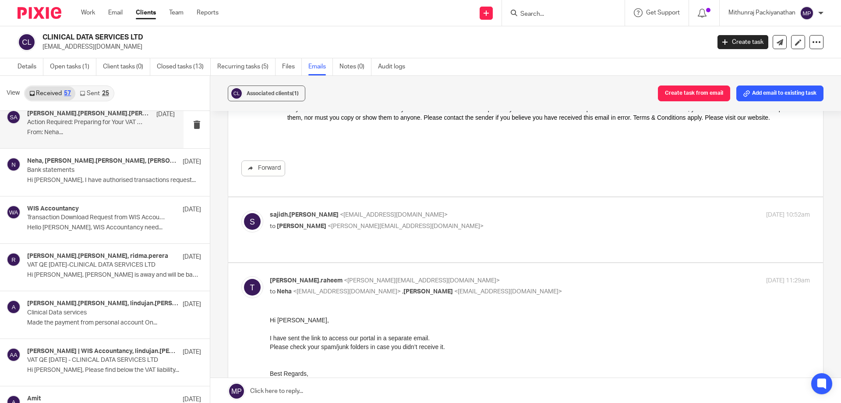
click at [387, 247] on div "sajidh.[PERSON_NAME] <[EMAIL_ADDRESS][DOMAIN_NAME]> to [PERSON_NAME] <[PERSON_N…" at bounding box center [525, 229] width 569 height 38
click at [386, 259] on label at bounding box center [525, 229] width 595 height 64
click at [241, 210] on input "checkbox" at bounding box center [241, 210] width 0 height 0
checkbox input "true"
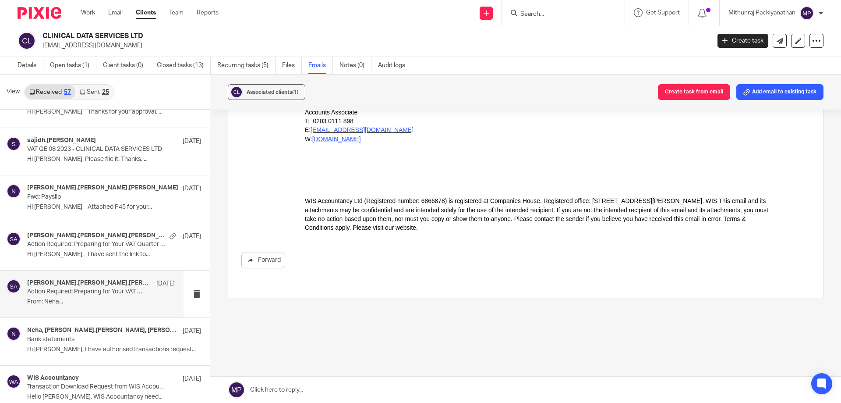
click at [127, 273] on div "[PERSON_NAME].[PERSON_NAME].[PERSON_NAME], [PERSON_NAME] [DATE] Action Required…" at bounding box center [92, 293] width 184 height 47
click at [131, 256] on p "Hi [PERSON_NAME], I have sent the link to..." at bounding box center [101, 254] width 148 height 7
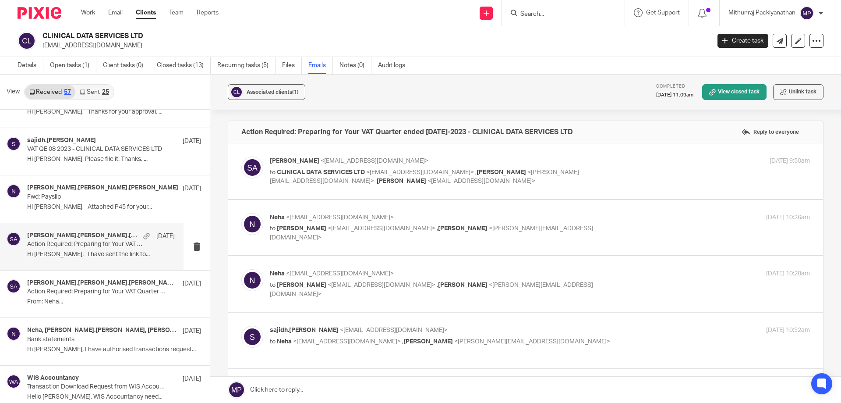
click at [289, 201] on label at bounding box center [525, 228] width 595 height 56
click at [241, 213] on input "checkbox" at bounding box center [241, 213] width 0 height 0
checkbox input "true"
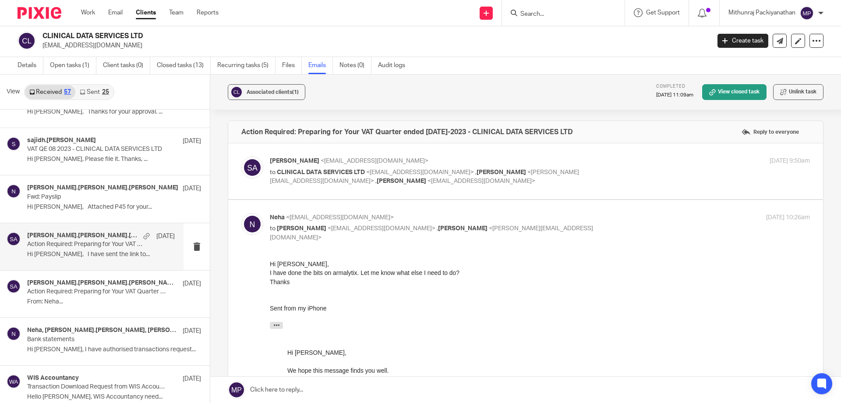
click at [301, 196] on label at bounding box center [525, 171] width 595 height 56
click at [241, 156] on input "checkbox" at bounding box center [241, 156] width 0 height 0
checkbox input "true"
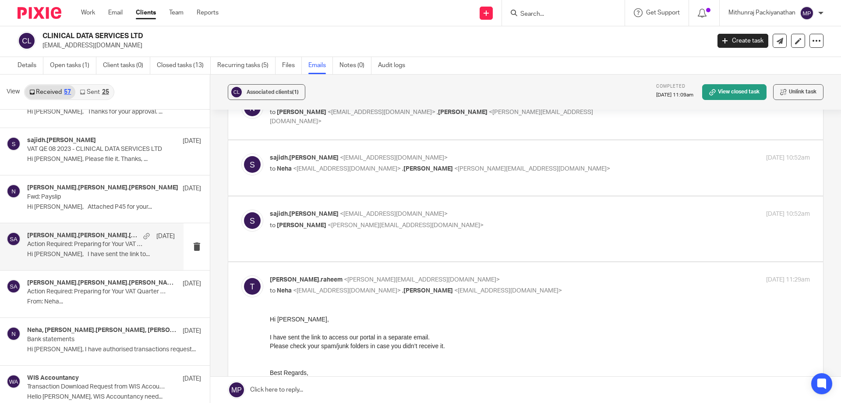
click at [376, 256] on label at bounding box center [525, 228] width 595 height 64
click at [241, 209] on input "checkbox" at bounding box center [241, 209] width 0 height 0
checkbox input "true"
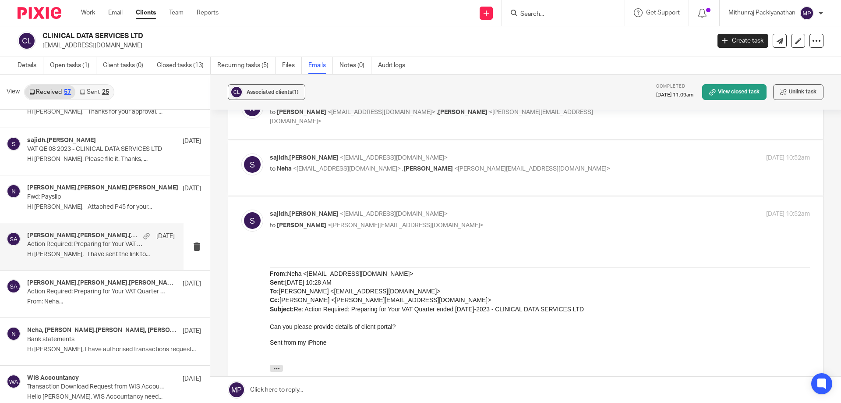
click at [416, 188] on label at bounding box center [525, 168] width 595 height 56
click at [241, 153] on input "checkbox" at bounding box center [241, 153] width 0 height 0
checkbox input "true"
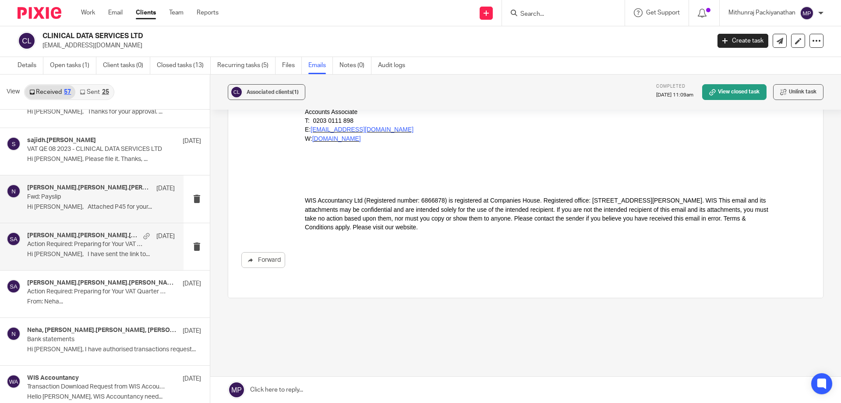
click at [157, 206] on p "Hi [PERSON_NAME], Attached P45 for your..." at bounding box center [101, 206] width 148 height 7
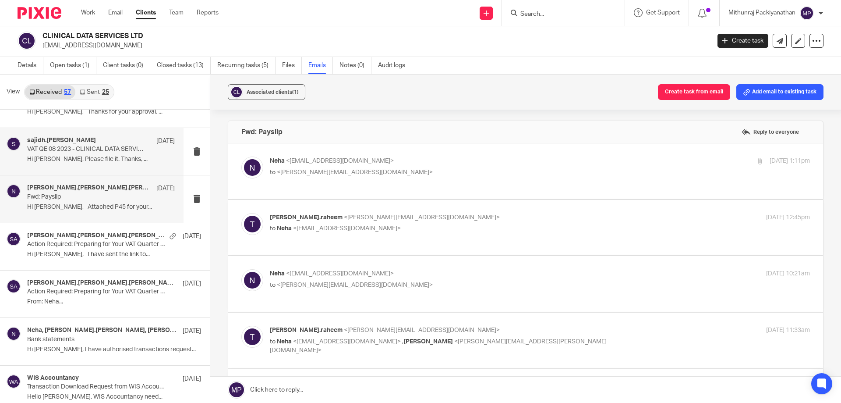
click at [156, 137] on p "[DATE]" at bounding box center [165, 141] width 18 height 9
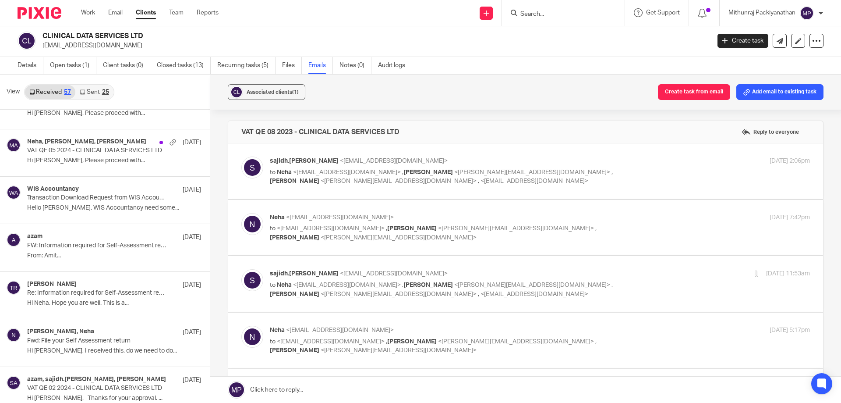
click at [94, 90] on link "Sent 25" at bounding box center [94, 92] width 38 height 14
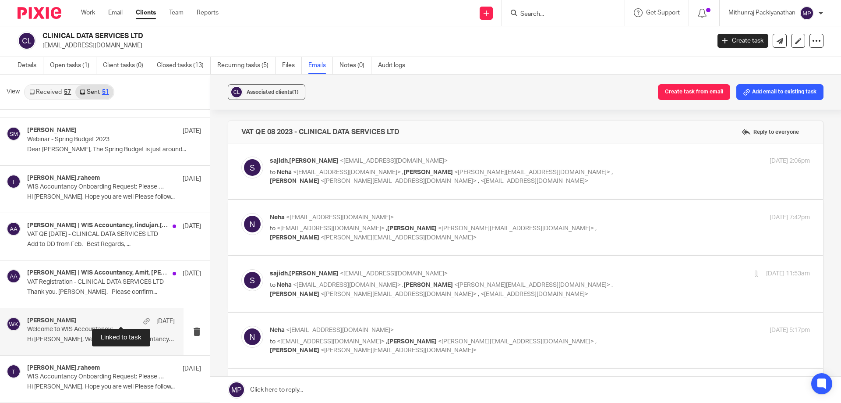
click at [143, 320] on div at bounding box center [146, 321] width 7 height 7
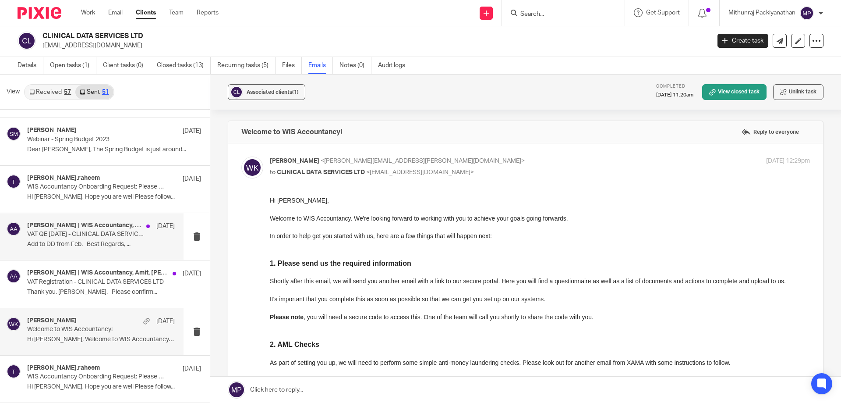
click at [135, 234] on p "VAT QE [DATE] - CLINICAL DATA SERVICES LTD" at bounding box center [86, 233] width 118 height 7
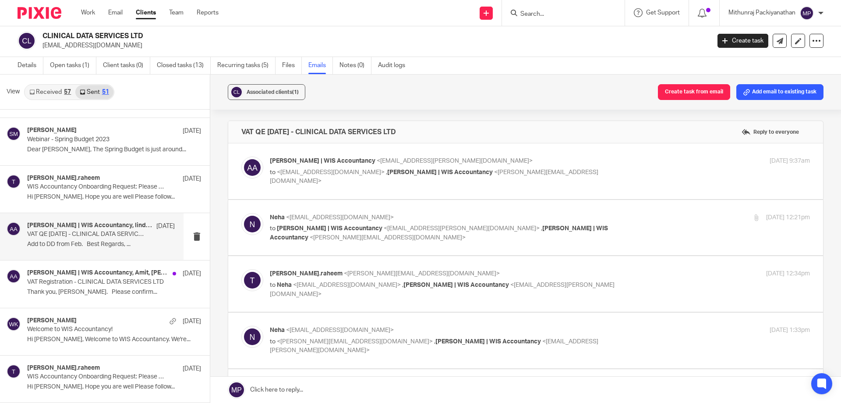
click at [328, 189] on label at bounding box center [525, 171] width 595 height 56
click at [241, 156] on input "checkbox" at bounding box center [241, 156] width 0 height 0
checkbox input "true"
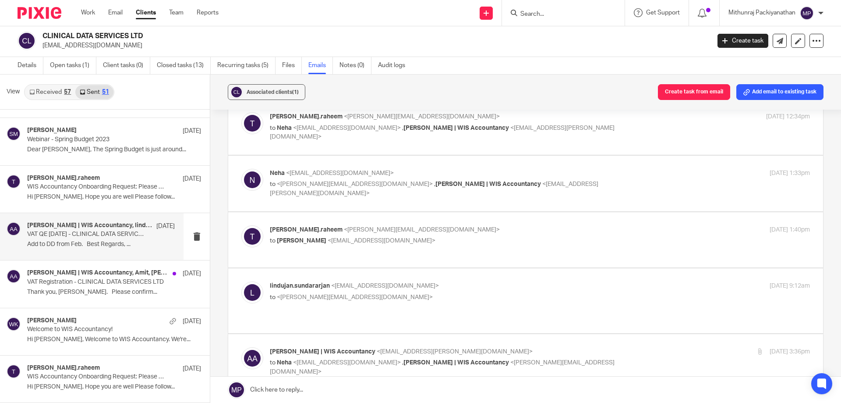
click at [367, 262] on label at bounding box center [525, 240] width 595 height 56
click at [241, 225] on input "checkbox" at bounding box center [241, 225] width 0 height 0
checkbox input "true"
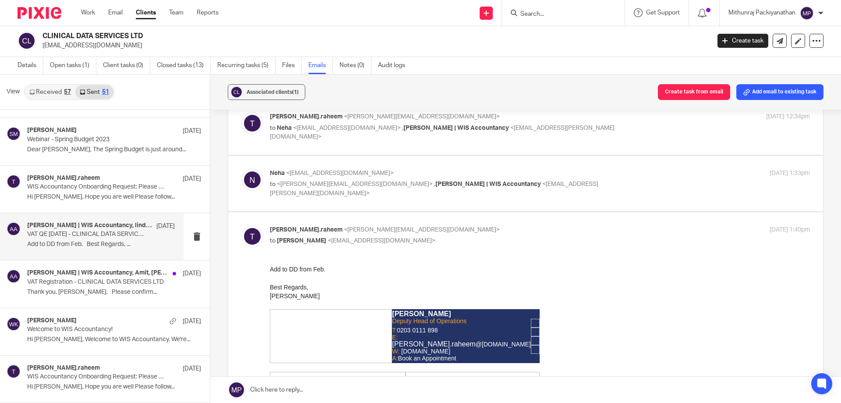
click at [402, 201] on label at bounding box center [525, 184] width 595 height 56
click at [241, 169] on input "checkbox" at bounding box center [241, 168] width 0 height 0
checkbox input "true"
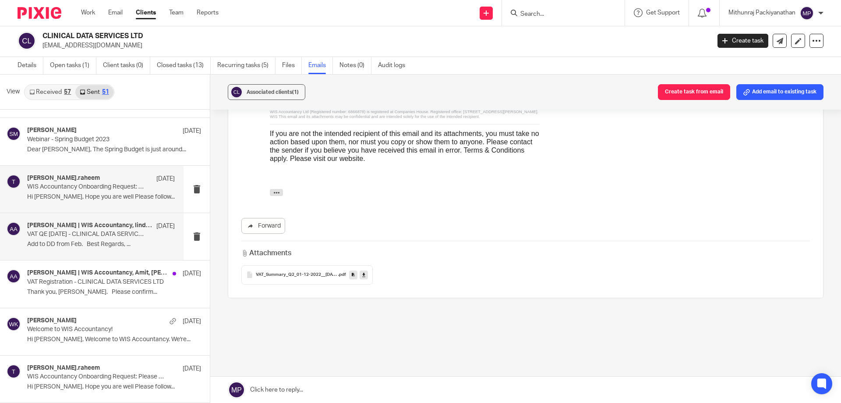
click at [172, 201] on div "[PERSON_NAME].raheem [DATE] WIS Accountancy Onboarding Request: Please complete…" at bounding box center [92, 189] width 184 height 47
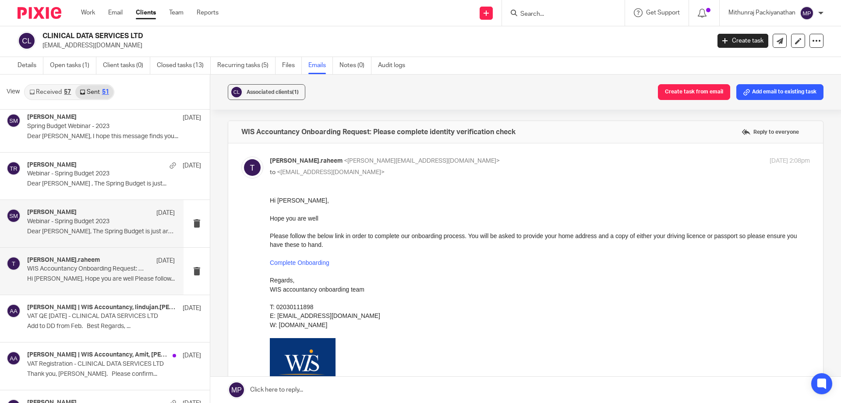
click at [122, 235] on p "Dear [PERSON_NAME], The Spring Budget is just around..." at bounding box center [101, 231] width 148 height 7
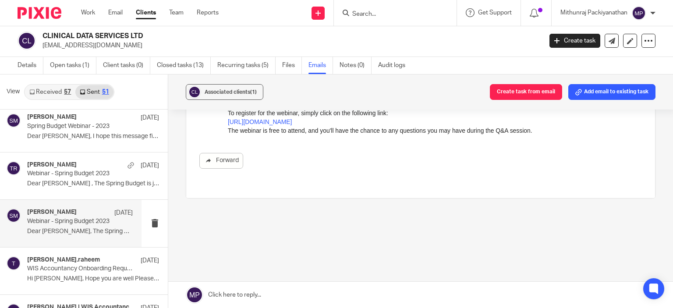
scroll to position [153, 0]
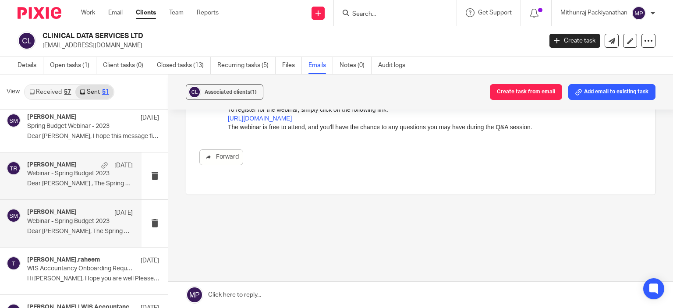
click at [80, 189] on div "[PERSON_NAME] [DATE] Webinar - Spring Budget 2023 Dear Neha , The Spring Budget…" at bounding box center [71, 175] width 142 height 47
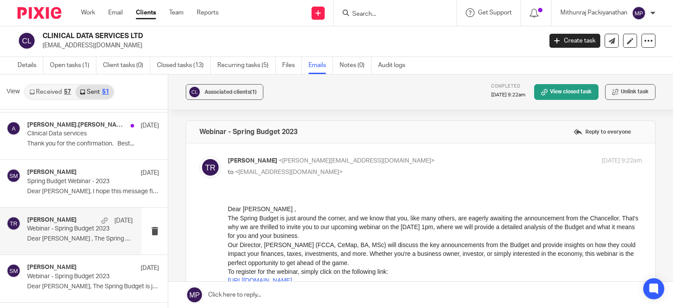
scroll to position [1991, 0]
click at [108, 141] on p "Thank you for the confirmation. Best..." at bounding box center [80, 144] width 106 height 7
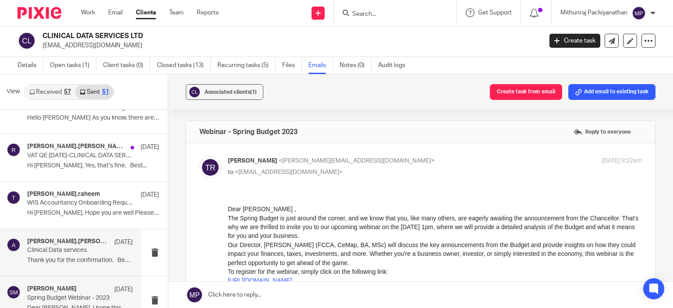
scroll to position [1872, 0]
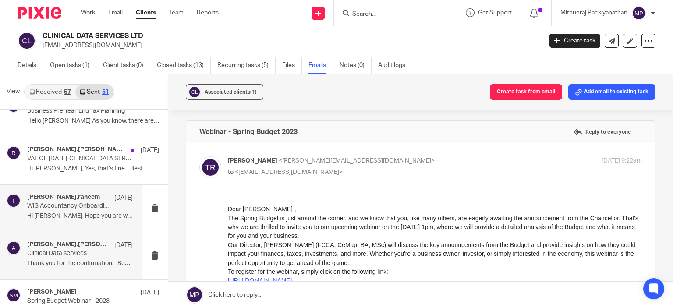
click at [108, 200] on div "[PERSON_NAME].raheem [DATE] WIS Accountancy Onboarding Request: Please complete…" at bounding box center [80, 208] width 106 height 29
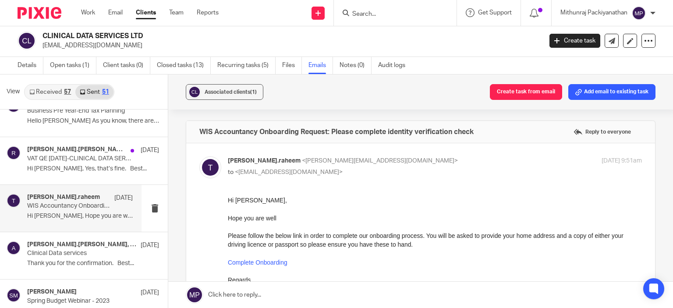
scroll to position [0, 0]
click at [111, 166] on p "Hi [PERSON_NAME], Yes, that’s fine. Best..." at bounding box center [80, 168] width 106 height 7
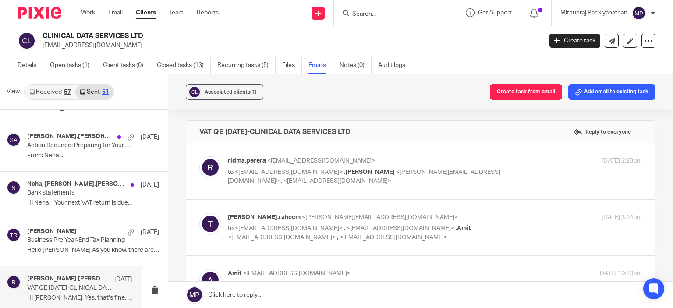
scroll to position [1742, 0]
click at [252, 188] on label at bounding box center [420, 171] width 469 height 56
click at [199, 156] on input "checkbox" at bounding box center [199, 156] width 0 height 0
checkbox input "true"
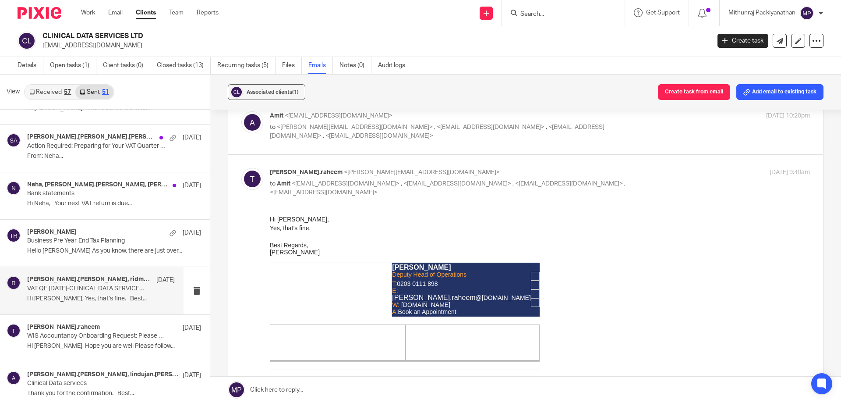
scroll to position [589, 0]
click at [517, 152] on label at bounding box center [525, 127] width 595 height 56
click at [241, 112] on input "checkbox" at bounding box center [241, 111] width 0 height 0
checkbox input "true"
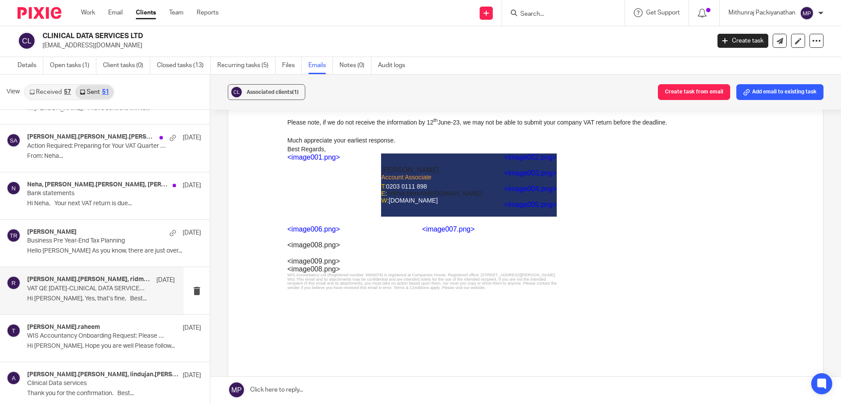
scroll to position [2498, 0]
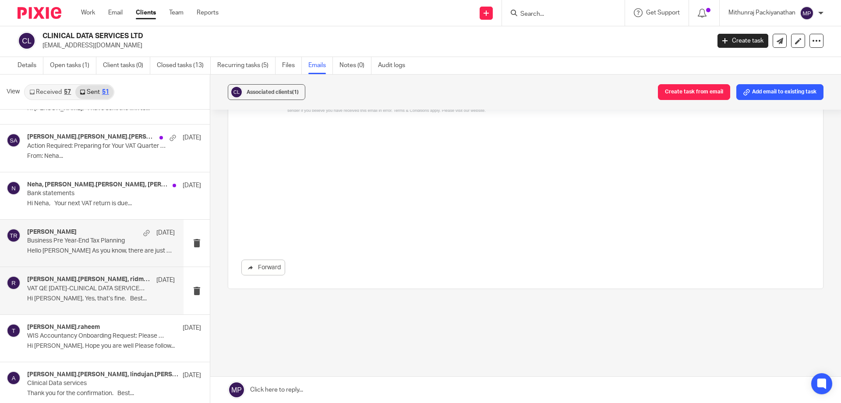
click at [102, 235] on div "[PERSON_NAME] [DATE]" at bounding box center [101, 232] width 148 height 9
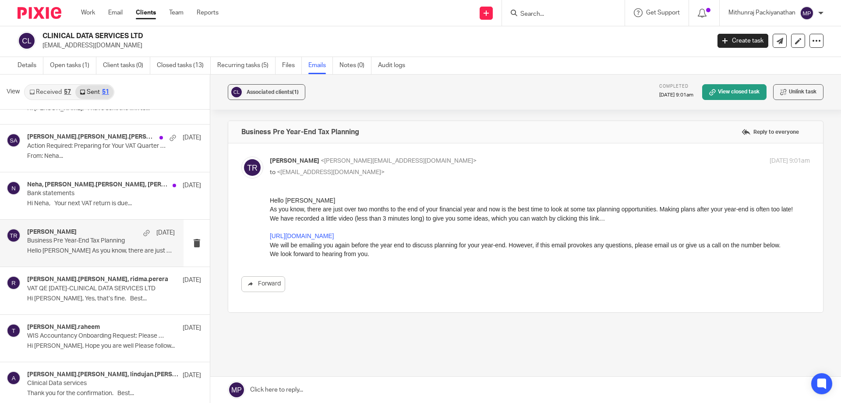
scroll to position [0, 0]
click at [113, 207] on p "Hi Neha, Your next VAT return is due..." at bounding box center [101, 203] width 148 height 7
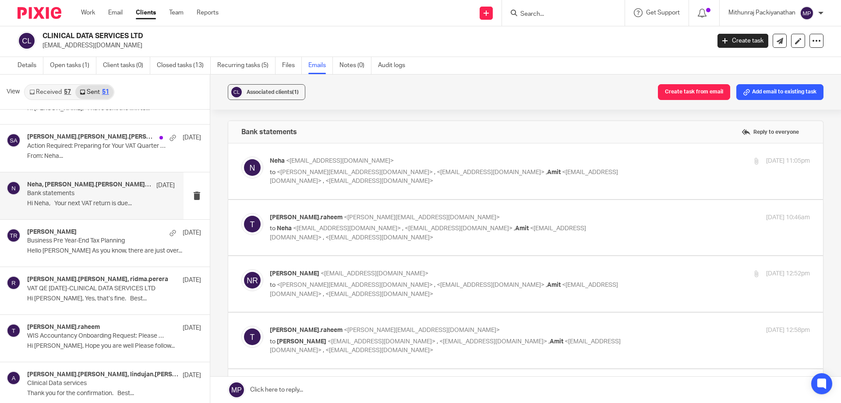
click at [297, 195] on label at bounding box center [525, 171] width 595 height 56
click at [241, 156] on input "checkbox" at bounding box center [241, 156] width 0 height 0
checkbox input "true"
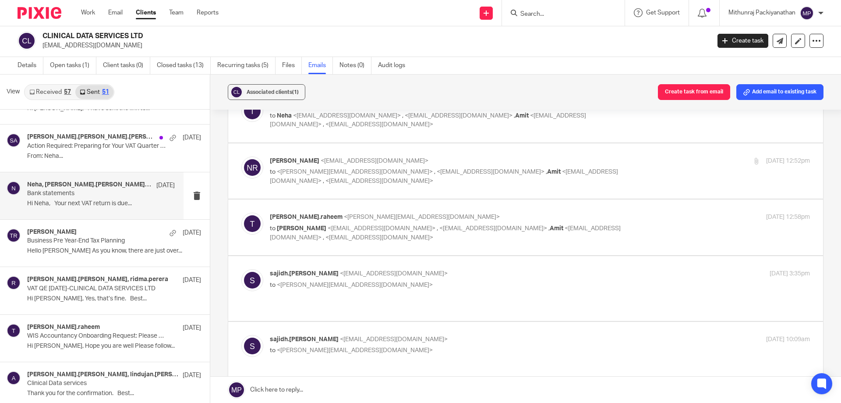
scroll to position [241, 0]
click at [409, 137] on label at bounding box center [525, 114] width 595 height 56
click at [241, 99] on input "checkbox" at bounding box center [241, 99] width 0 height 0
checkbox input "true"
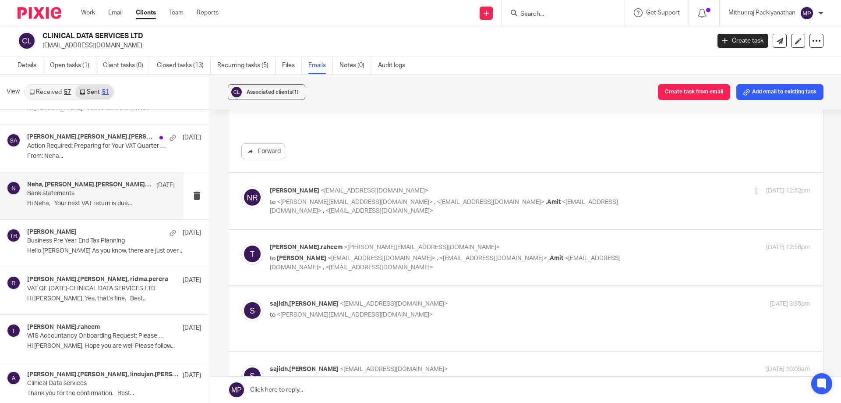
scroll to position [780, 0]
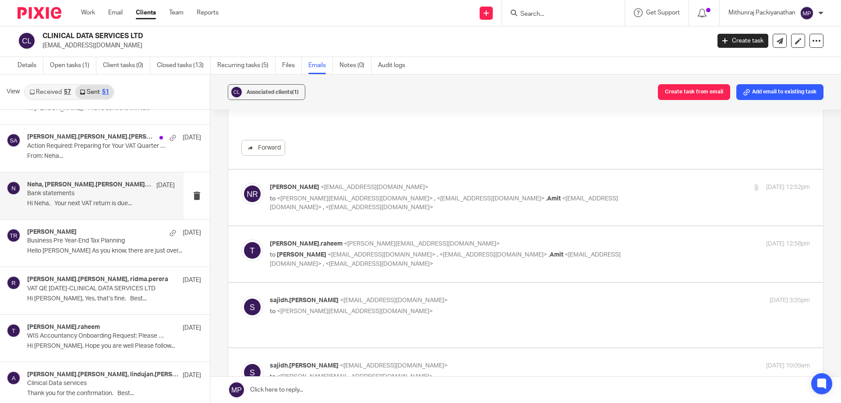
click at [417, 213] on label at bounding box center [525, 198] width 595 height 56
click at [241, 183] on input "checkbox" at bounding box center [241, 182] width 0 height 0
checkbox input "true"
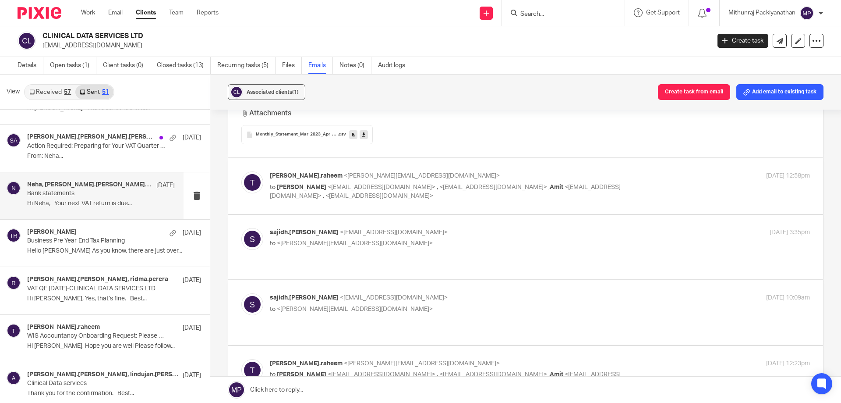
scroll to position [1024, 0]
click at [427, 206] on label at bounding box center [525, 186] width 595 height 56
click at [241, 171] on input "checkbox" at bounding box center [241, 170] width 0 height 0
checkbox input "true"
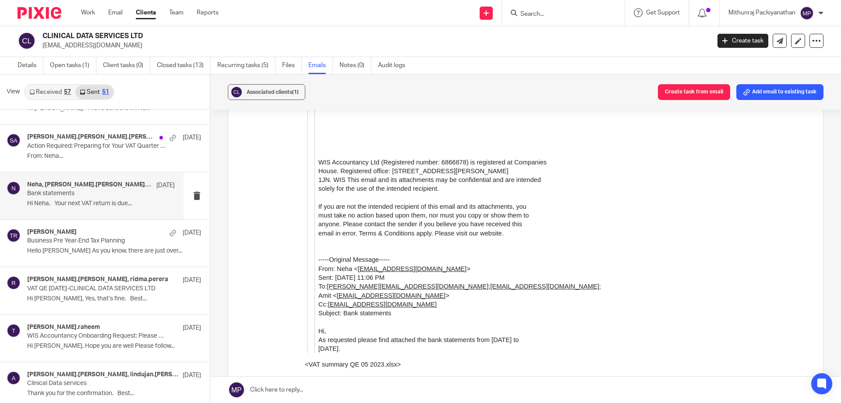
scroll to position [4083, 0]
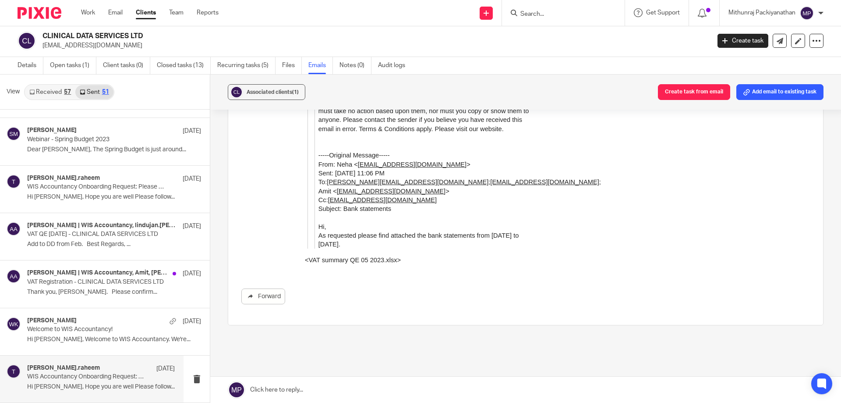
click at [156, 369] on p "[DATE]" at bounding box center [165, 368] width 18 height 9
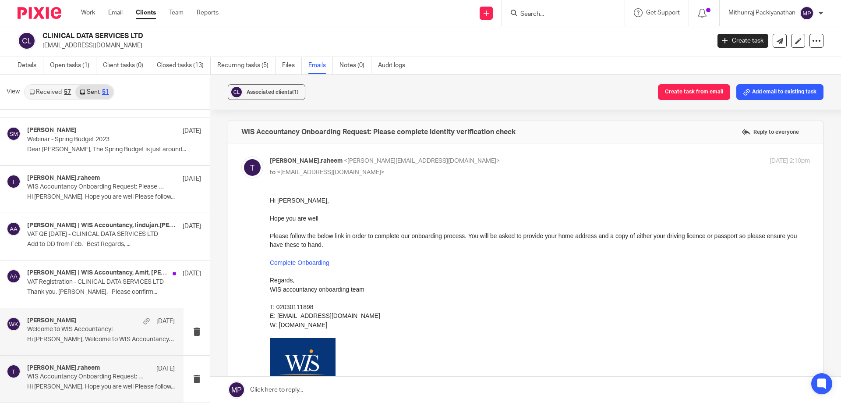
click at [130, 340] on p "Hi [PERSON_NAME], Welcome to WIS Accountancy. We're..." at bounding box center [101, 339] width 148 height 7
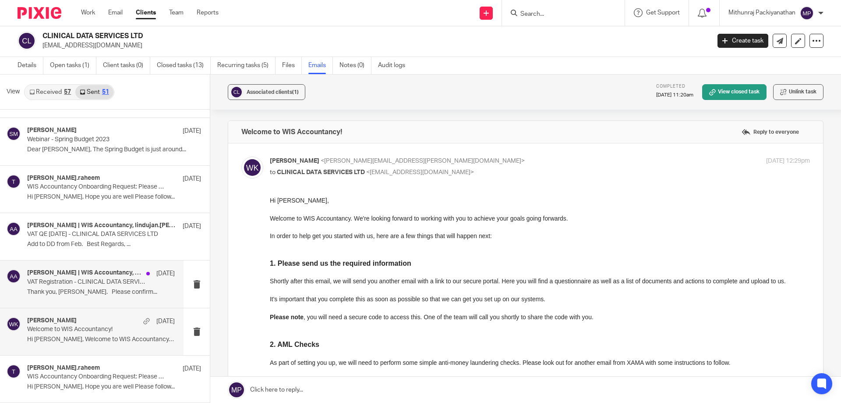
click at [138, 292] on p "Thank you, [PERSON_NAME]. Please confirm..." at bounding box center [101, 291] width 148 height 7
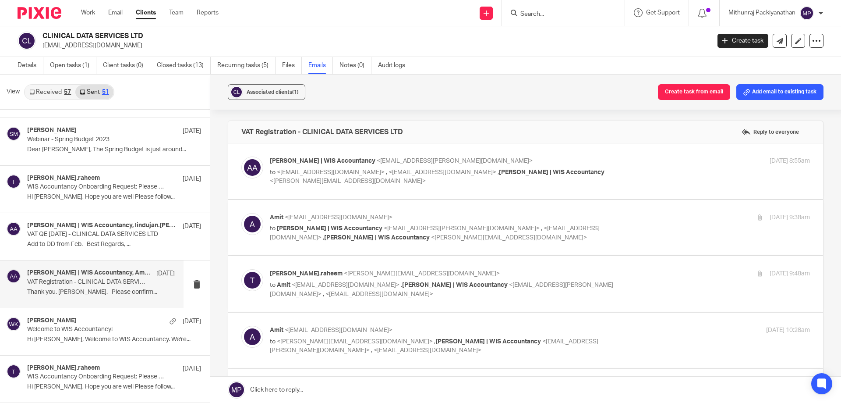
click at [308, 187] on label at bounding box center [525, 171] width 595 height 56
click at [241, 156] on input "checkbox" at bounding box center [241, 156] width 0 height 0
checkbox input "true"
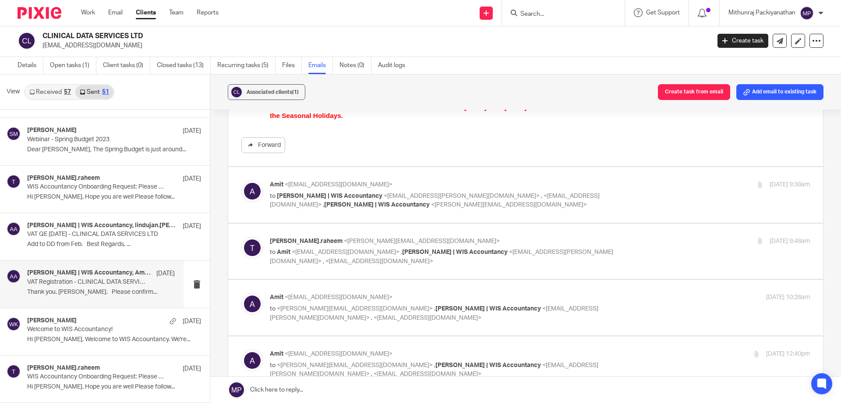
click at [401, 214] on label at bounding box center [525, 195] width 595 height 56
click at [241, 180] on input "checkbox" at bounding box center [241, 180] width 0 height 0
checkbox input "true"
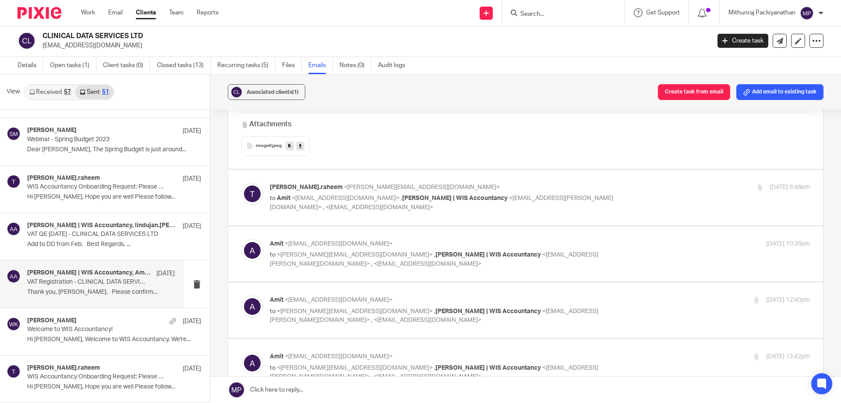
click at [463, 219] on label at bounding box center [525, 198] width 595 height 56
click at [241, 183] on input "checkbox" at bounding box center [241, 182] width 0 height 0
checkbox input "true"
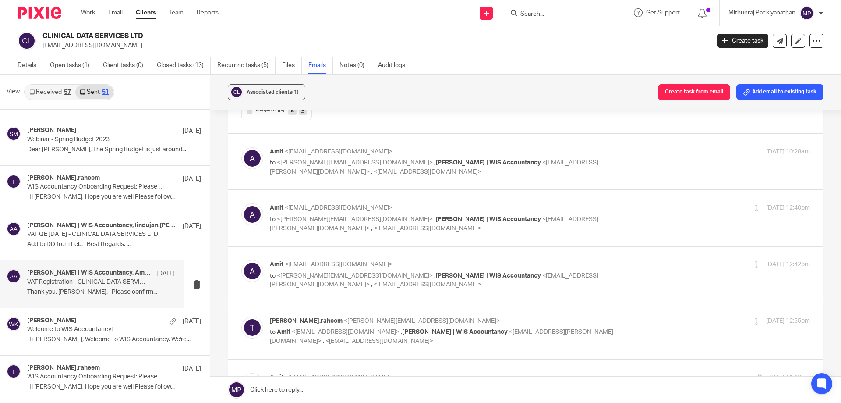
click at [471, 185] on label at bounding box center [525, 162] width 595 height 56
click at [241, 147] on input "checkbox" at bounding box center [241, 147] width 0 height 0
checkbox input "true"
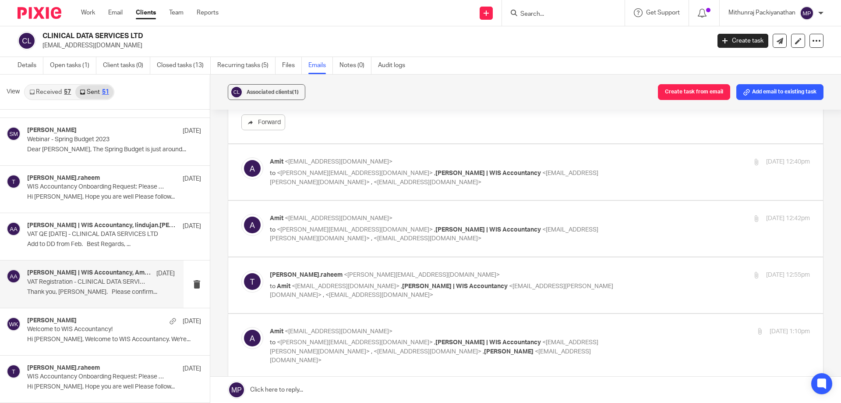
click at [471, 184] on p "to <[PERSON_NAME][EMAIL_ADDRESS][DOMAIN_NAME]> , [PERSON_NAME] | WIS Accountanc…" at bounding box center [450, 178] width 360 height 18
checkbox input "true"
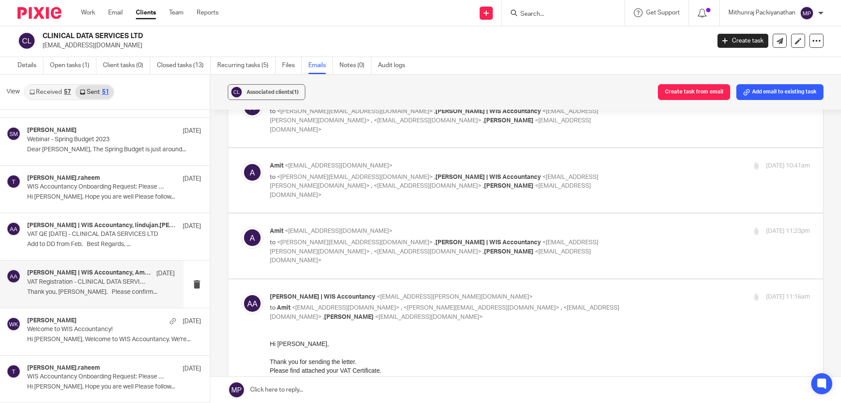
click at [457, 245] on label at bounding box center [525, 245] width 595 height 64
click at [241, 227] on input "checkbox" at bounding box center [241, 226] width 0 height 0
checkbox input "true"
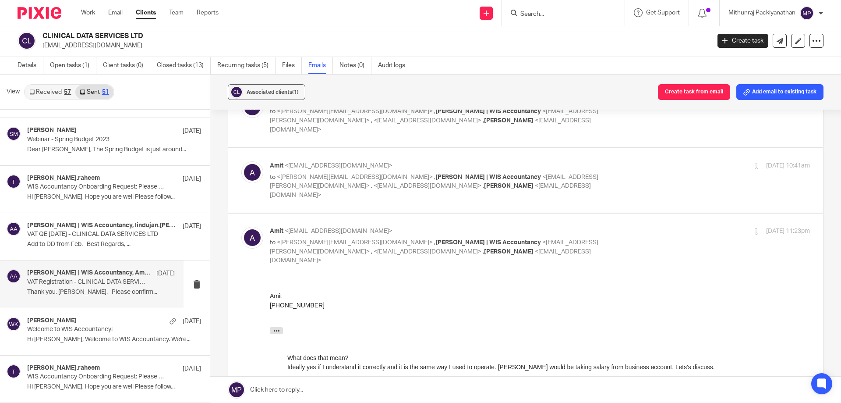
click at [486, 195] on label at bounding box center [525, 180] width 595 height 64
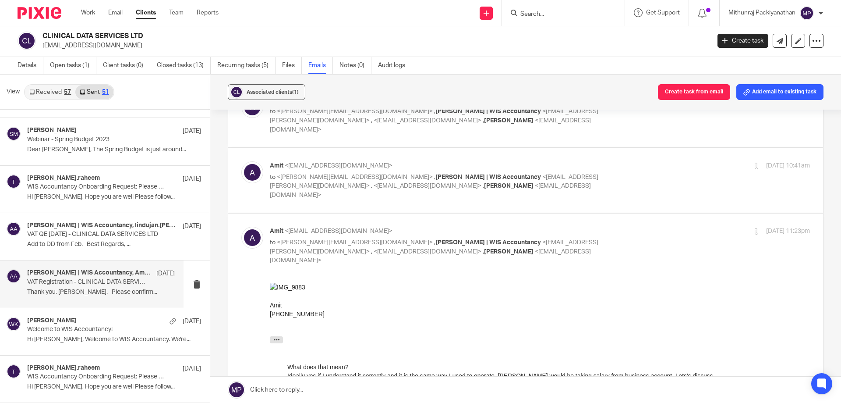
click at [241, 161] on input "checkbox" at bounding box center [241, 161] width 0 height 0
checkbox input "true"
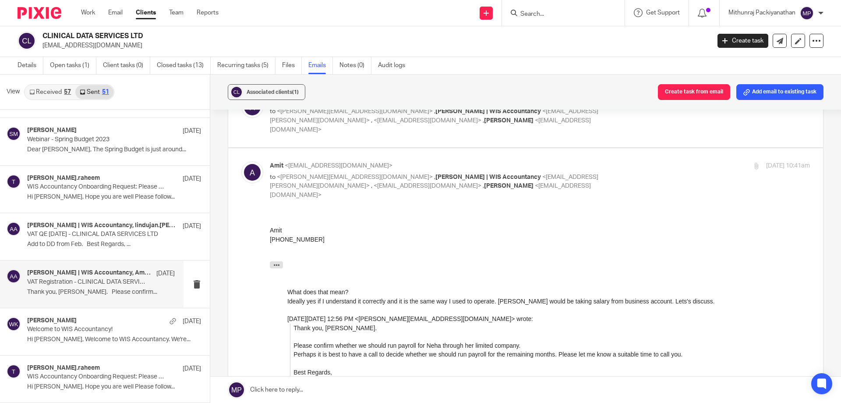
click at [498, 129] on label at bounding box center [525, 115] width 595 height 64
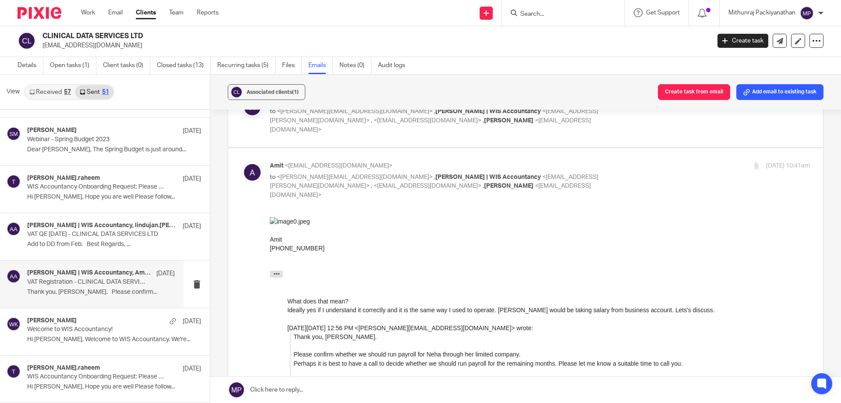
click at [241, 96] on input "checkbox" at bounding box center [241, 96] width 0 height 0
checkbox input "true"
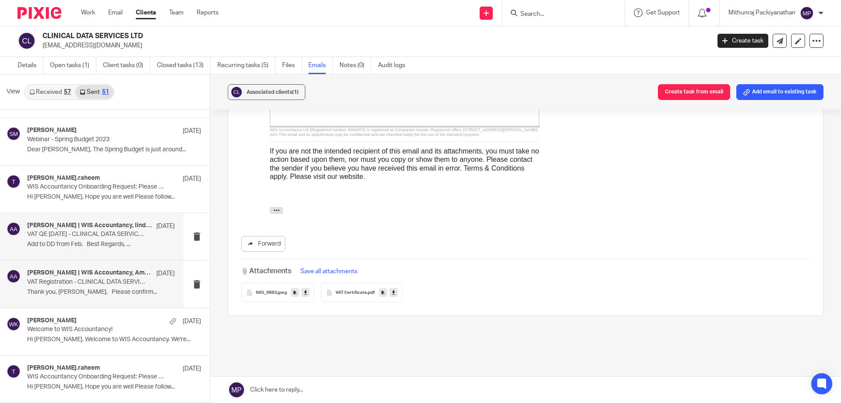
click at [137, 242] on p "Add to DD from Feb. Best Regards, ..." at bounding box center [101, 244] width 148 height 7
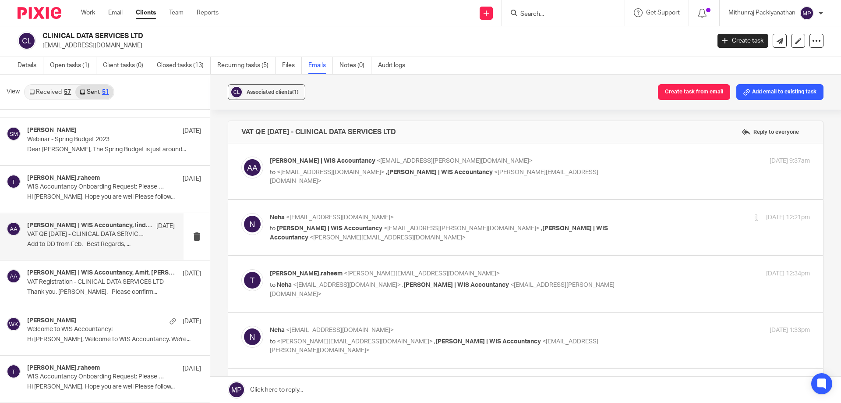
click at [292, 183] on div "[PERSON_NAME] | WIS Accountancy <[EMAIL_ADDRESS][PERSON_NAME][DOMAIN_NAME]> to …" at bounding box center [525, 170] width 569 height 29
click at [294, 188] on label at bounding box center [525, 171] width 595 height 56
click at [241, 156] on input "checkbox" at bounding box center [241, 156] width 0 height 0
checkbox input "true"
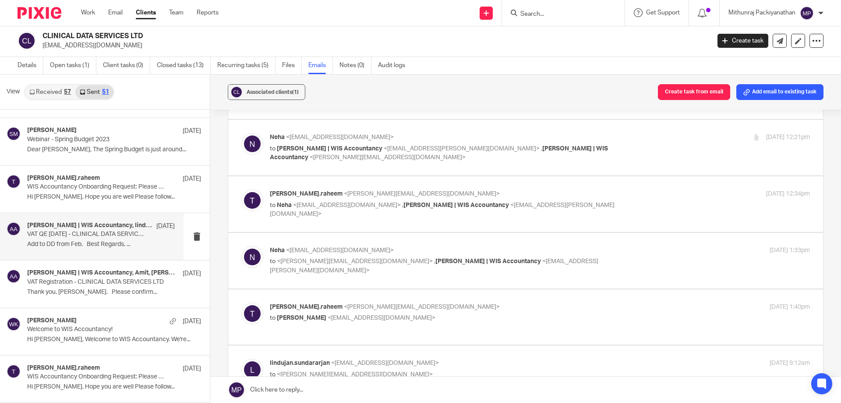
click at [388, 165] on label at bounding box center [525, 148] width 595 height 56
click at [241, 133] on input "checkbox" at bounding box center [241, 132] width 0 height 0
checkbox input "true"
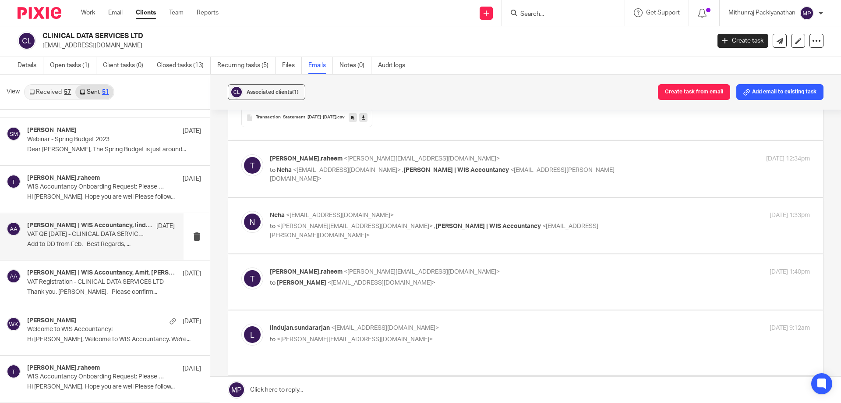
click at [406, 192] on label at bounding box center [525, 169] width 595 height 56
click at [241, 154] on input "checkbox" at bounding box center [241, 154] width 0 height 0
checkbox input "true"
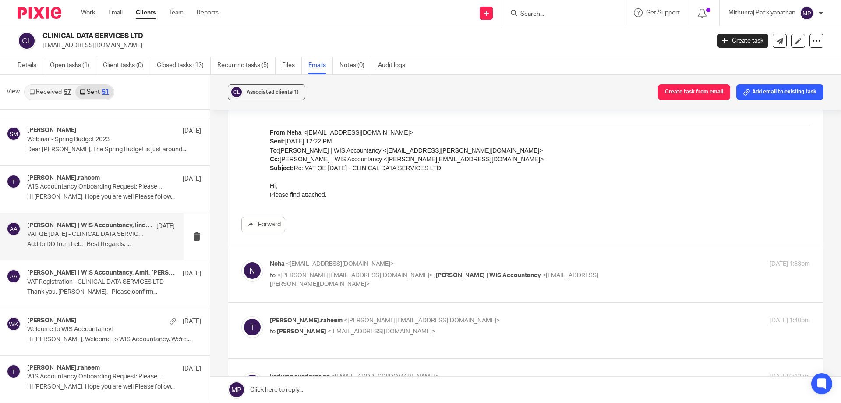
click at [391, 294] on label at bounding box center [525, 274] width 595 height 56
click at [241, 259] on input "checkbox" at bounding box center [241, 259] width 0 height 0
checkbox input "true"
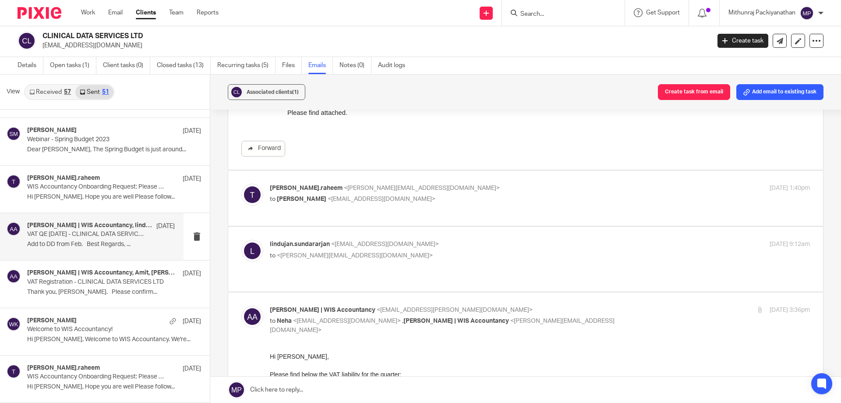
click at [431, 215] on label at bounding box center [525, 198] width 595 height 56
click at [241, 184] on input "checkbox" at bounding box center [241, 183] width 0 height 0
checkbox input "true"
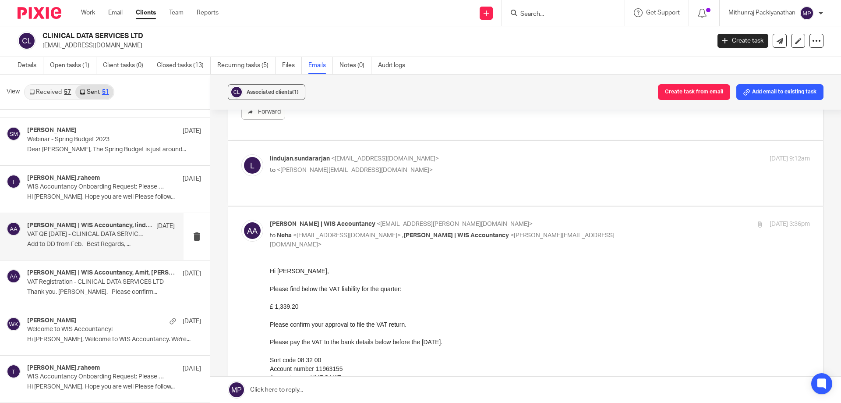
click at [442, 179] on div "lindujan.[PERSON_NAME] <[EMAIL_ADDRESS][DOMAIN_NAME]> to <[PERSON_NAME][EMAIL_A…" at bounding box center [525, 173] width 569 height 38
click at [440, 188] on label at bounding box center [525, 173] width 595 height 64
click at [241, 154] on input "checkbox" at bounding box center [241, 154] width 0 height 0
checkbox input "true"
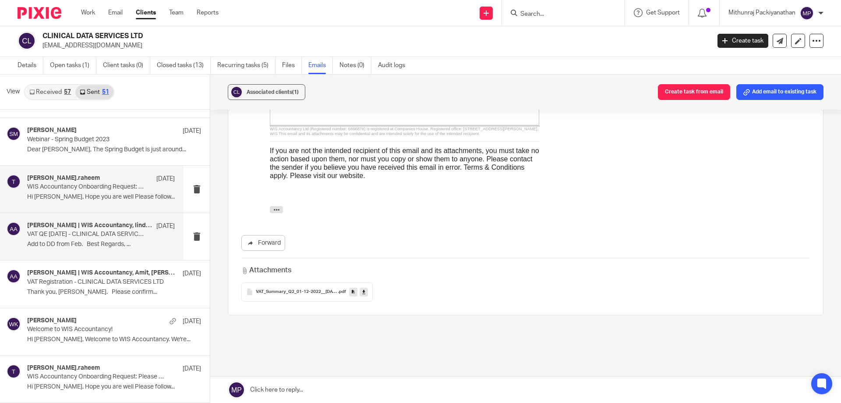
click at [160, 191] on div "[PERSON_NAME].raheem [DATE] WIS Accountancy Onboarding Request: Please complete…" at bounding box center [101, 188] width 148 height 29
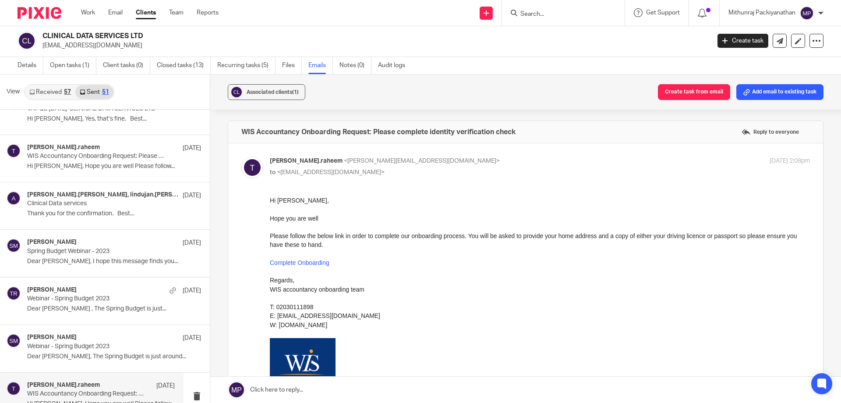
click at [183, 191] on p "[DATE]" at bounding box center [192, 195] width 18 height 9
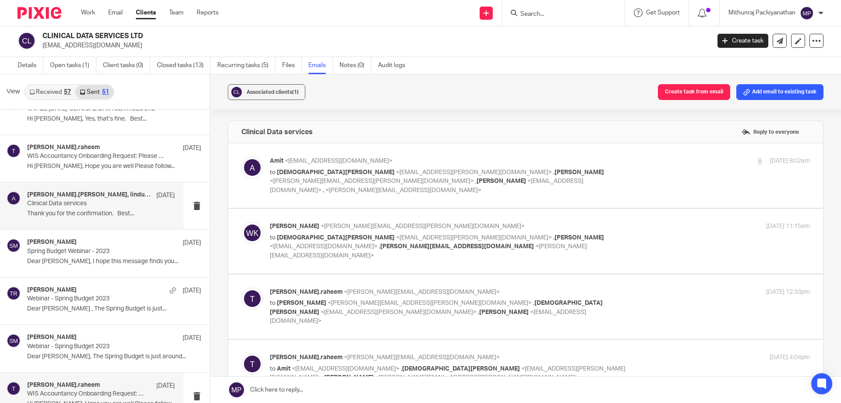
click at [160, 191] on p "[DATE]" at bounding box center [165, 195] width 18 height 9
click at [319, 188] on label at bounding box center [525, 175] width 595 height 64
click at [241, 156] on input "checkbox" at bounding box center [241, 156] width 0 height 0
checkbox input "true"
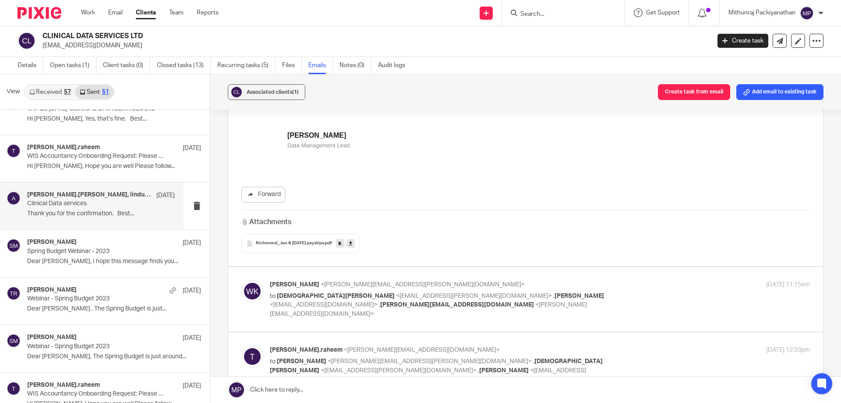
click at [332, 309] on label at bounding box center [525, 299] width 595 height 64
click at [241, 280] on input "checkbox" at bounding box center [241, 280] width 0 height 0
checkbox input "true"
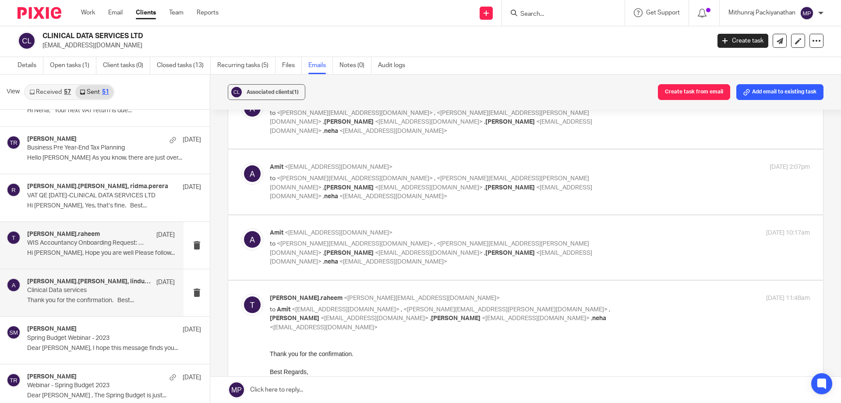
click at [89, 241] on p "WIS Accountancy Onboarding Request: Please complete identity verification check" at bounding box center [86, 242] width 118 height 7
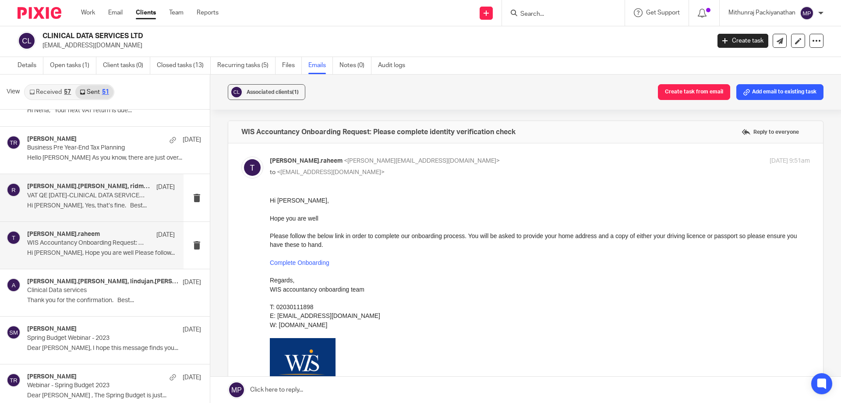
click at [111, 219] on div "[PERSON_NAME].[PERSON_NAME], ridma.perera [DATE] VAT QE [DATE]-CLINICAL DATA SE…" at bounding box center [92, 197] width 184 height 47
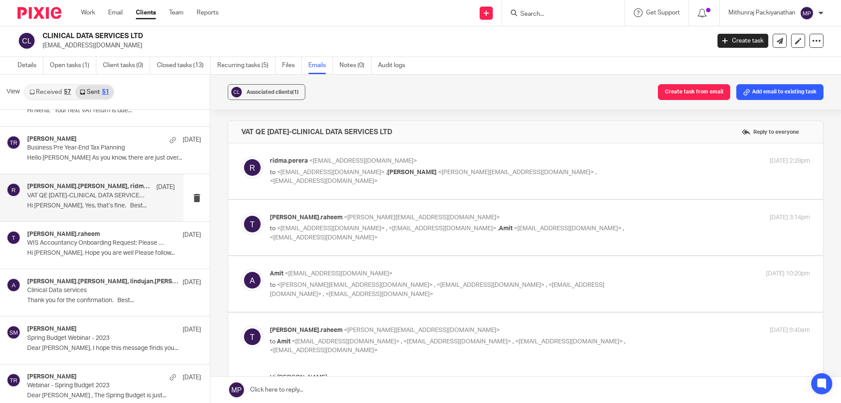
click at [270, 181] on div "ridma.perera <[EMAIL_ADDRESS][DOMAIN_NAME]> to <[EMAIL_ADDRESS][DOMAIN_NAME]> ,…" at bounding box center [525, 170] width 569 height 29
click at [275, 188] on label at bounding box center [525, 171] width 595 height 56
click at [241, 156] on input "checkbox" at bounding box center [241, 156] width 0 height 0
checkbox input "true"
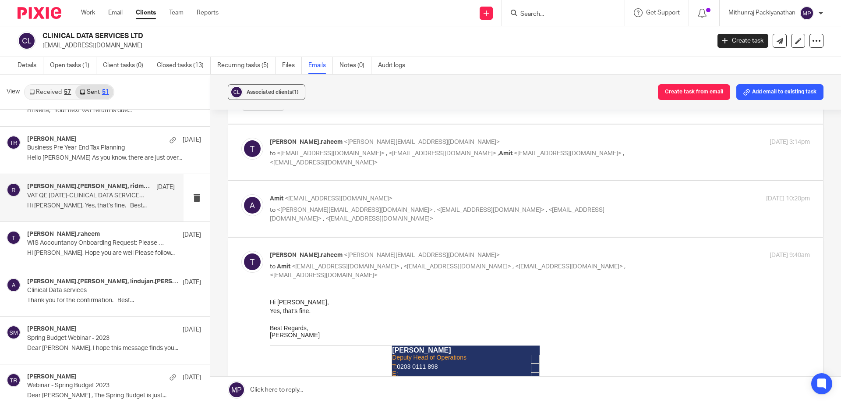
click at [362, 169] on label at bounding box center [525, 152] width 595 height 56
click at [241, 138] on input "checkbox" at bounding box center [241, 137] width 0 height 0
checkbox input "true"
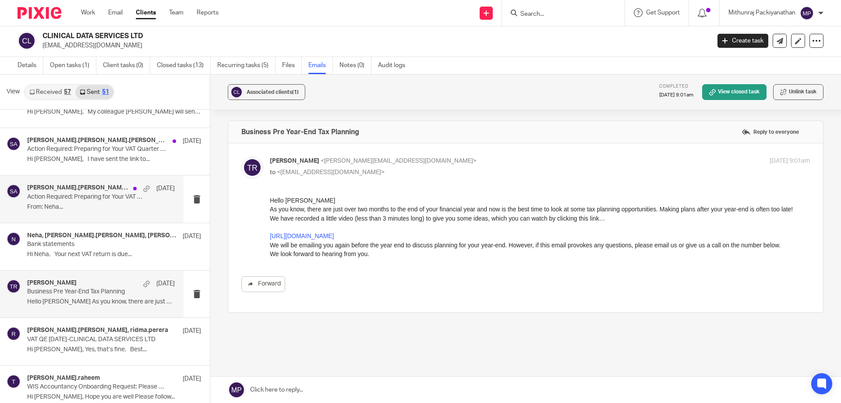
scroll to position [1691, 0]
click at [129, 192] on div "[DATE]" at bounding box center [152, 188] width 46 height 9
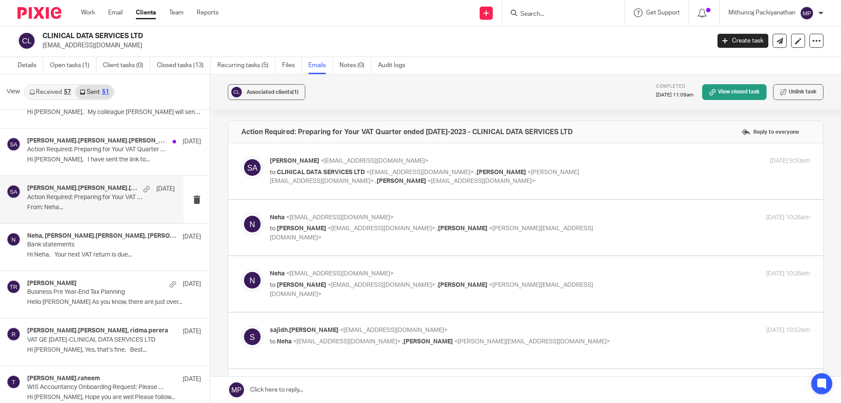
scroll to position [0, 0]
click at [355, 188] on label at bounding box center [525, 171] width 595 height 56
click at [241, 156] on input "checkbox" at bounding box center [241, 156] width 0 height 0
checkbox input "true"
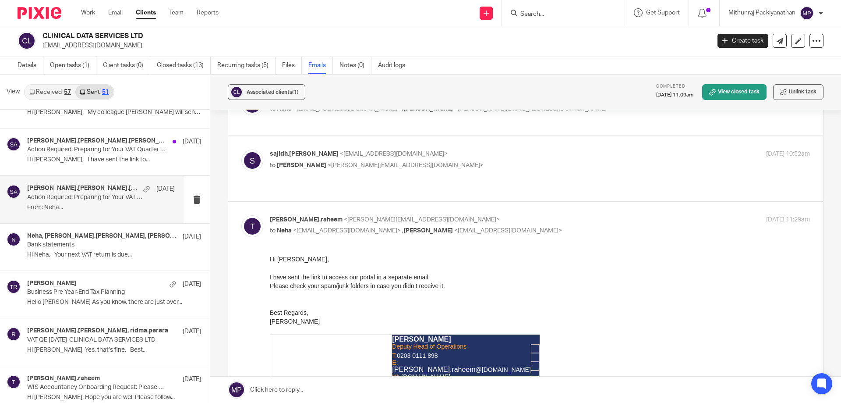
scroll to position [418, 0]
click at [380, 189] on label at bounding box center [525, 167] width 595 height 64
click at [241, 149] on input "checkbox" at bounding box center [241, 148] width 0 height 0
checkbox input "true"
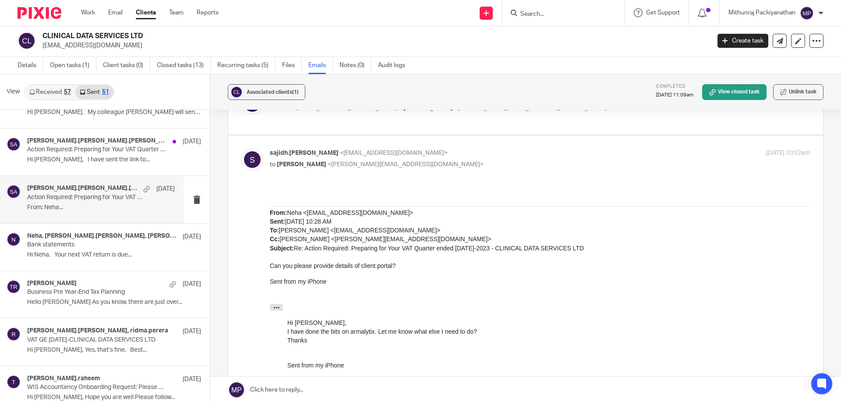
scroll to position [357, 0]
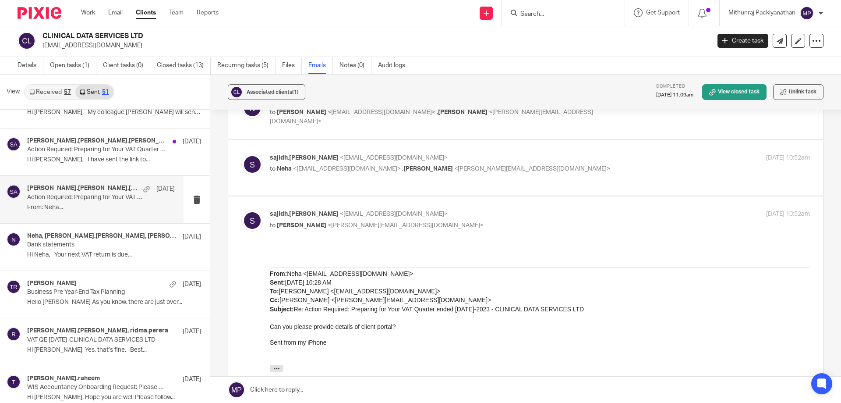
click at [380, 189] on label at bounding box center [525, 168] width 595 height 56
click at [241, 153] on input "checkbox" at bounding box center [241, 153] width 0 height 0
checkbox input "true"
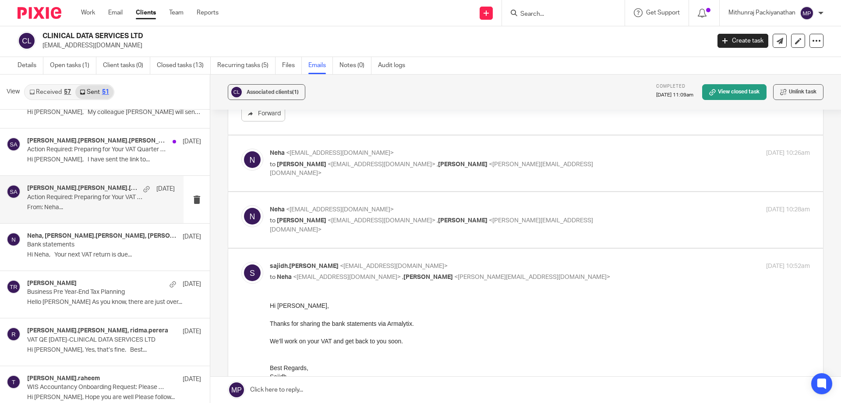
scroll to position [247, 0]
click at [373, 234] on div "Neha <neha83s@gmail.com> to Sajidh Ahamed <sajidh.ahmed@wis-accountancy.co.uk> …" at bounding box center [525, 221] width 569 height 29
click at [407, 180] on div "Neha <[EMAIL_ADDRESS][DOMAIN_NAME]> to [PERSON_NAME] <[EMAIL_ADDRESS][DOMAIN_NA…" at bounding box center [525, 165] width 569 height 29
click at [406, 183] on label at bounding box center [525, 166] width 595 height 56
click at [241, 151] on input "checkbox" at bounding box center [241, 150] width 0 height 0
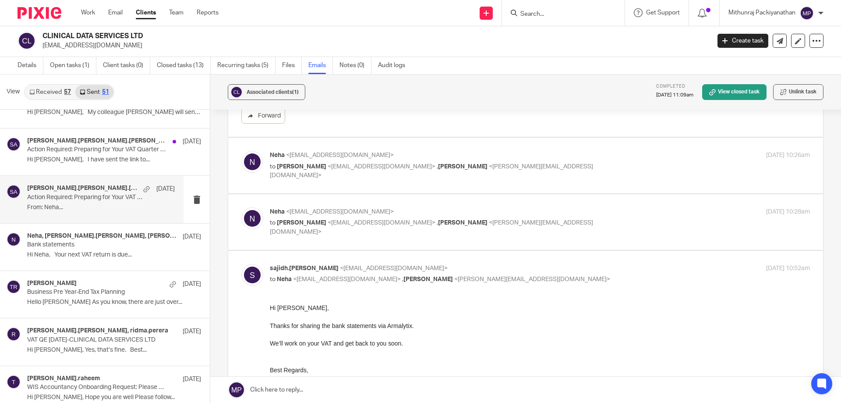
checkbox input "true"
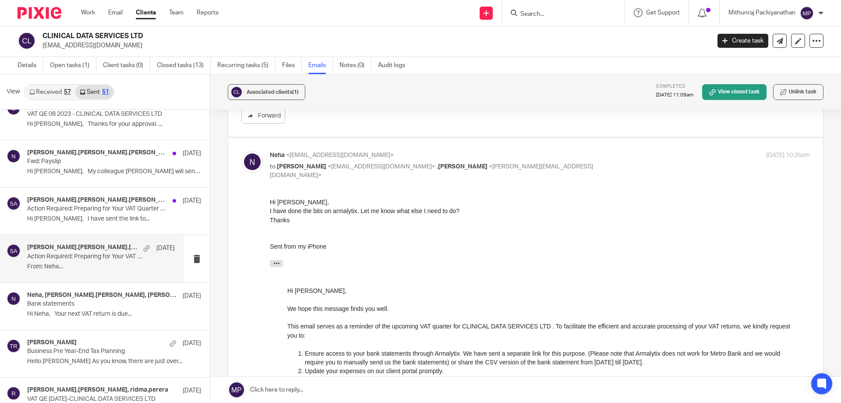
scroll to position [1631, 0]
click at [163, 218] on p "Hi [PERSON_NAME], I have sent the link to..." at bounding box center [101, 219] width 148 height 7
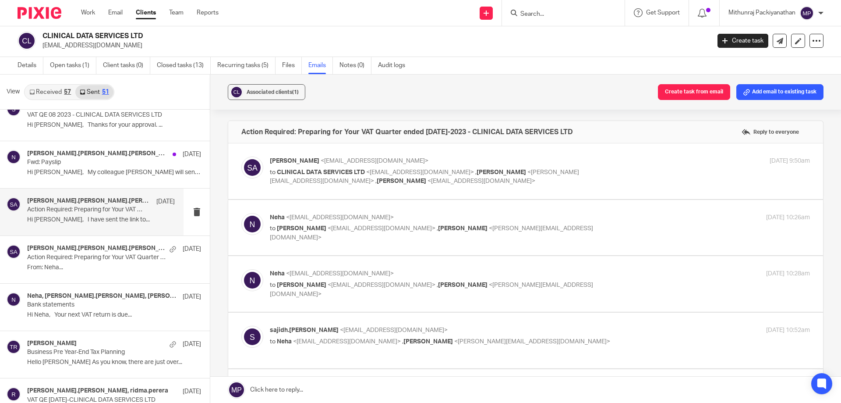
scroll to position [0, 0]
click at [305, 188] on label at bounding box center [525, 171] width 595 height 56
click at [241, 156] on input "checkbox" at bounding box center [241, 156] width 0 height 0
checkbox input "true"
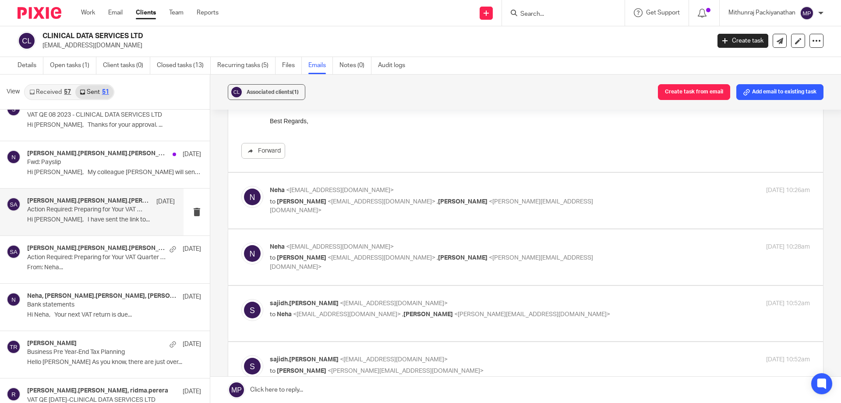
scroll to position [230, 0]
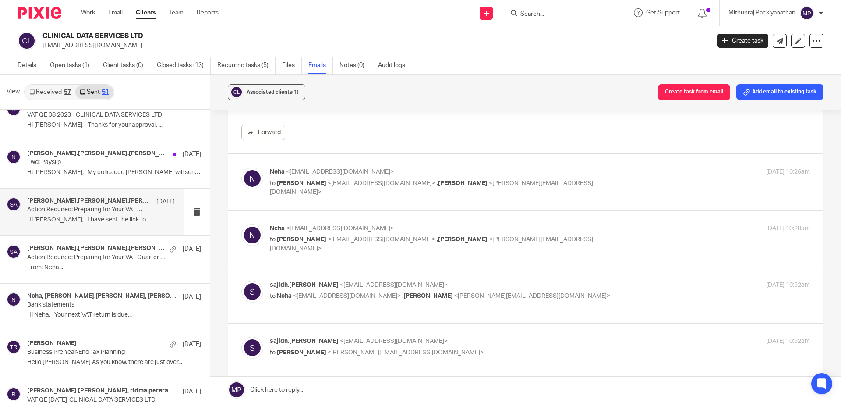
click at [352, 197] on label at bounding box center [525, 182] width 595 height 56
click at [241, 167] on input "checkbox" at bounding box center [241, 167] width 0 height 0
checkbox input "true"
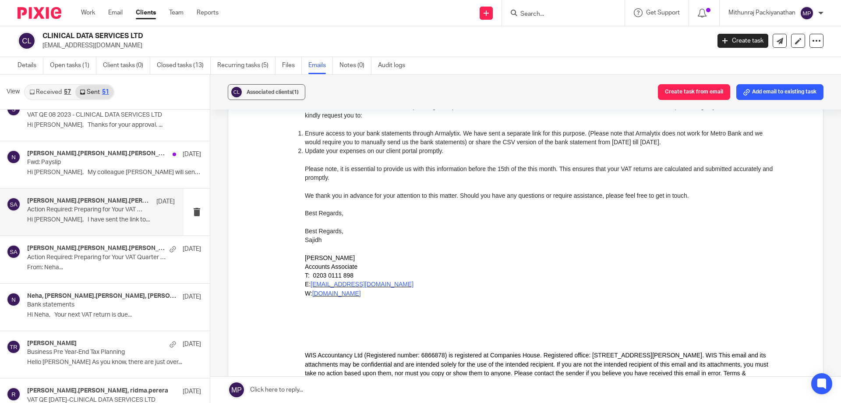
scroll to position [1547, 0]
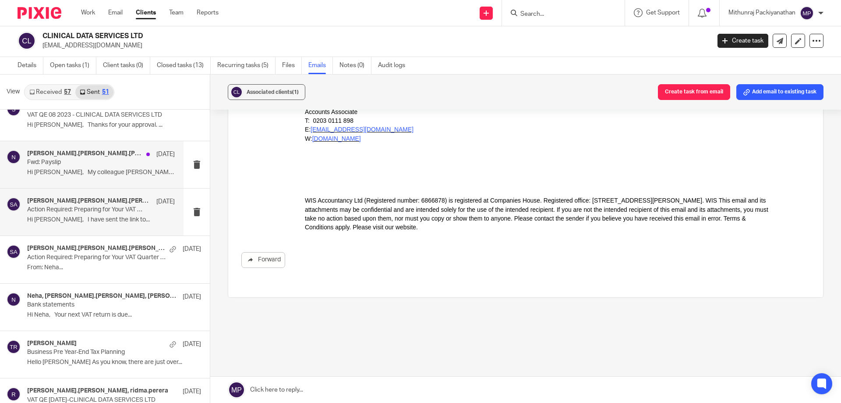
click at [110, 167] on div "esther.david, tuan.raheem, Neha 6 Sep 2023 Fwd: Payslip Hi Neha, My colleague E…" at bounding box center [101, 164] width 148 height 29
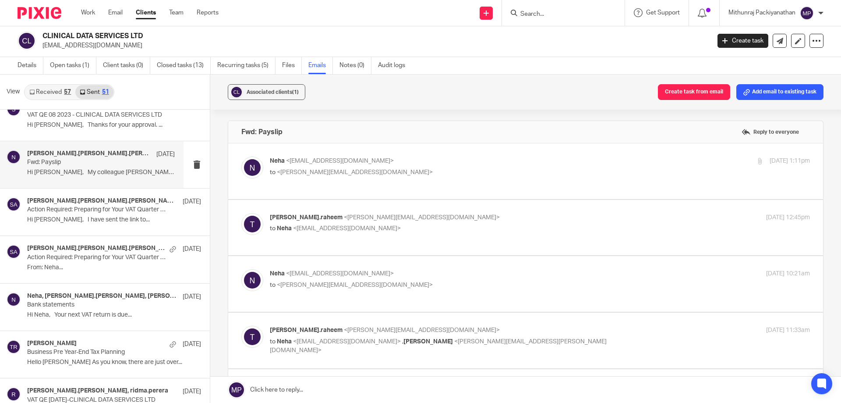
scroll to position [0, 0]
click at [311, 185] on label at bounding box center [525, 171] width 595 height 56
click at [241, 156] on input "checkbox" at bounding box center [241, 156] width 0 height 0
checkbox input "true"
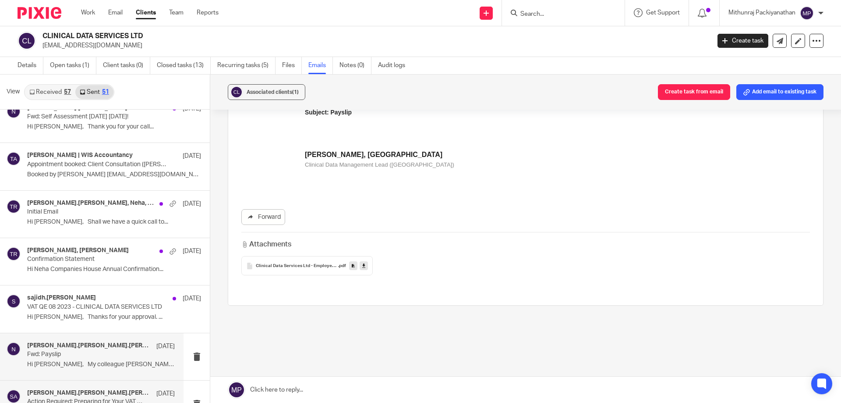
scroll to position [1438, 0]
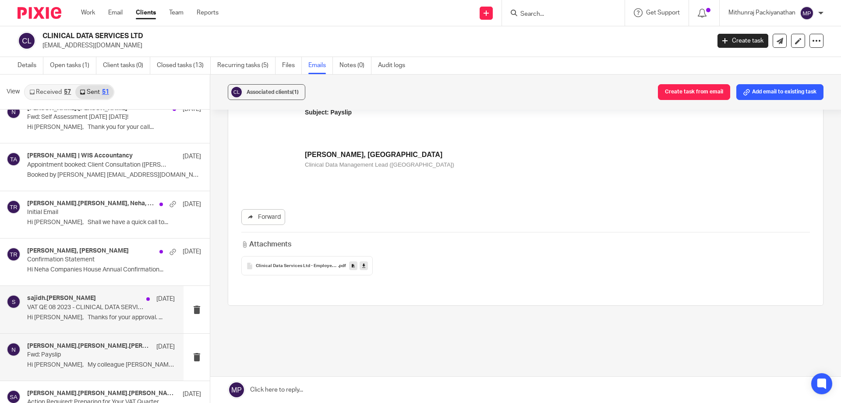
click at [106, 305] on p "VAT QE 08 2023 - CLINICAL DATA SERVICES LTD" at bounding box center [86, 307] width 118 height 7
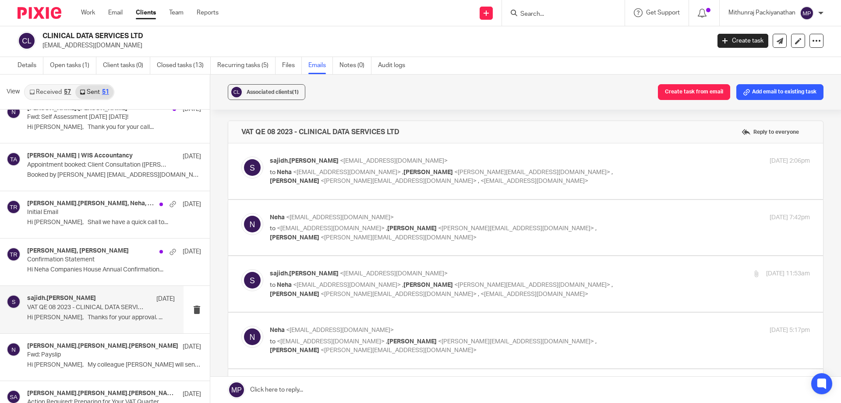
scroll to position [0, 0]
click at [328, 187] on label at bounding box center [525, 171] width 595 height 56
click at [241, 156] on input "checkbox" at bounding box center [241, 156] width 0 height 0
checkbox input "true"
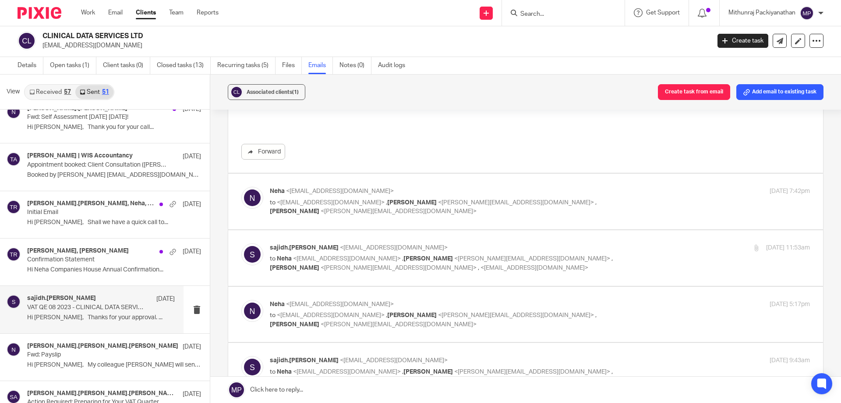
click at [373, 222] on label at bounding box center [525, 202] width 595 height 56
click at [241, 187] on input "checkbox" at bounding box center [241, 186] width 0 height 0
checkbox input "true"
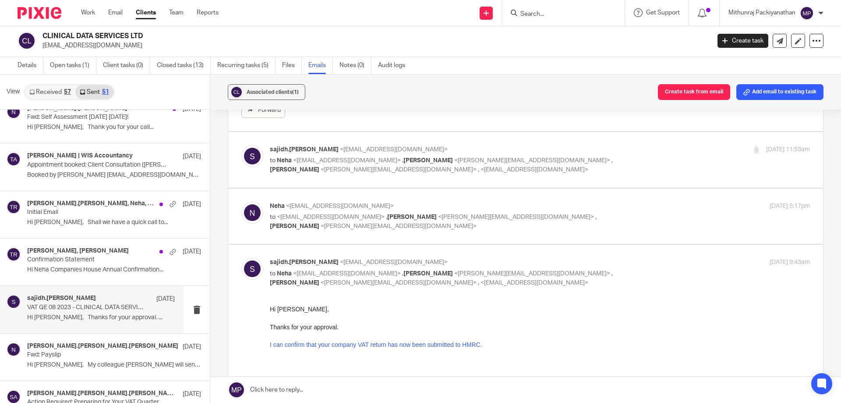
click at [408, 187] on label at bounding box center [525, 160] width 595 height 56
click at [241, 145] on input "checkbox" at bounding box center [241, 145] width 0 height 0
checkbox input "true"
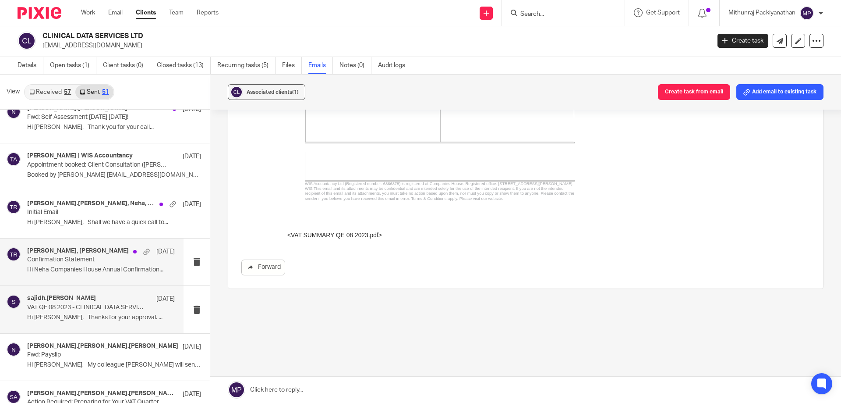
click at [156, 255] on p "[DATE]" at bounding box center [165, 251] width 18 height 9
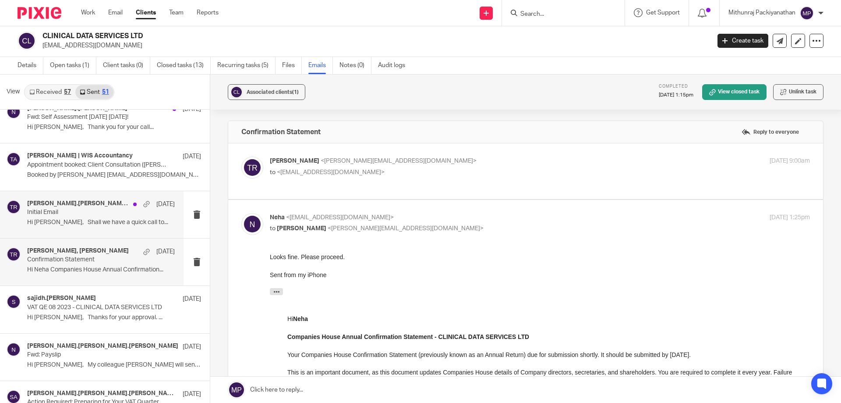
click at [142, 230] on div "tuan.raheem, Neha, santusha, Neha Ranjan, Tuan Raheem 6 Dec 2023 Initial Email …" at bounding box center [92, 214] width 184 height 47
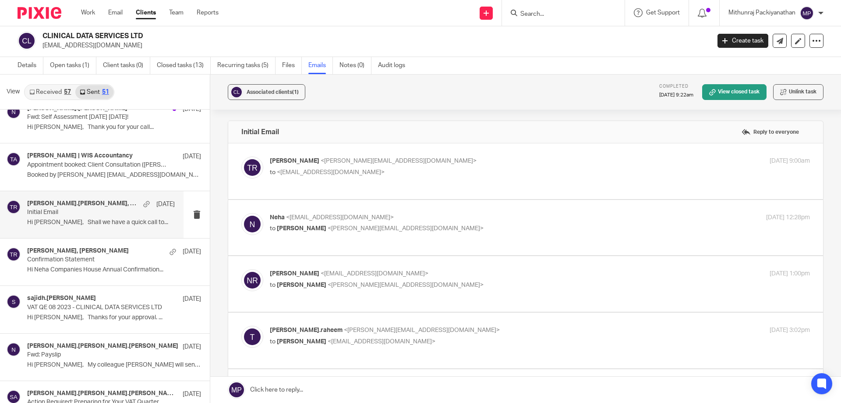
click at [326, 188] on label at bounding box center [525, 171] width 595 height 56
click at [241, 156] on input "checkbox" at bounding box center [241, 156] width 0 height 0
checkbox input "true"
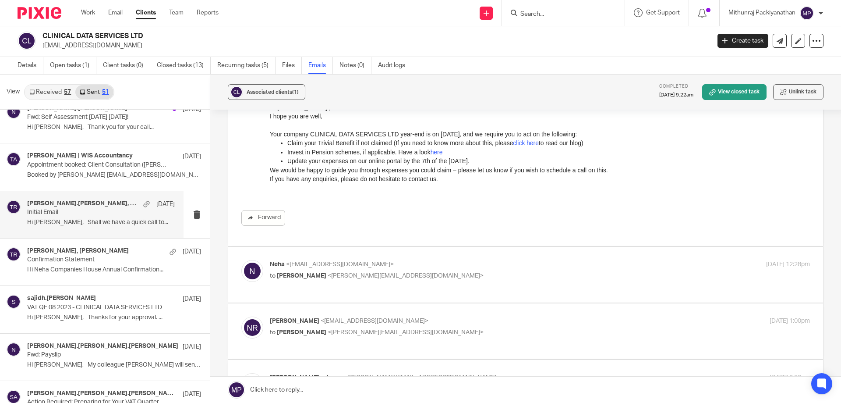
click at [381, 294] on label at bounding box center [525, 275] width 595 height 56
click at [241, 260] on input "checkbox" at bounding box center [241, 259] width 0 height 0
checkbox input "true"
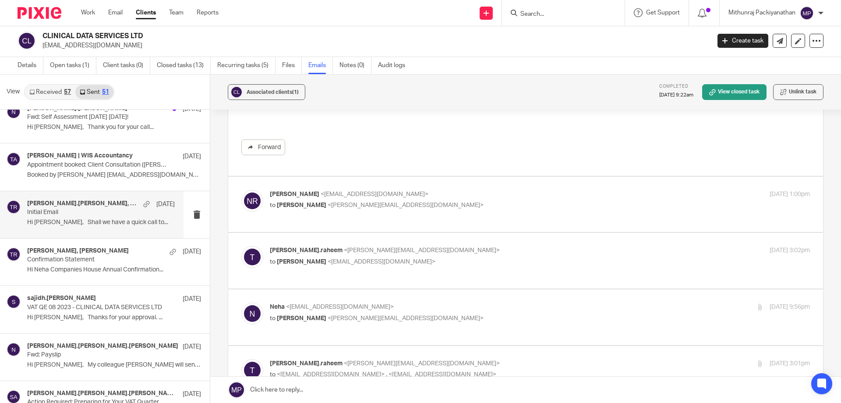
click at [414, 212] on div "[PERSON_NAME] <[EMAIL_ADDRESS][DOMAIN_NAME]> to [PERSON_NAME] <[PERSON_NAME][EM…" at bounding box center [525, 204] width 569 height 29
click at [404, 280] on label at bounding box center [525, 261] width 595 height 56
click at [241, 246] on input "checkbox" at bounding box center [241, 245] width 0 height 0
checkbox input "true"
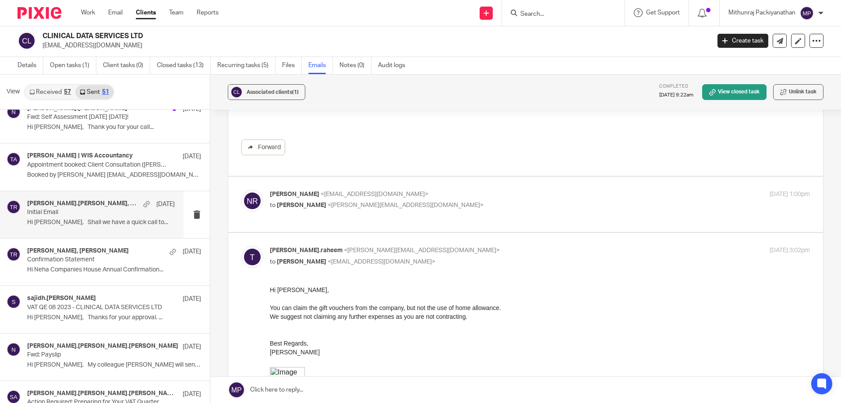
click at [432, 232] on label at bounding box center [525, 205] width 595 height 56
click at [241, 190] on input "checkbox" at bounding box center [241, 189] width 0 height 0
checkbox input "true"
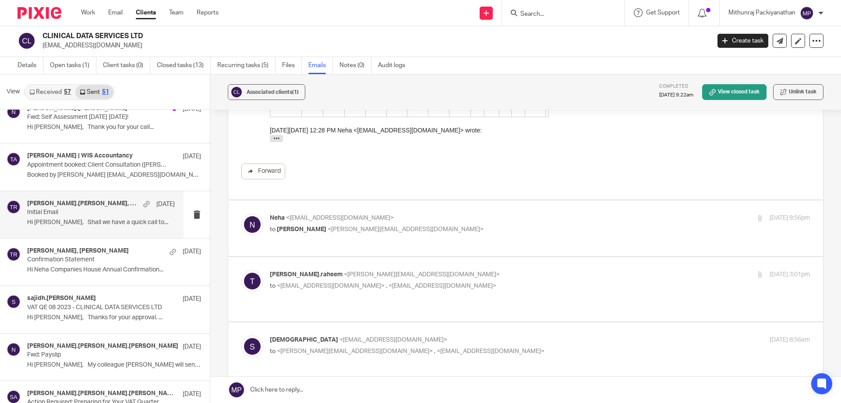
click at [431, 249] on label at bounding box center [525, 228] width 595 height 56
click at [241, 213] on input "checkbox" at bounding box center [241, 213] width 0 height 0
checkbox input "true"
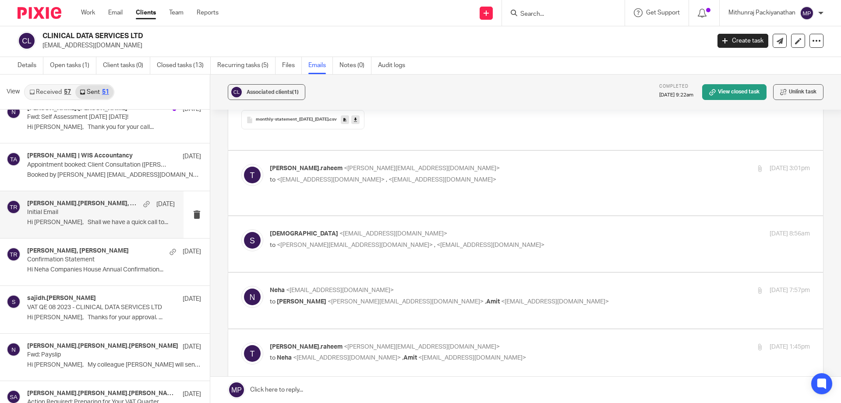
click at [467, 198] on label at bounding box center [525, 183] width 595 height 64
click at [241, 164] on input "checkbox" at bounding box center [241, 163] width 0 height 0
checkbox input "true"
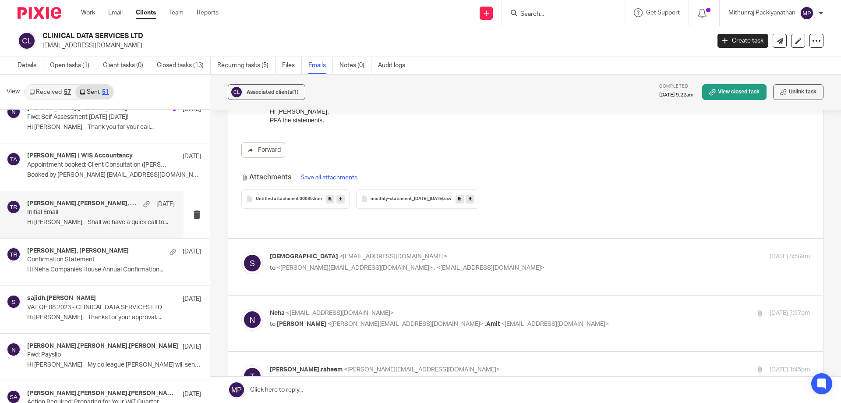
click at [441, 277] on label at bounding box center [525, 267] width 595 height 56
click at [241, 252] on input "checkbox" at bounding box center [241, 252] width 0 height 0
checkbox input "true"
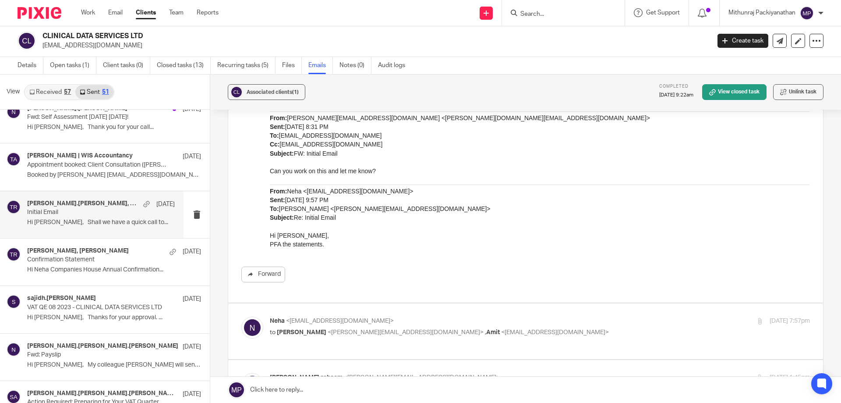
click at [437, 337] on div "Neha <neha83s@gmail.com> to Tuan Raheem <tuan.raheem@wis-accountancy.co.uk> , A…" at bounding box center [525, 330] width 569 height 29
click at [437, 346] on label at bounding box center [525, 331] width 595 height 56
click at [241, 316] on input "checkbox" at bounding box center [241, 316] width 0 height 0
checkbox input "true"
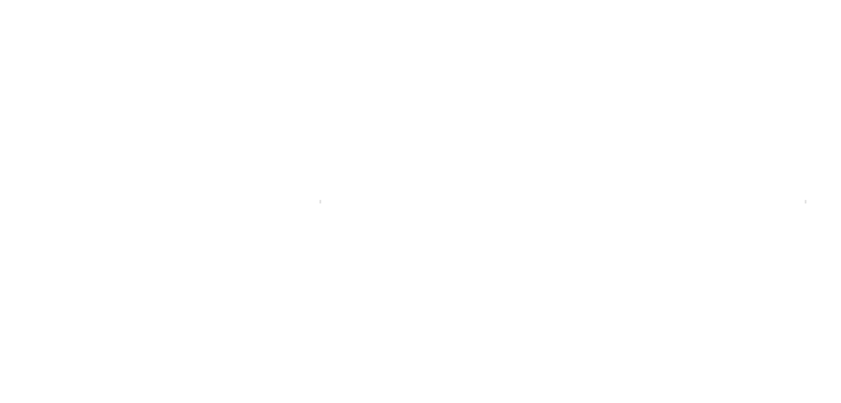
scroll to position [1204, 0]
